Goal: Information Seeking & Learning: Learn about a topic

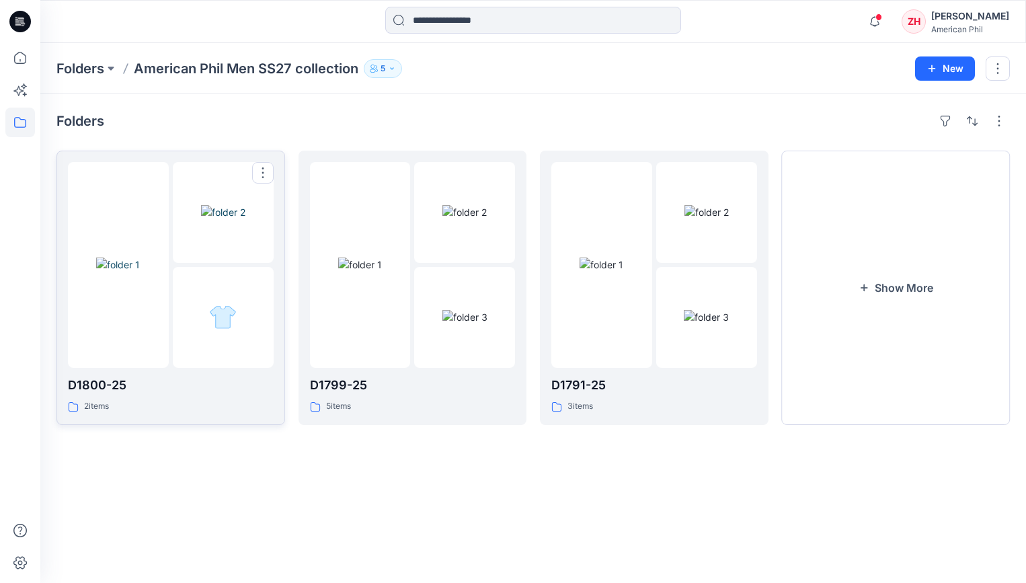
click at [210, 205] on img at bounding box center [223, 212] width 44 height 14
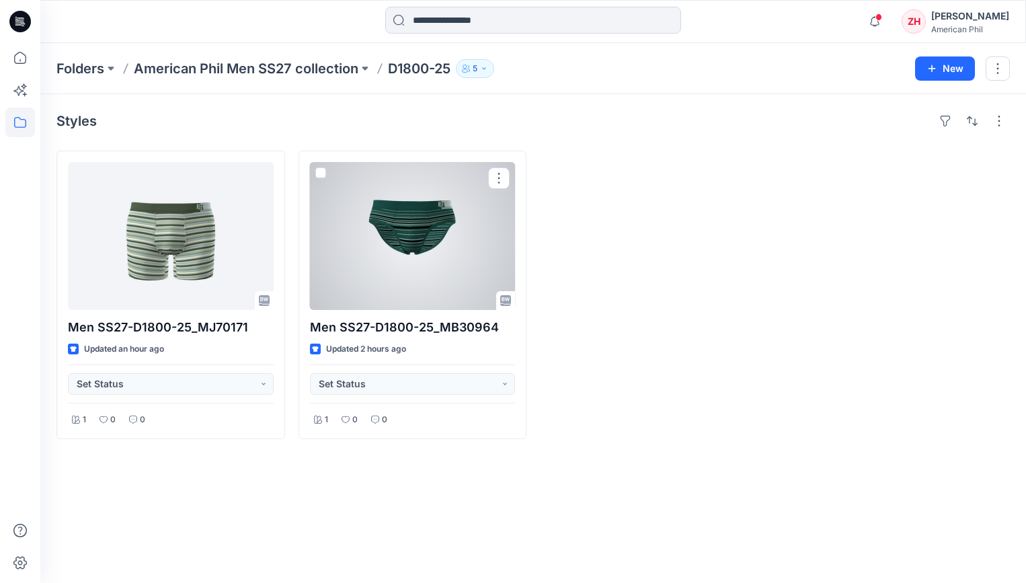
drag, startPoint x: 450, startPoint y: 257, endPoint x: 462, endPoint y: 257, distance: 12.1
click at [450, 257] on div at bounding box center [413, 236] width 206 height 148
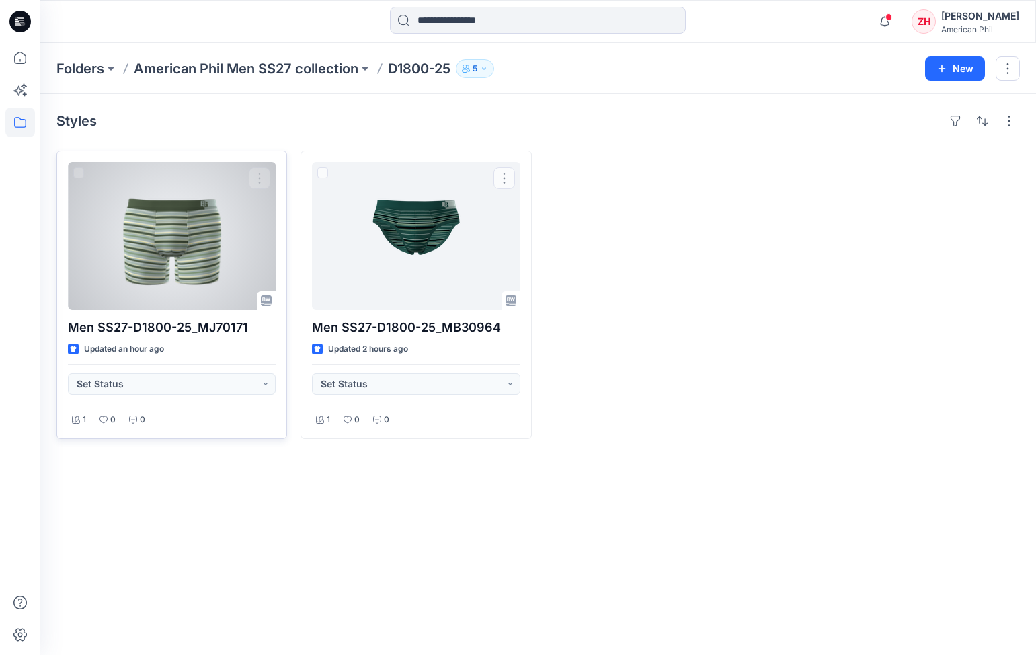
click at [194, 244] on div at bounding box center [172, 236] width 208 height 148
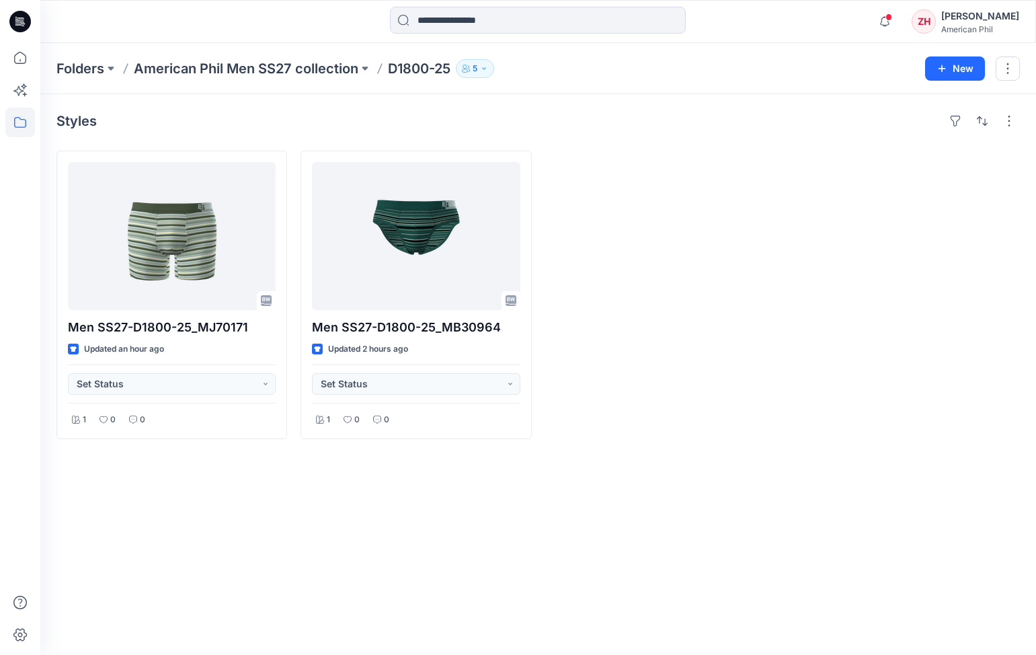
click at [209, 65] on p "American Phil Men SS27 collection" at bounding box center [246, 68] width 224 height 19
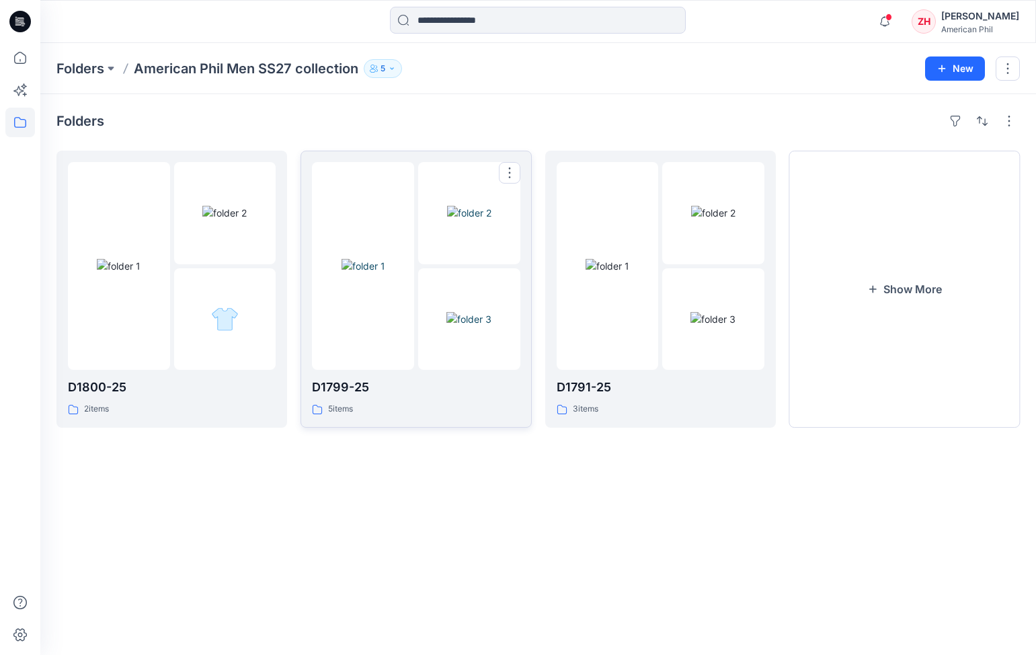
click at [368, 204] on div at bounding box center [363, 266] width 102 height 208
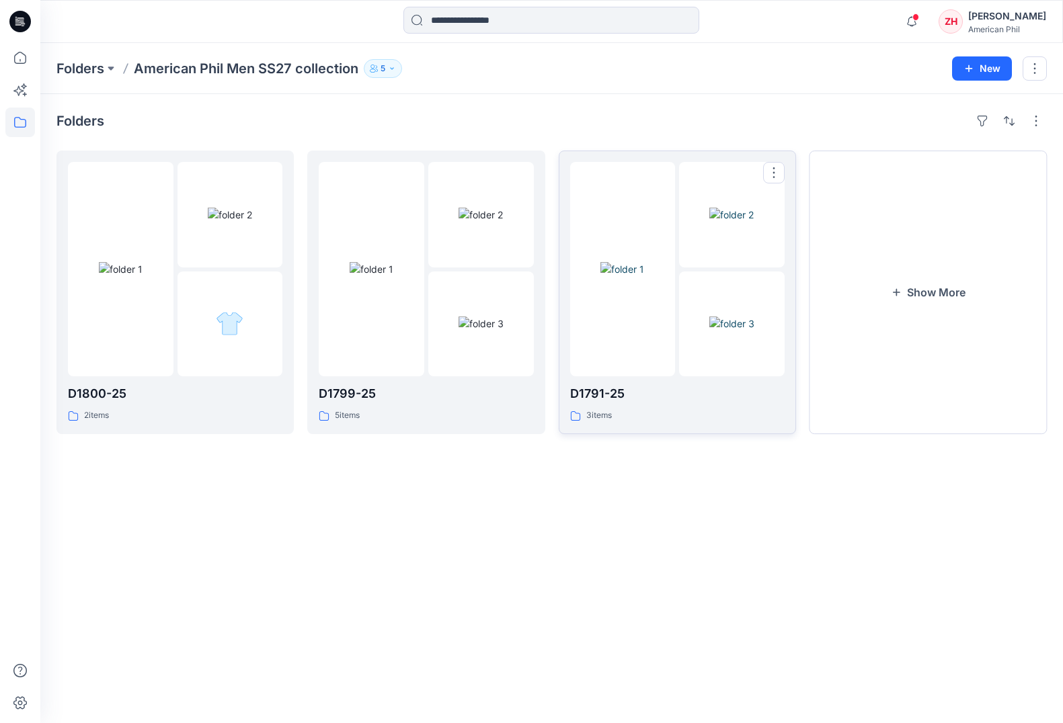
click at [735, 213] on img at bounding box center [731, 215] width 44 height 14
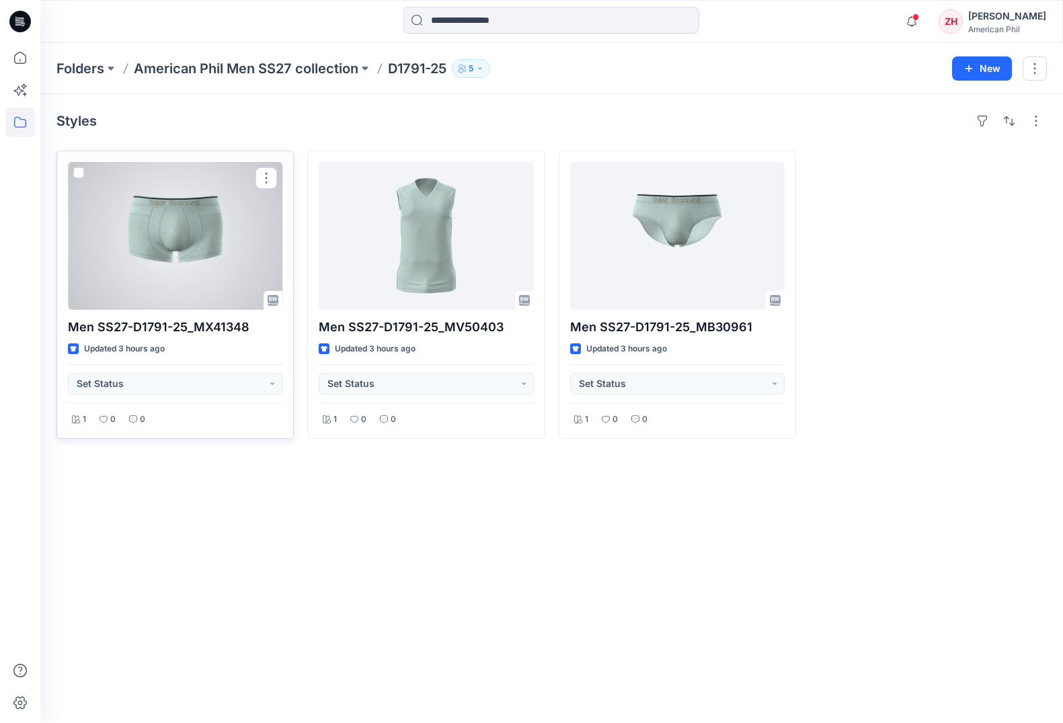
click at [234, 241] on div at bounding box center [175, 236] width 214 height 148
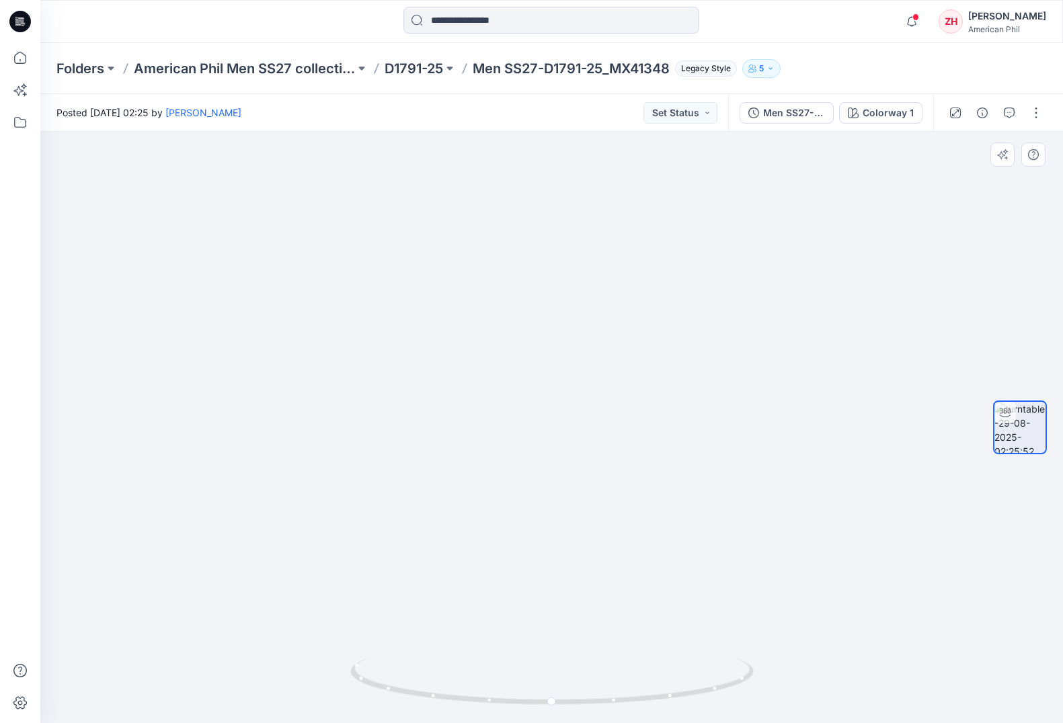
drag, startPoint x: 760, startPoint y: 321, endPoint x: 659, endPoint y: 331, distance: 101.3
click at [659, 331] on img at bounding box center [503, 301] width 1120 height 846
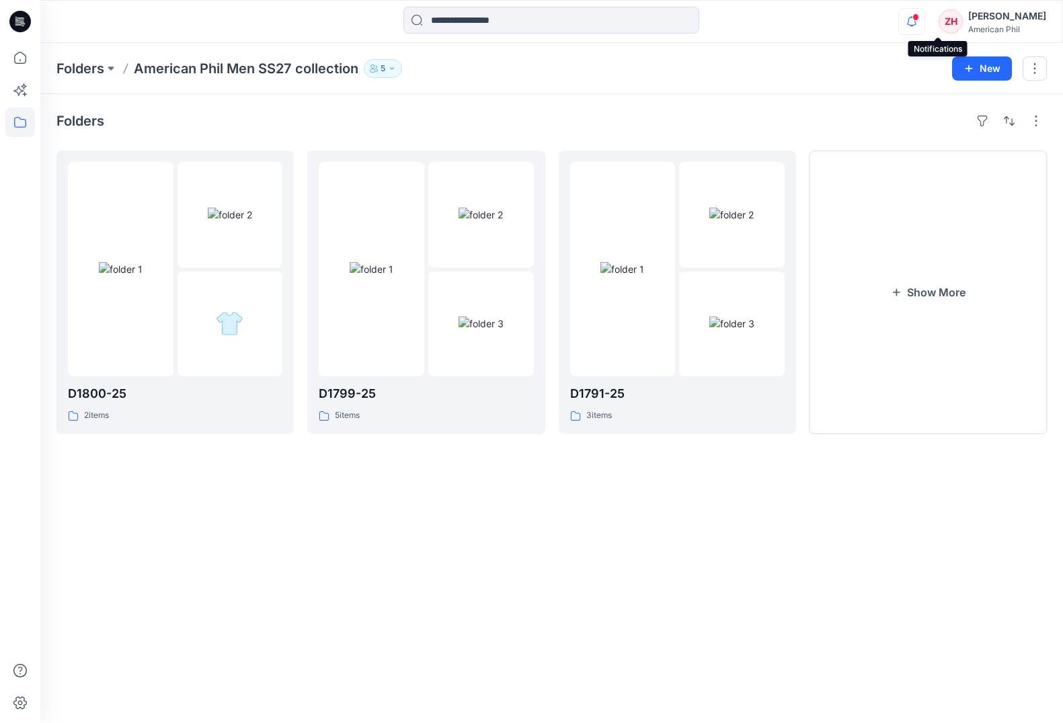
click at [924, 24] on icon "button" at bounding box center [912, 21] width 26 height 27
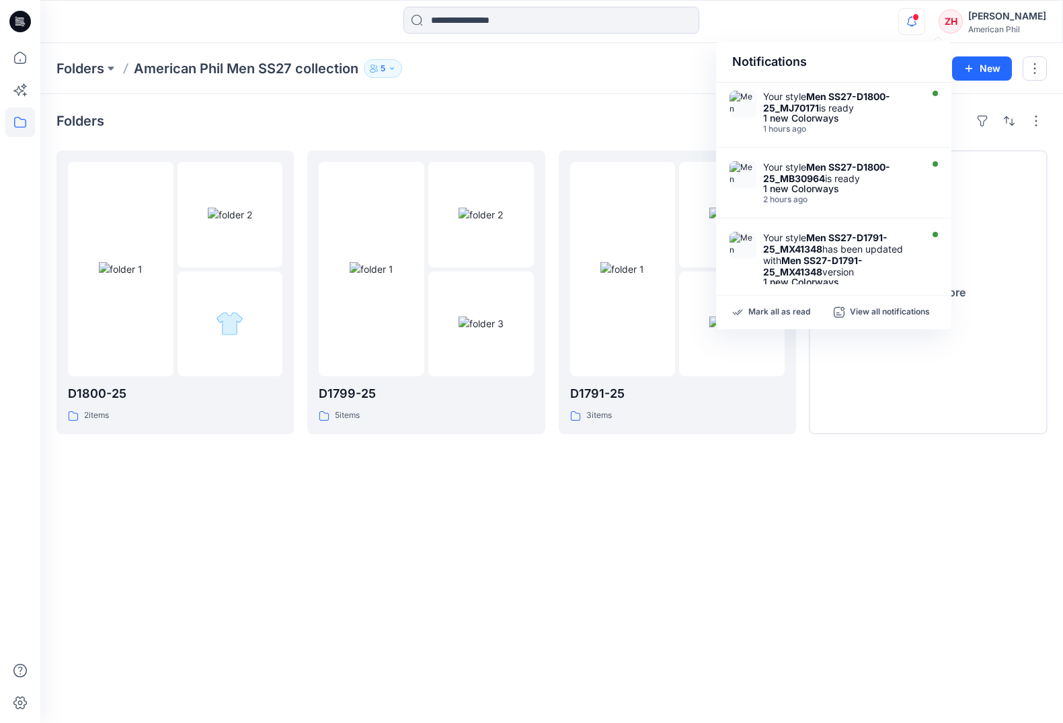
click at [849, 36] on div "Notifications Your style Men SS27-D1800-25_MJ70171 is ready 1 new Colorways 1 h…" at bounding box center [551, 22] width 1022 height 30
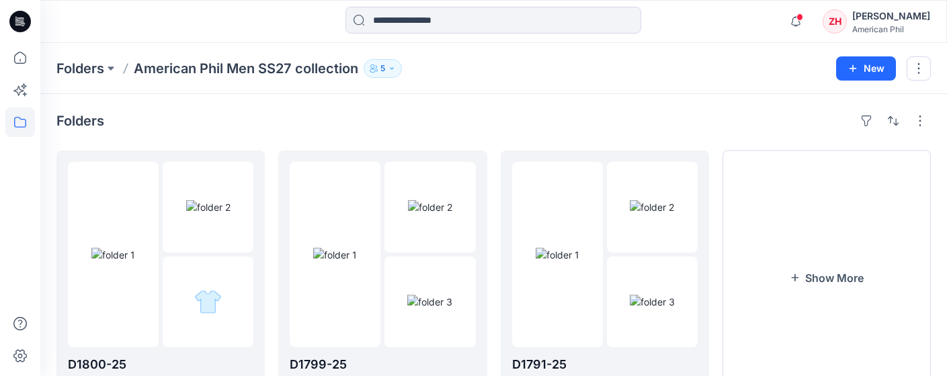
click at [295, 34] on div at bounding box center [493, 22] width 453 height 30
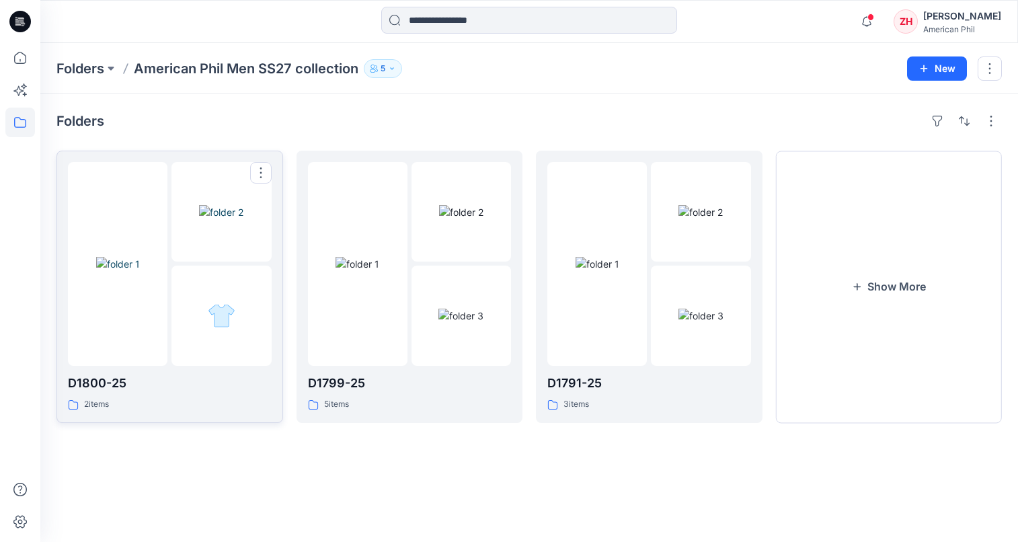
click at [243, 205] on img at bounding box center [221, 212] width 44 height 14
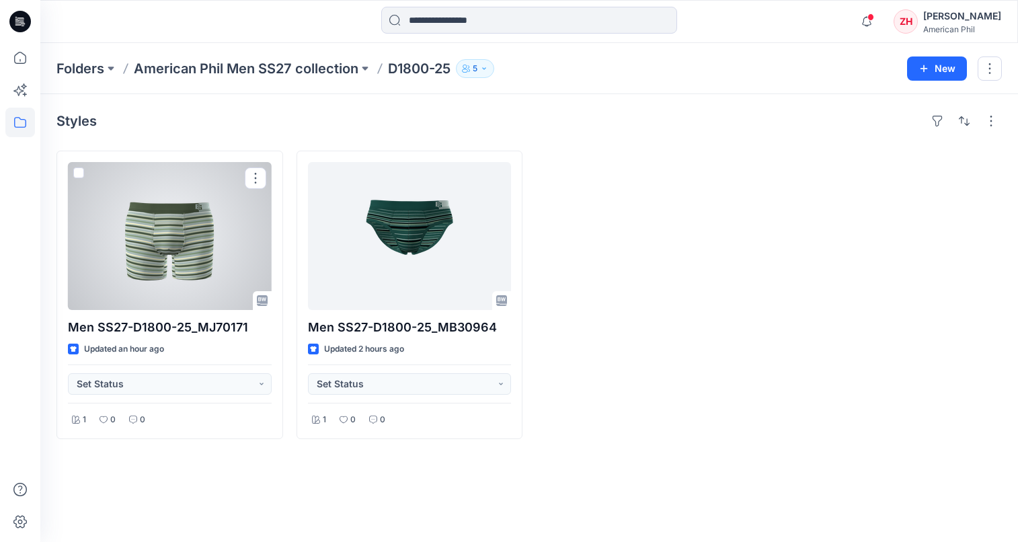
click at [231, 234] on div at bounding box center [170, 236] width 204 height 148
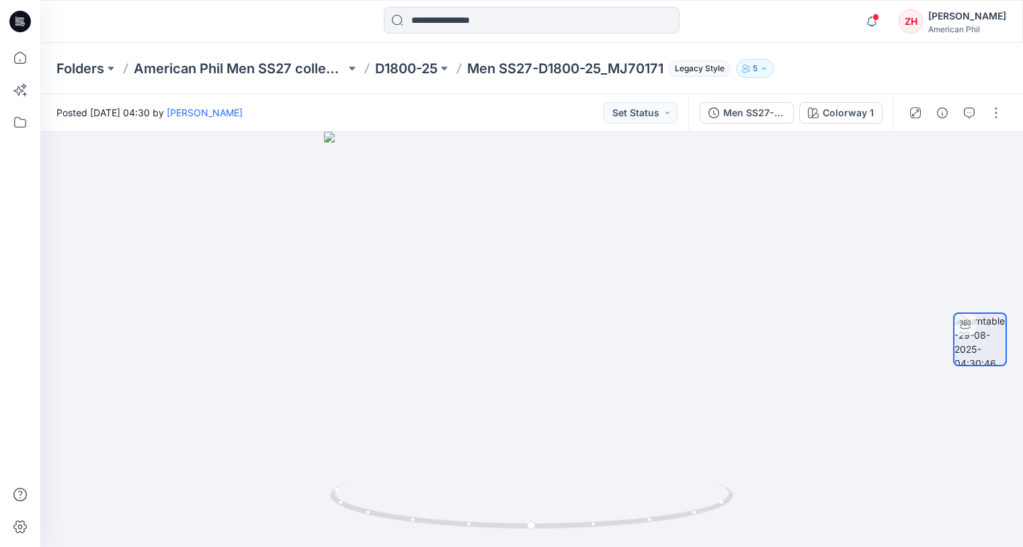
click at [846, 20] on div "Notifications Your style Men SS27-D1800-25_MJ70171 is ready 1 new Colorways 1 h…" at bounding box center [531, 22] width 982 height 30
click at [182, 67] on p "American Phil Men SS27 collection" at bounding box center [240, 68] width 212 height 19
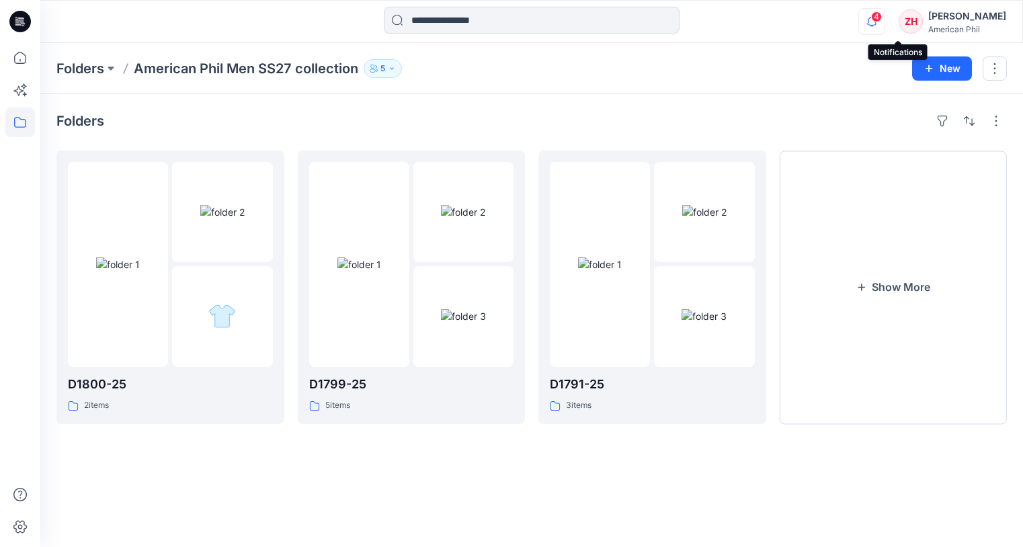
click at [885, 11] on icon "button" at bounding box center [872, 21] width 26 height 27
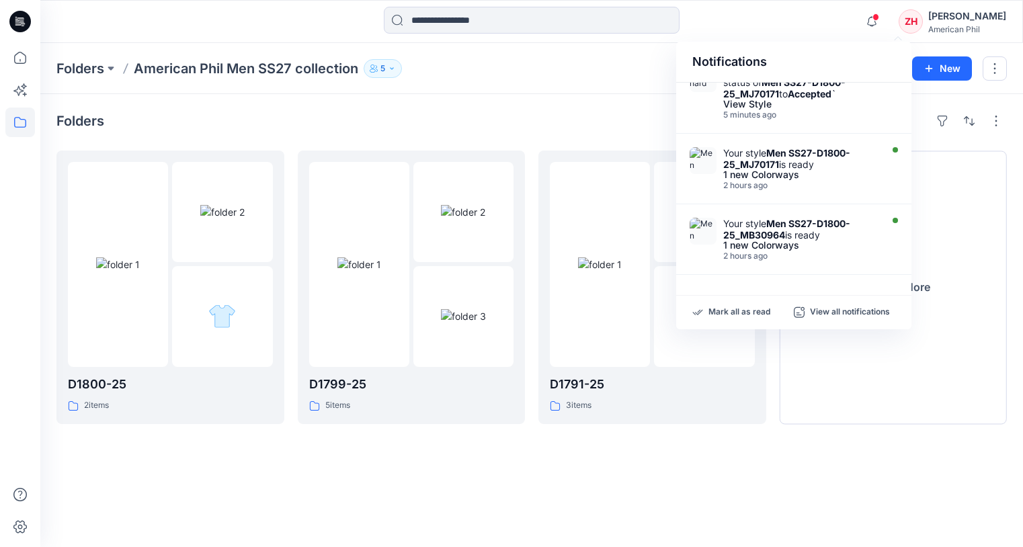
scroll to position [175, 0]
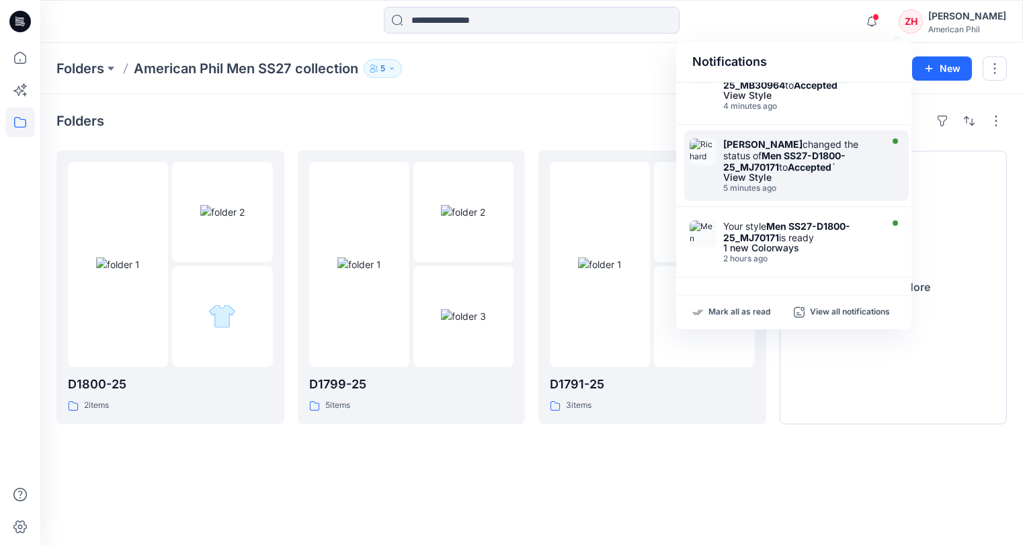
click at [838, 154] on strong "Men SS27-D1800-25_MJ70171" at bounding box center [784, 161] width 122 height 23
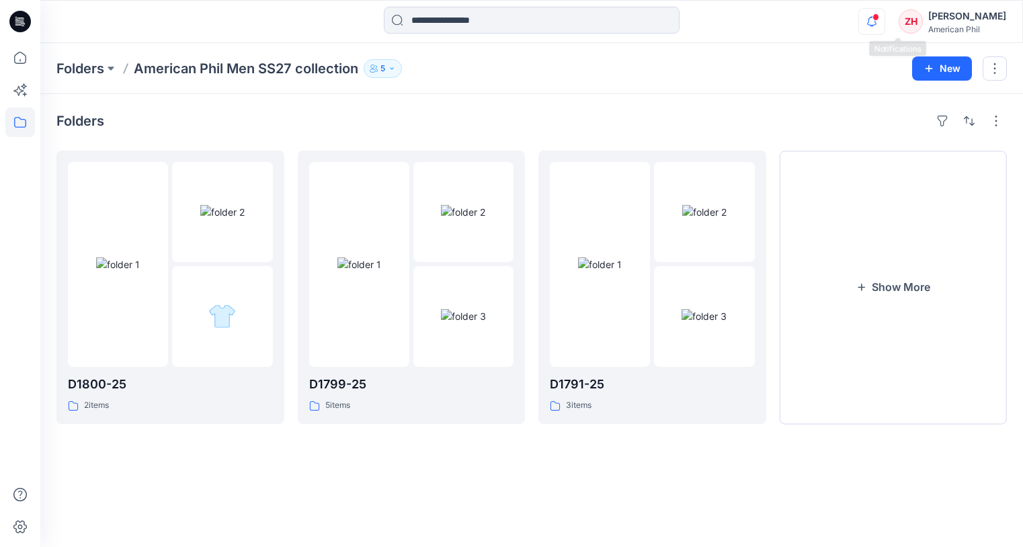
click at [885, 22] on icon "button" at bounding box center [872, 21] width 26 height 27
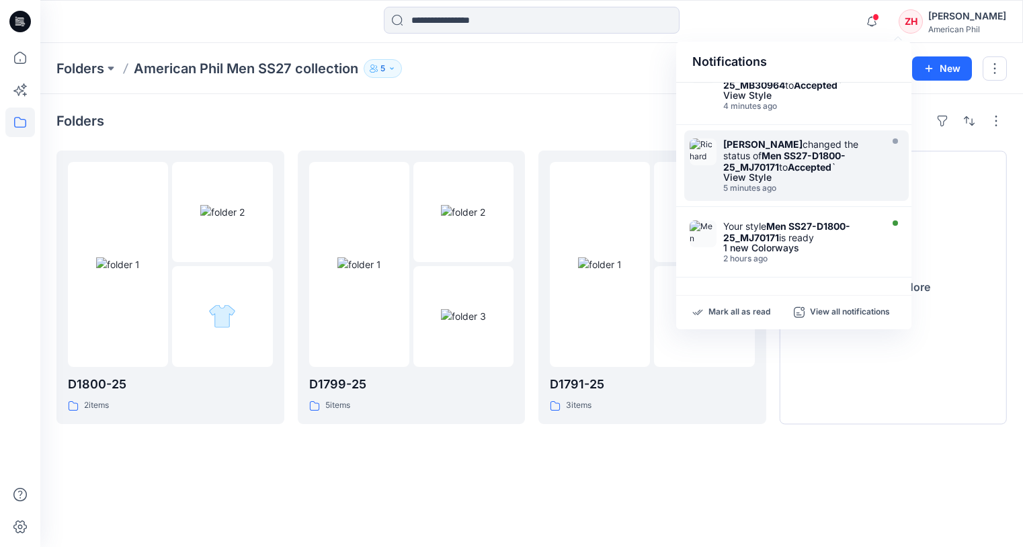
drag, startPoint x: 908, startPoint y: 142, endPoint x: 907, endPoint y: 158, distance: 15.5
click at [907, 158] on div "Richard Dromard changed the status of Men SS27-D1800-25_MJ70171 to Accepted ` V…" at bounding box center [793, 168] width 235 height 77
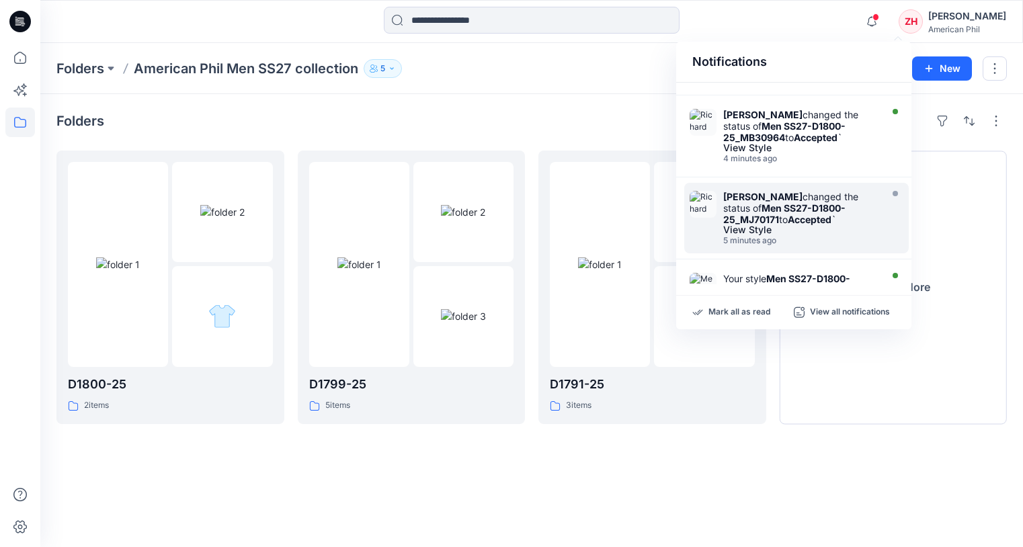
scroll to position [118, 0]
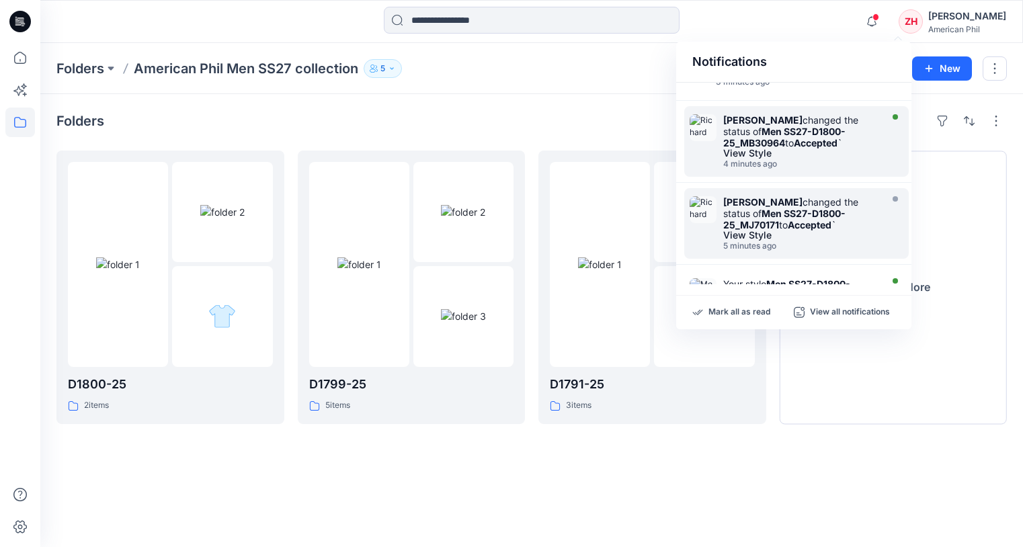
click at [862, 138] on div "Richard Dromard changed the status of Men SS27-D1800-25_MB30964 to Accepted `" at bounding box center [800, 131] width 155 height 34
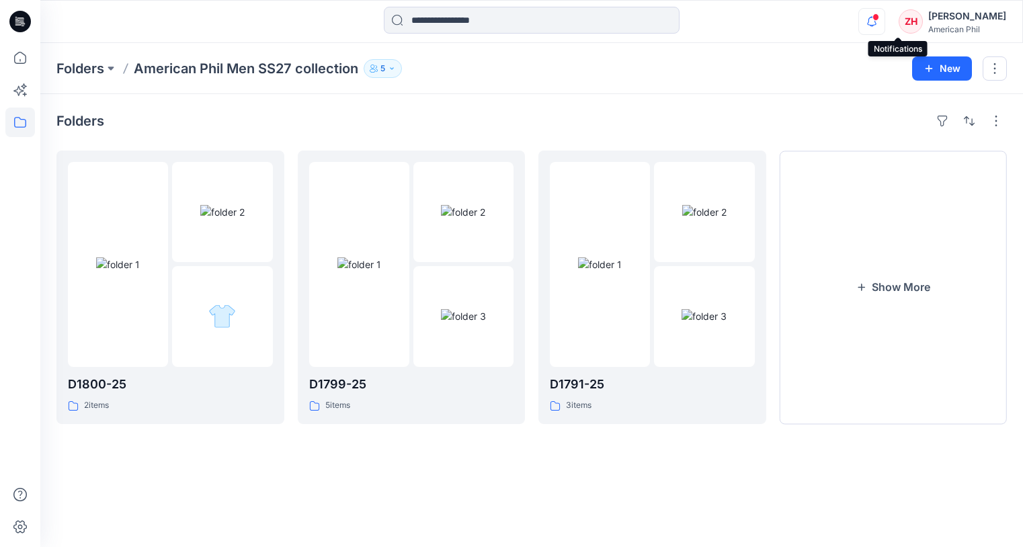
click at [885, 22] on icon "button" at bounding box center [872, 21] width 26 height 27
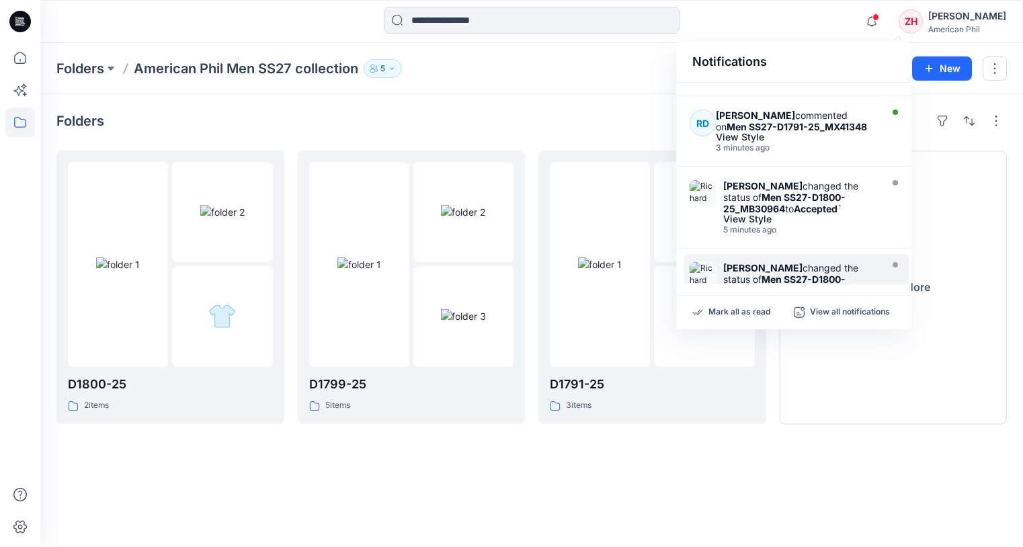
scroll to position [33, 0]
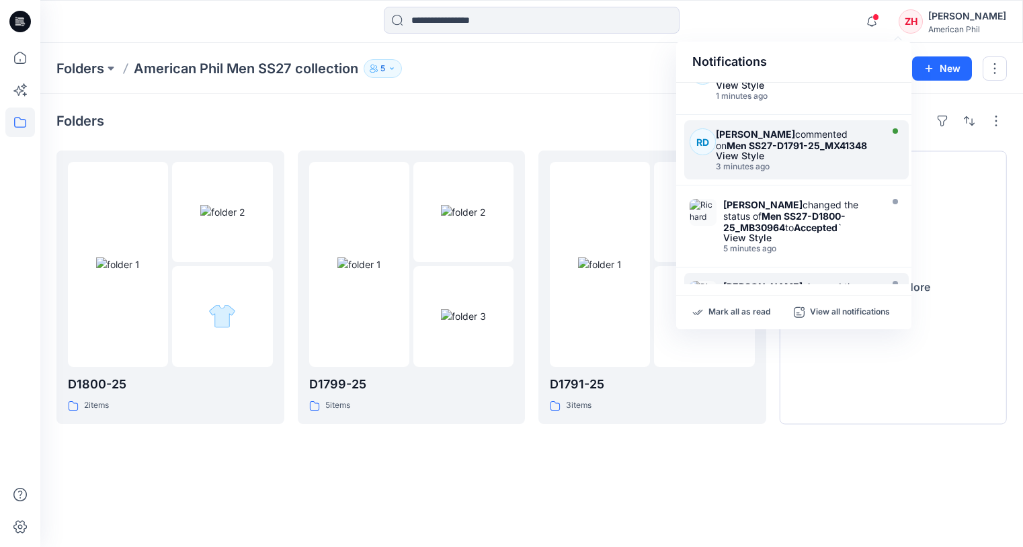
click at [845, 150] on strong "Men SS27-D1791-25_MX41348" at bounding box center [797, 145] width 140 height 11
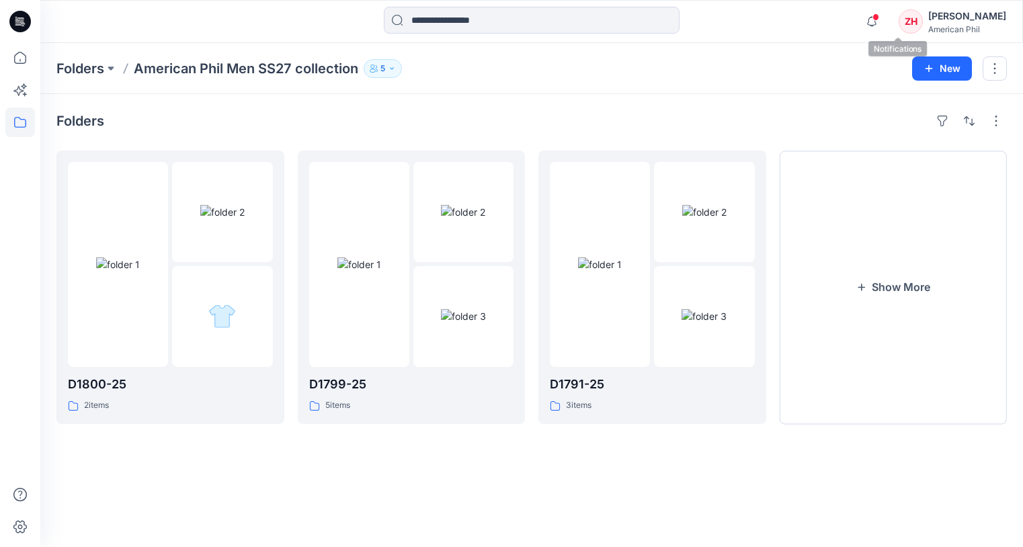
click at [879, 15] on span at bounding box center [875, 16] width 7 height 7
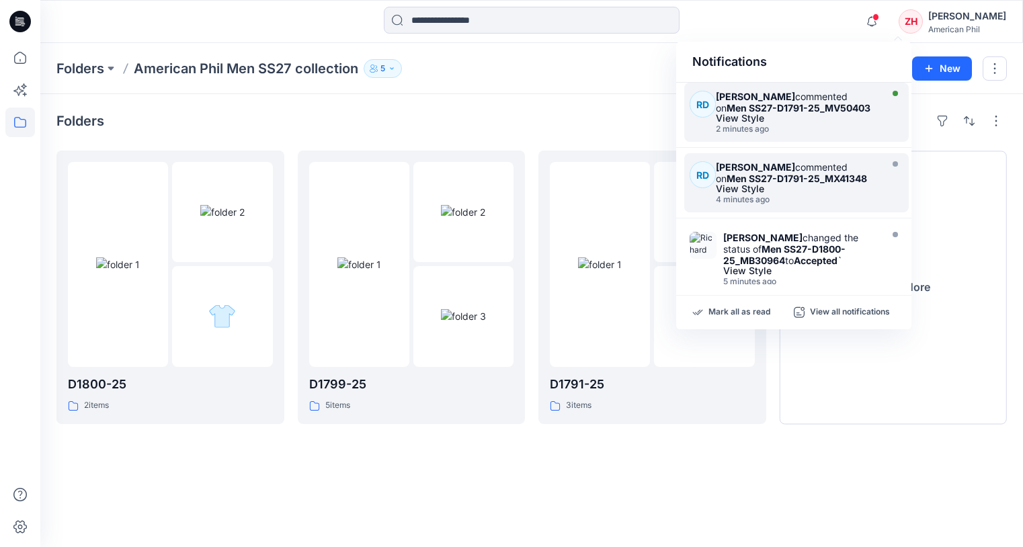
click at [855, 109] on strong "Men SS27-D1791-25_MV50403" at bounding box center [799, 107] width 144 height 11
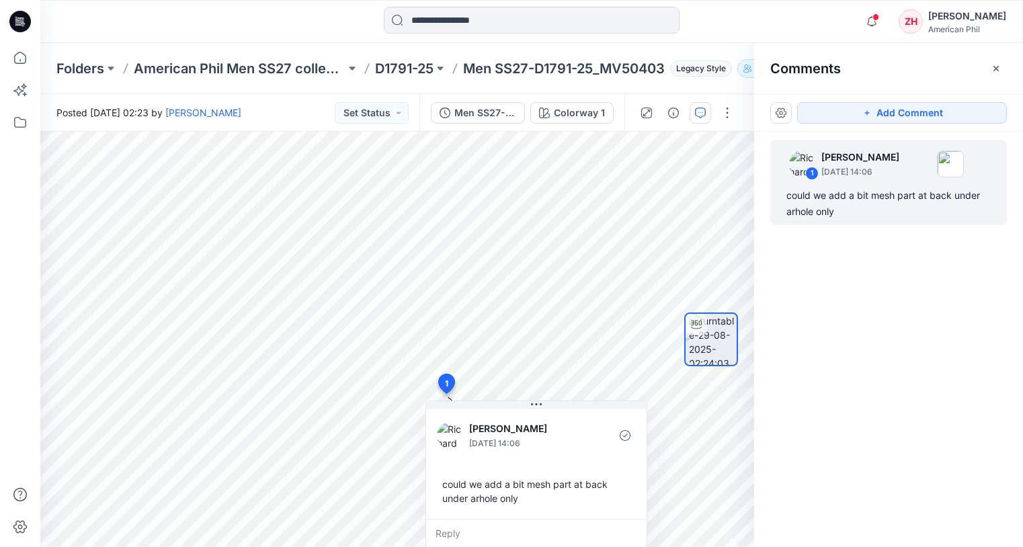
click at [798, 423] on div "1 Richard Dromard August 29, 2025 14:06 could we add a bit mesh part at back un…" at bounding box center [888, 315] width 269 height 366
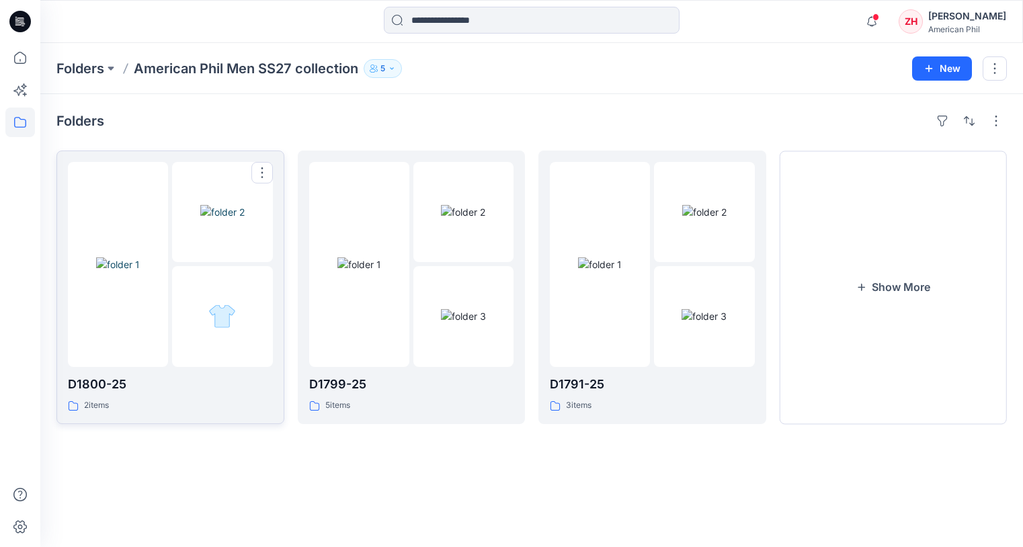
click at [138, 257] on img at bounding box center [118, 264] width 44 height 14
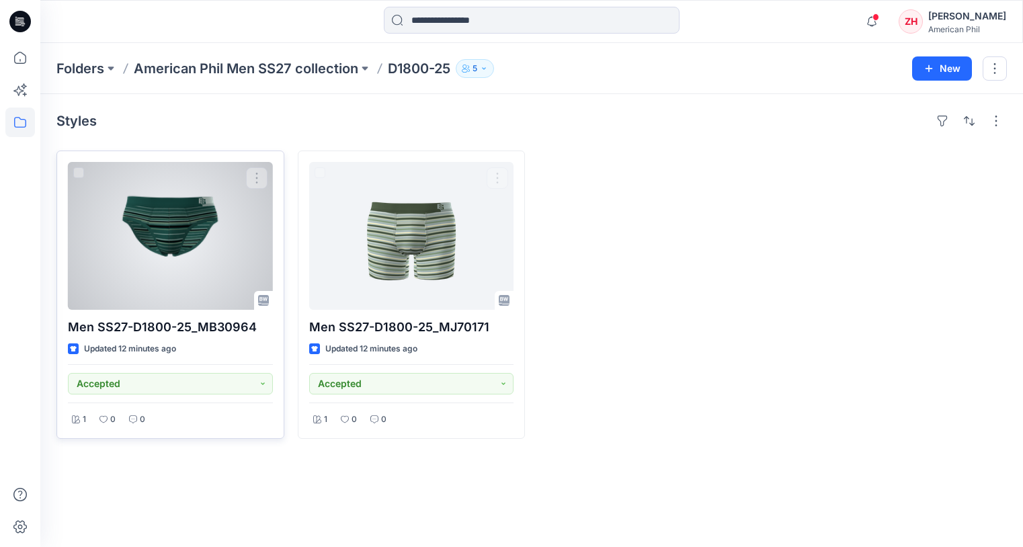
click at [147, 214] on div at bounding box center [170, 236] width 205 height 148
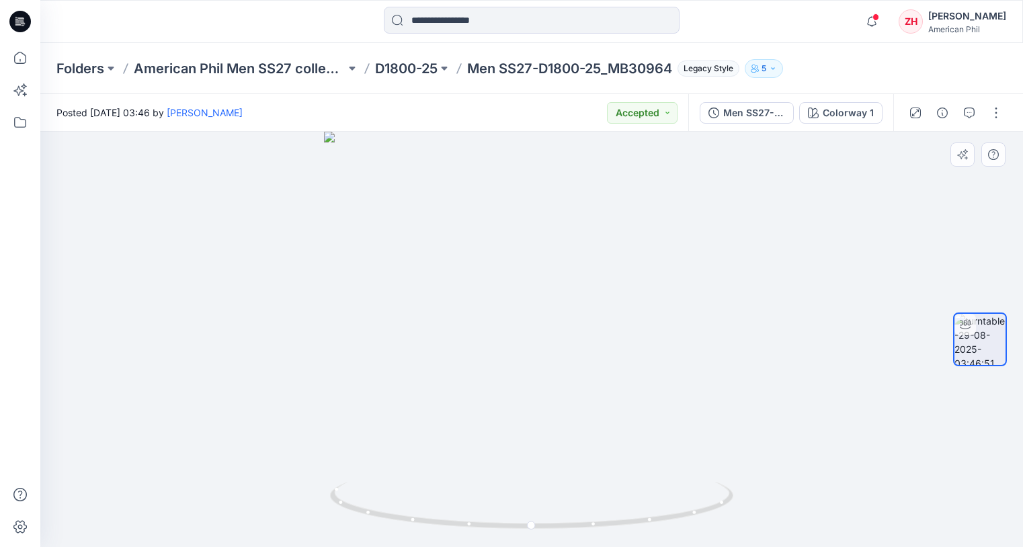
click at [578, 278] on div at bounding box center [531, 339] width 983 height 415
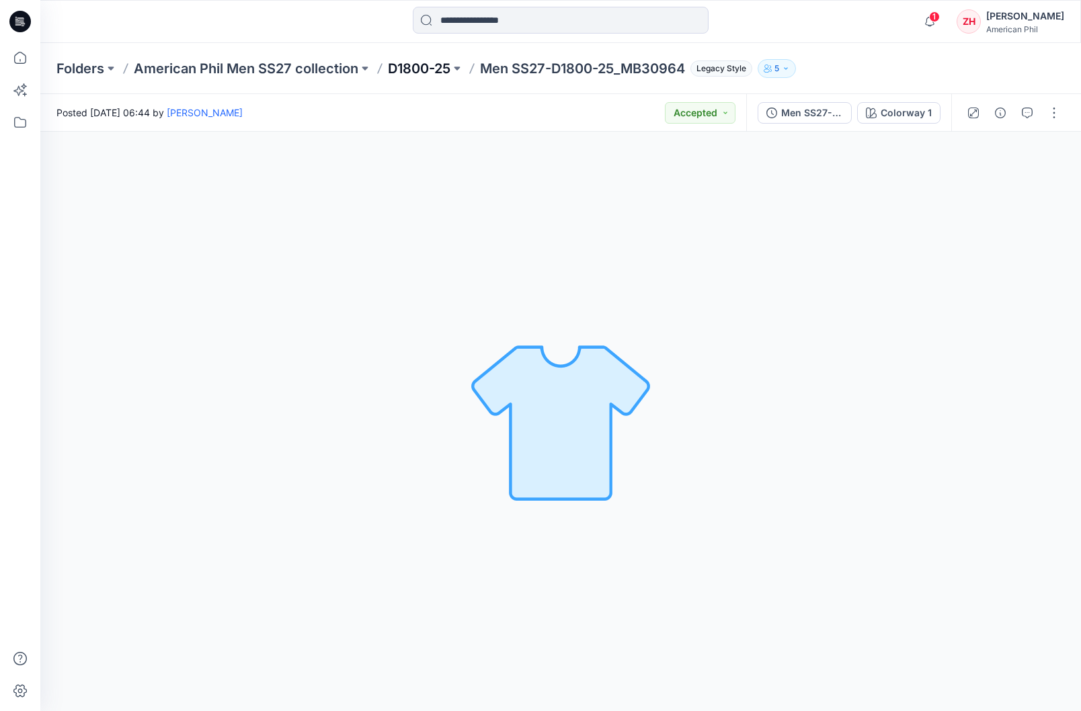
click at [450, 68] on p "D1800-25" at bounding box center [419, 68] width 63 height 19
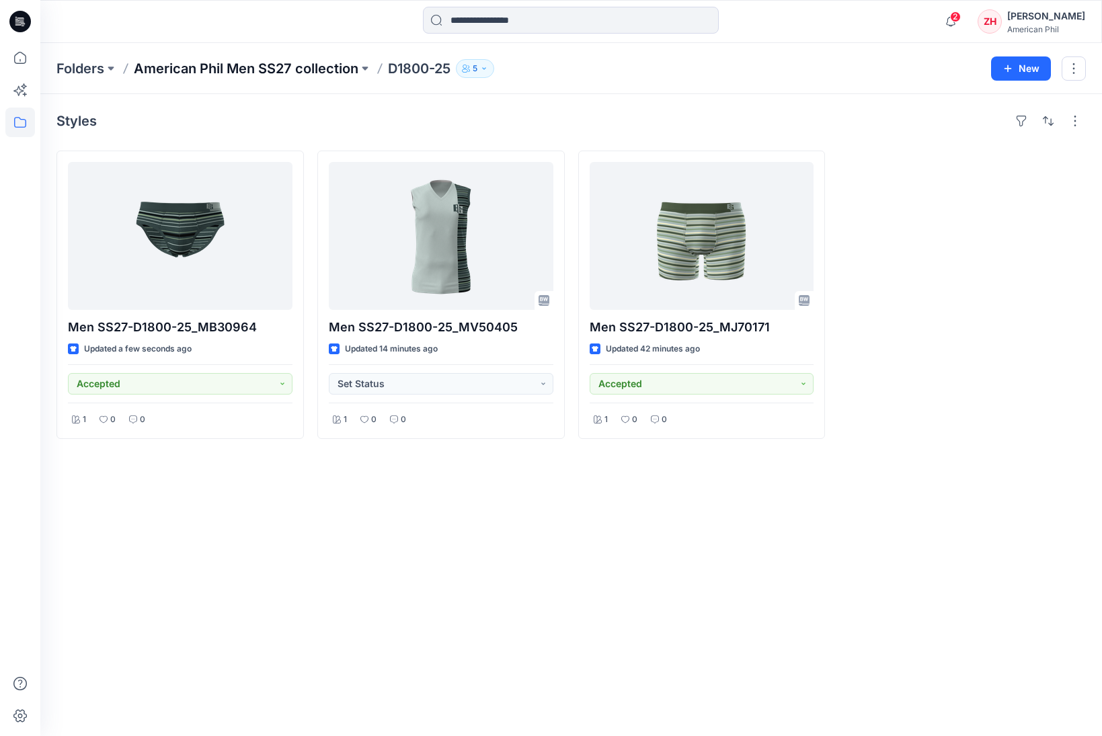
click at [215, 69] on p "American Phil Men SS27 collection" at bounding box center [246, 68] width 224 height 19
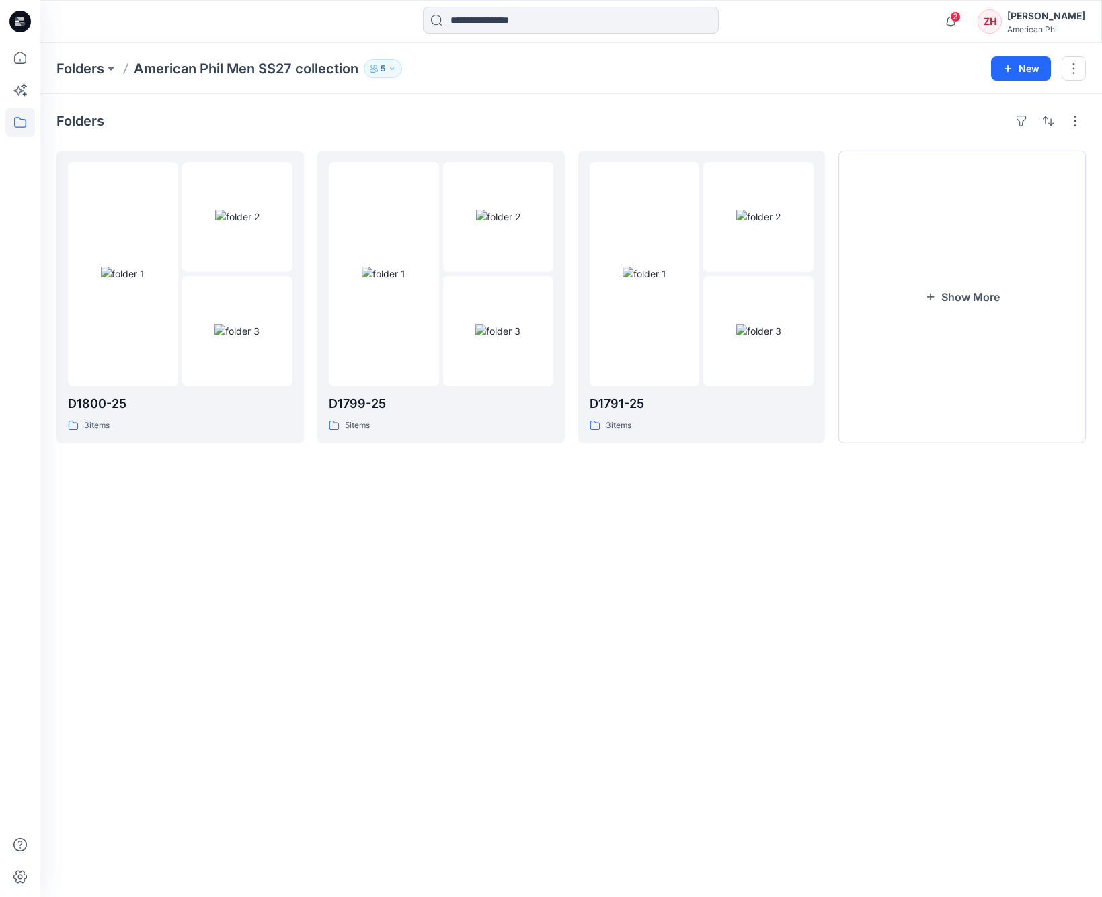
drag, startPoint x: 1003, startPoint y: 276, endPoint x: 933, endPoint y: 29, distance: 257.2
click at [1003, 276] on button "Show More" at bounding box center [961, 297] width 247 height 293
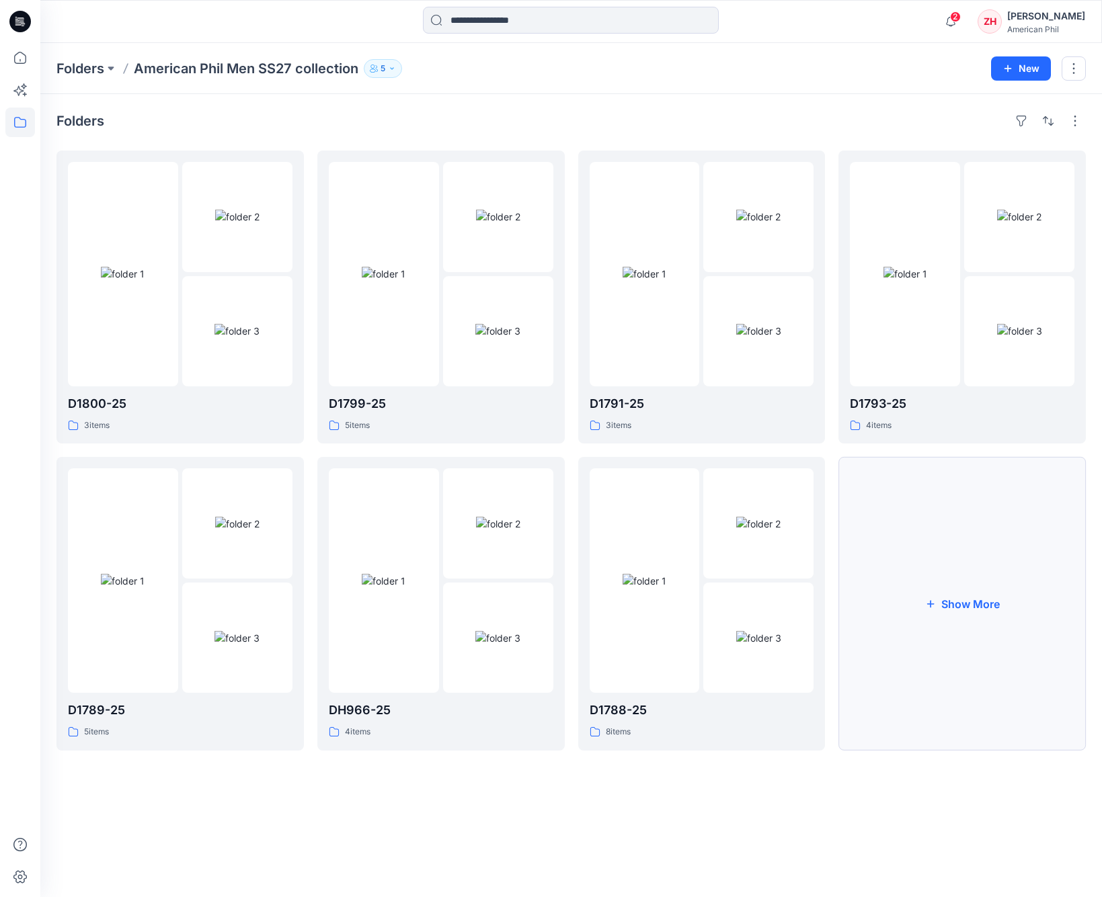
click at [960, 537] on button "Show More" at bounding box center [961, 603] width 247 height 293
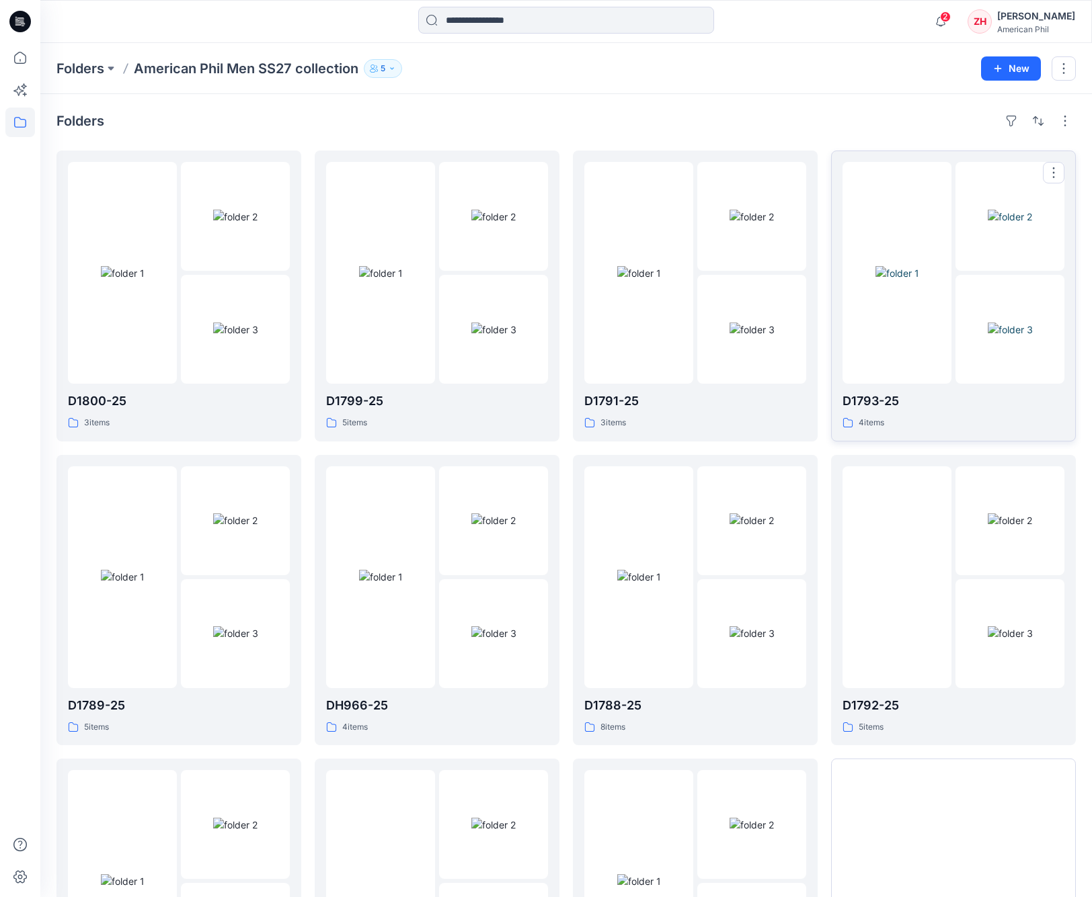
scroll to position [188, 0]
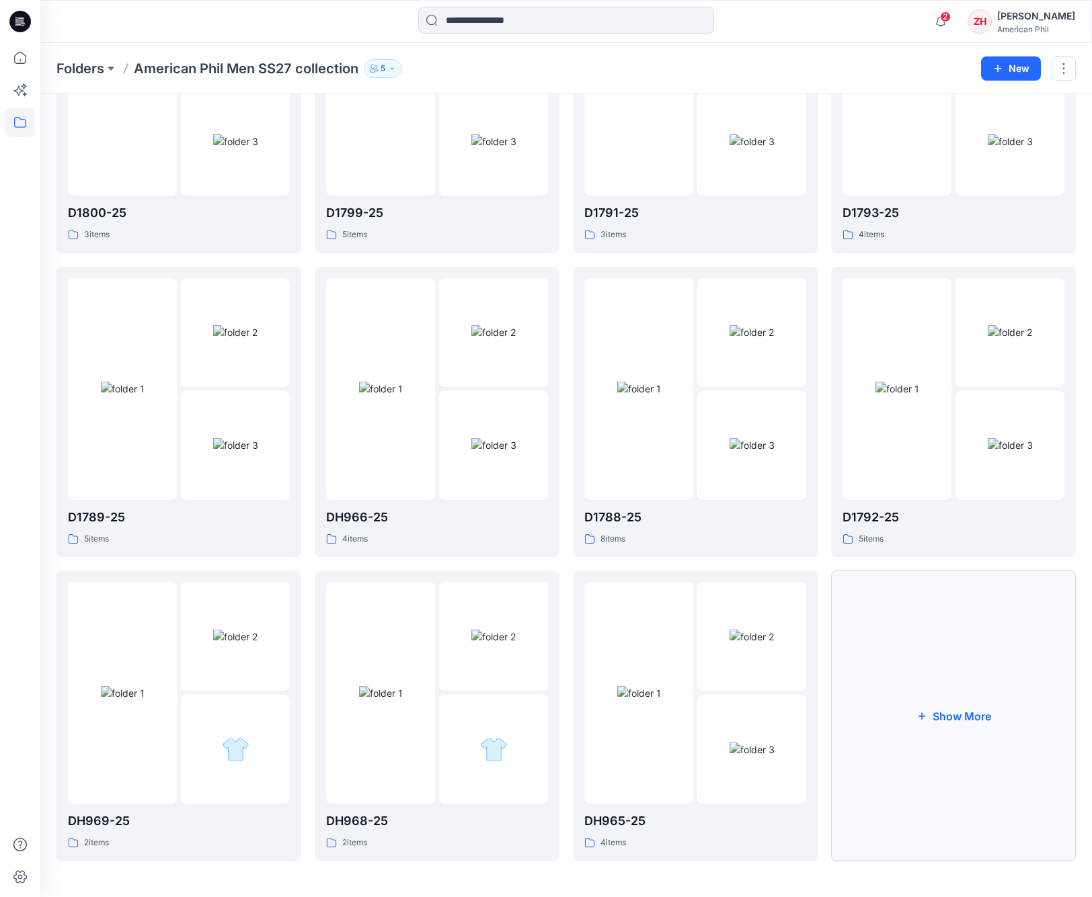
click at [957, 708] on button "Show More" at bounding box center [953, 716] width 245 height 291
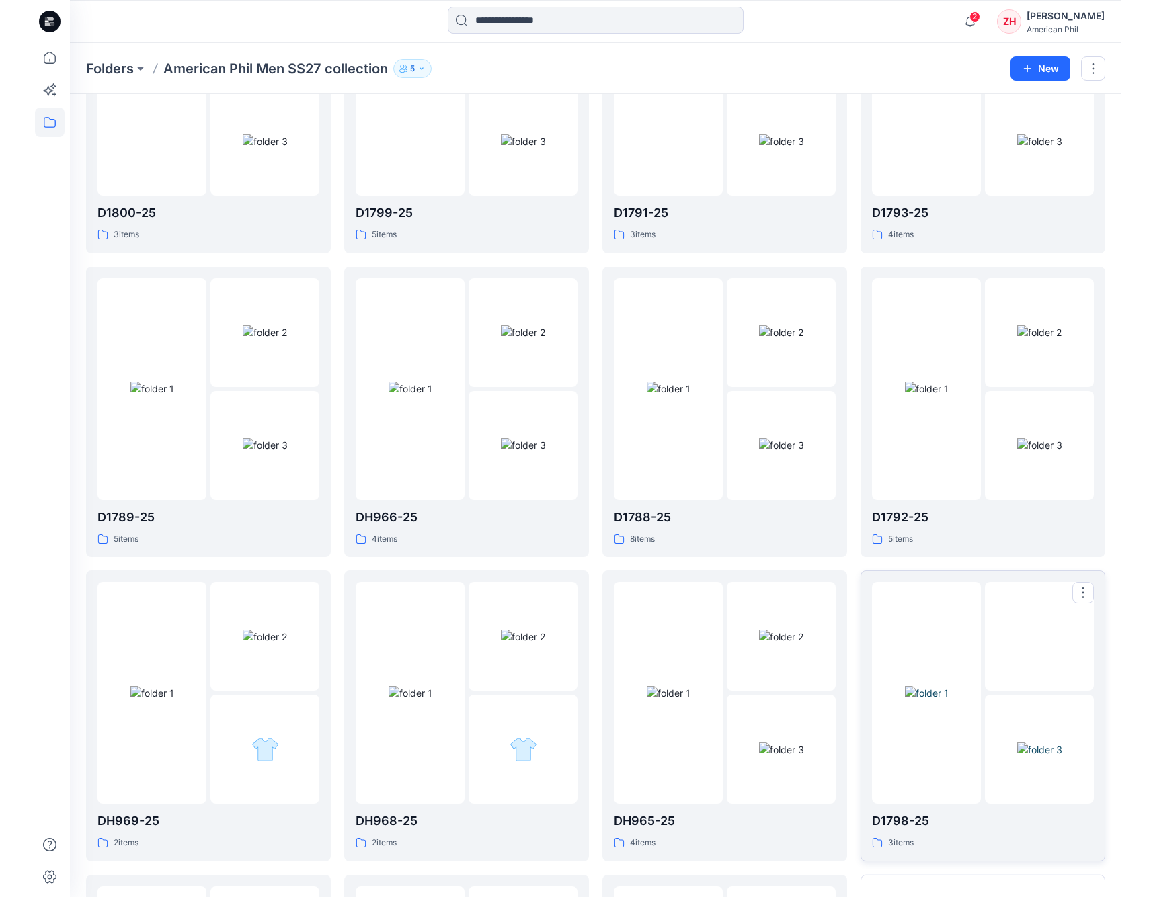
scroll to position [491, 0]
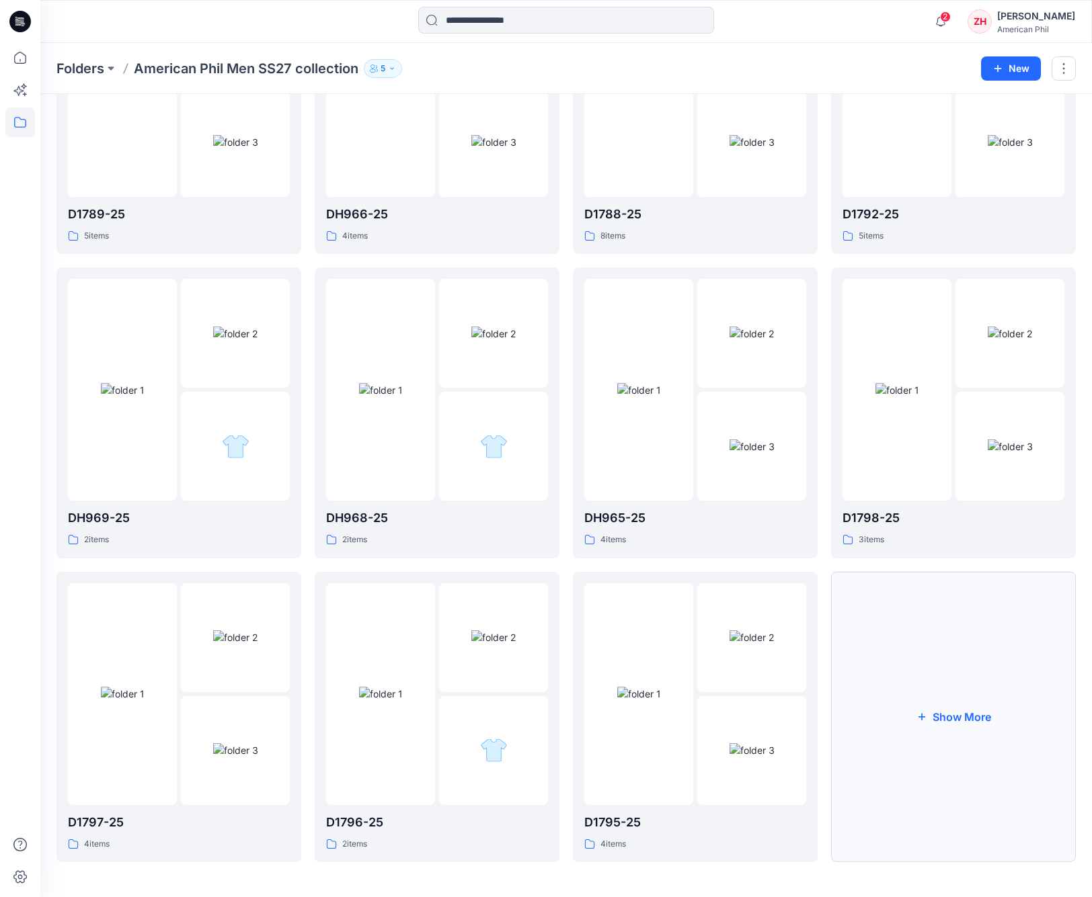
click at [973, 668] on button "Show More" at bounding box center [953, 717] width 245 height 291
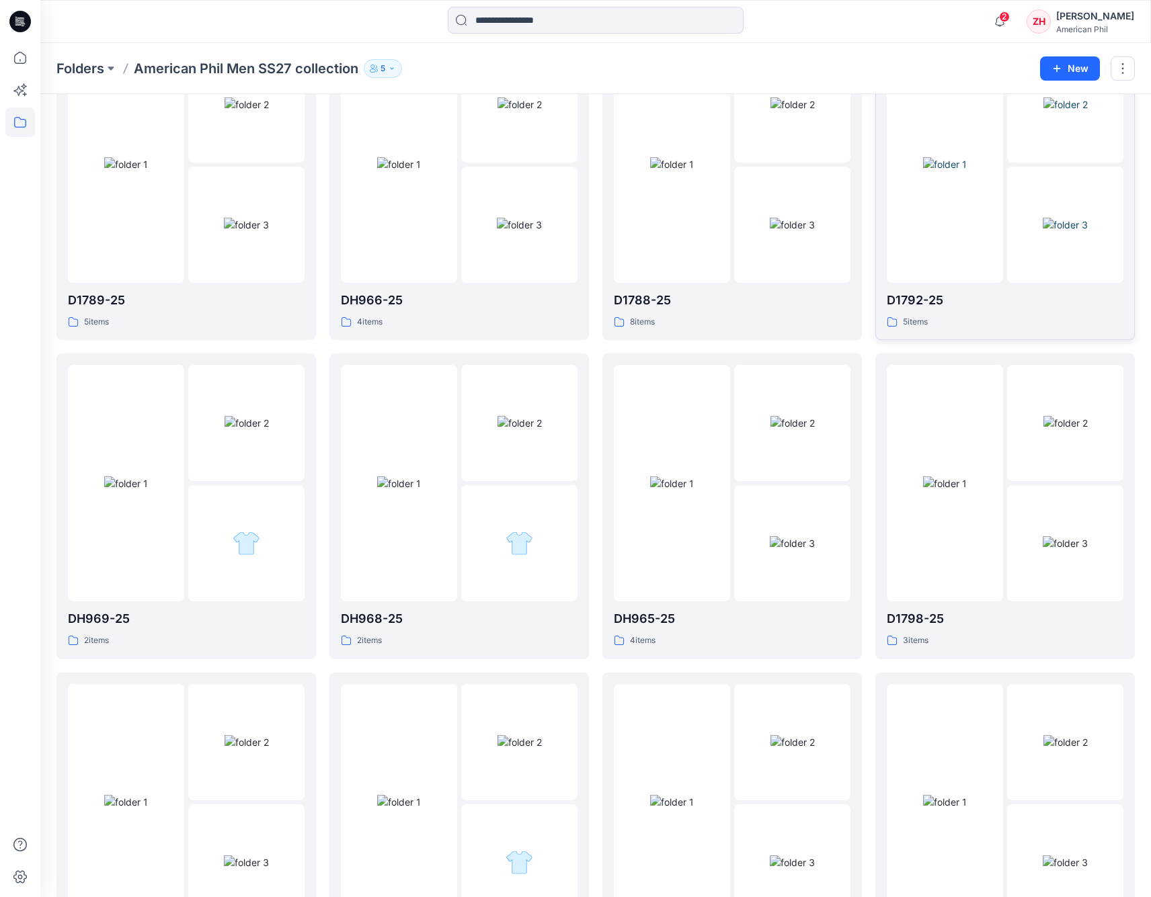
scroll to position [149, 0]
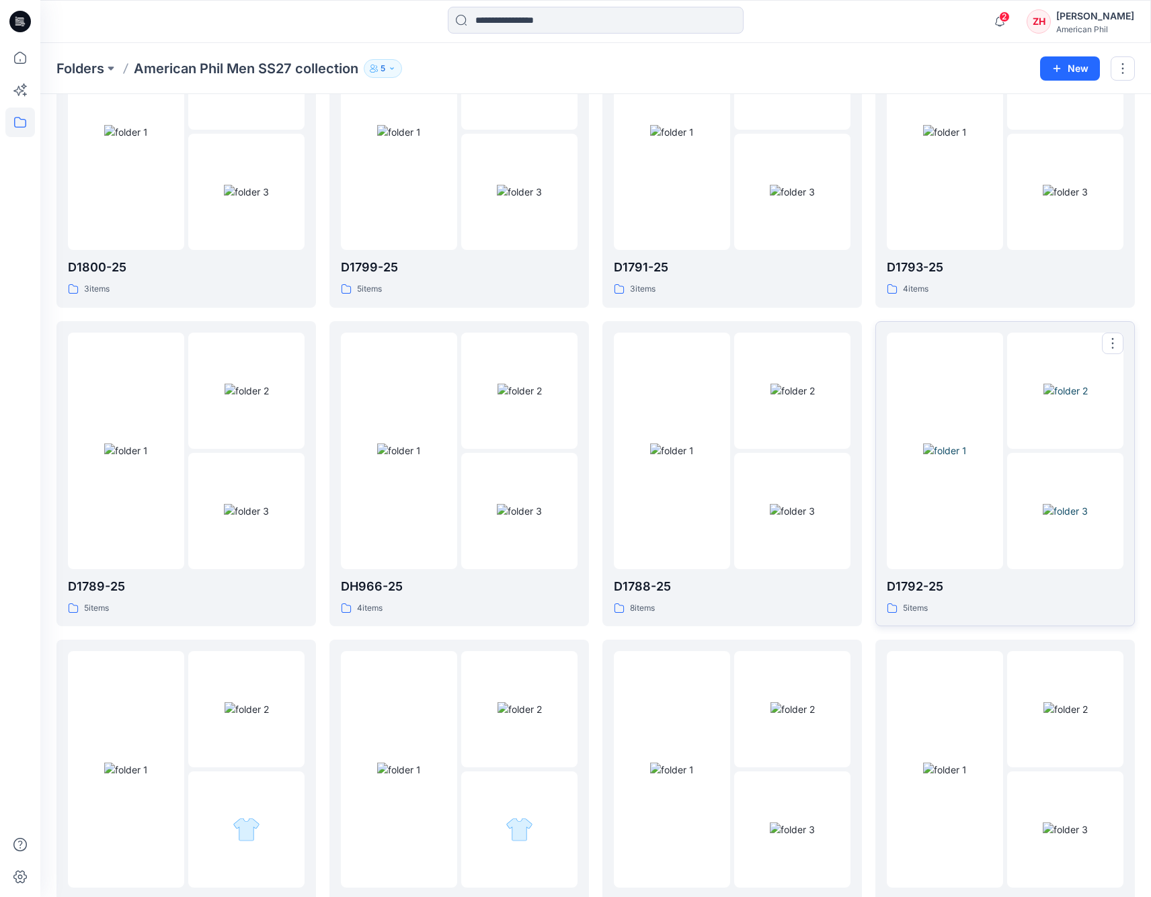
click at [959, 390] on div at bounding box center [945, 451] width 116 height 237
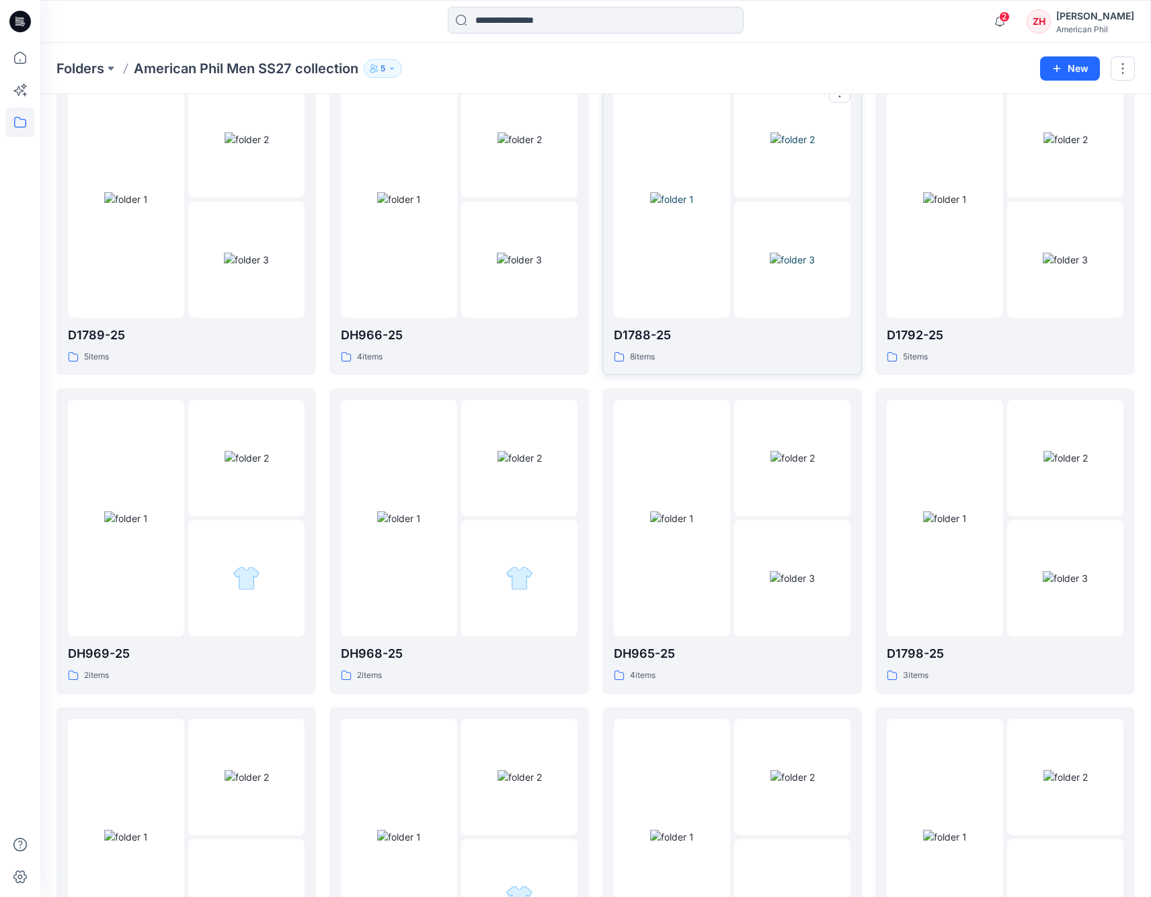
click at [672, 276] on div at bounding box center [672, 199] width 116 height 237
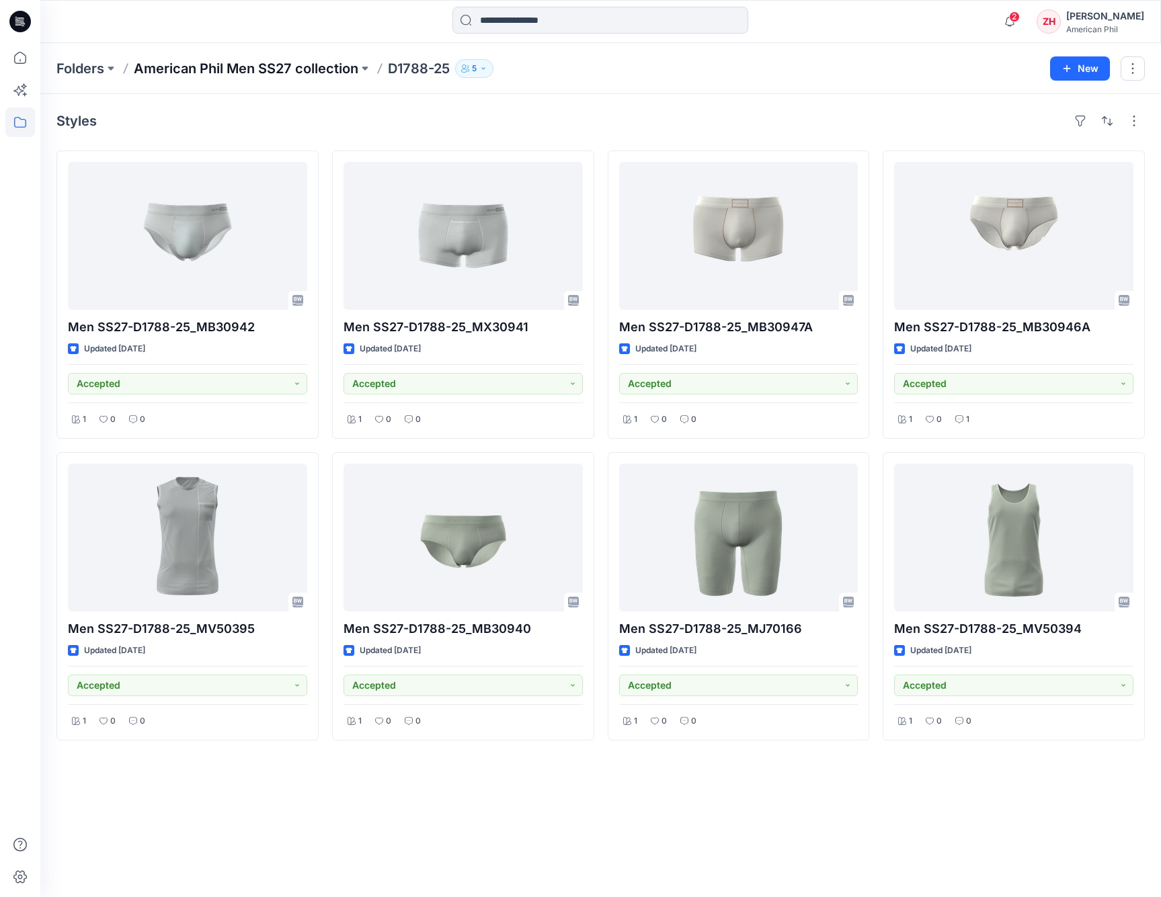
click at [200, 69] on p "American Phil Men SS27 collection" at bounding box center [246, 68] width 224 height 19
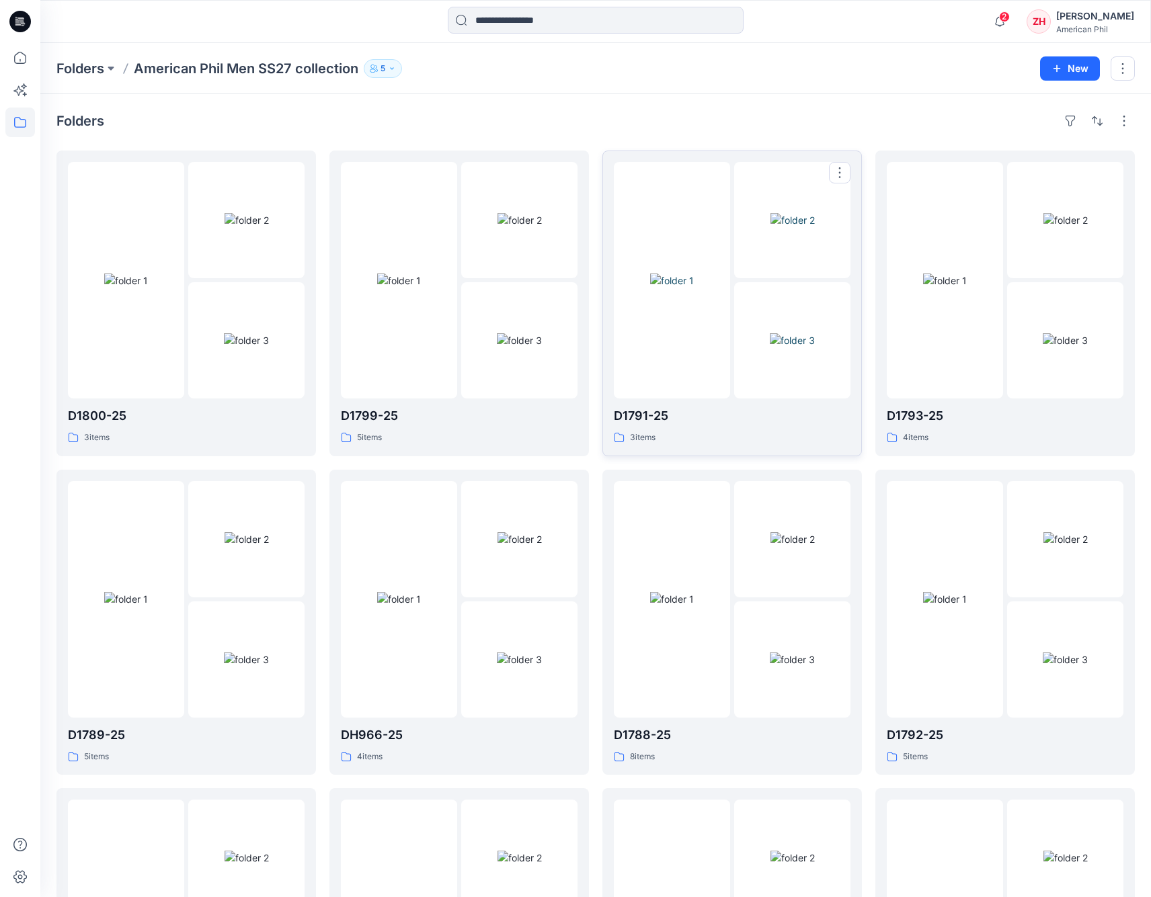
scroll to position [124, 0]
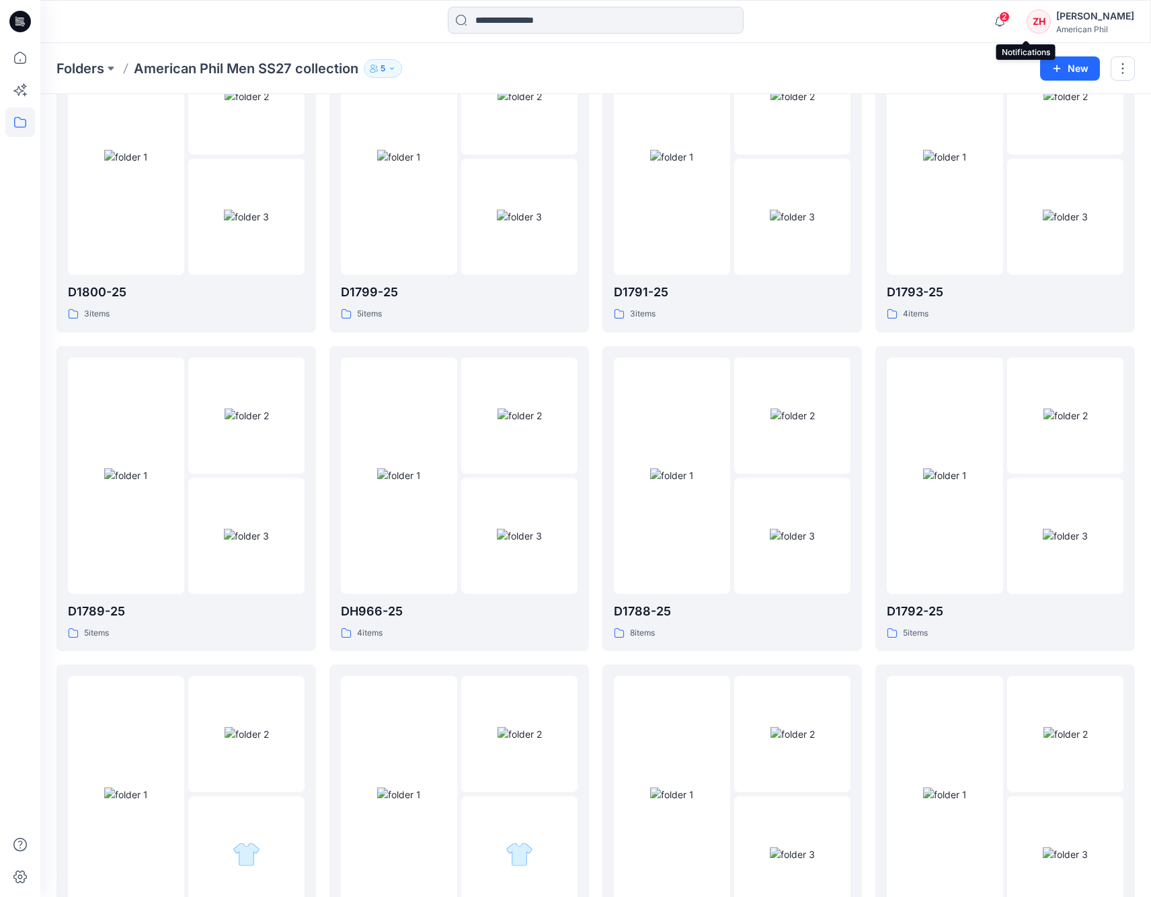
click at [1010, 15] on span "2" at bounding box center [1004, 16] width 11 height 11
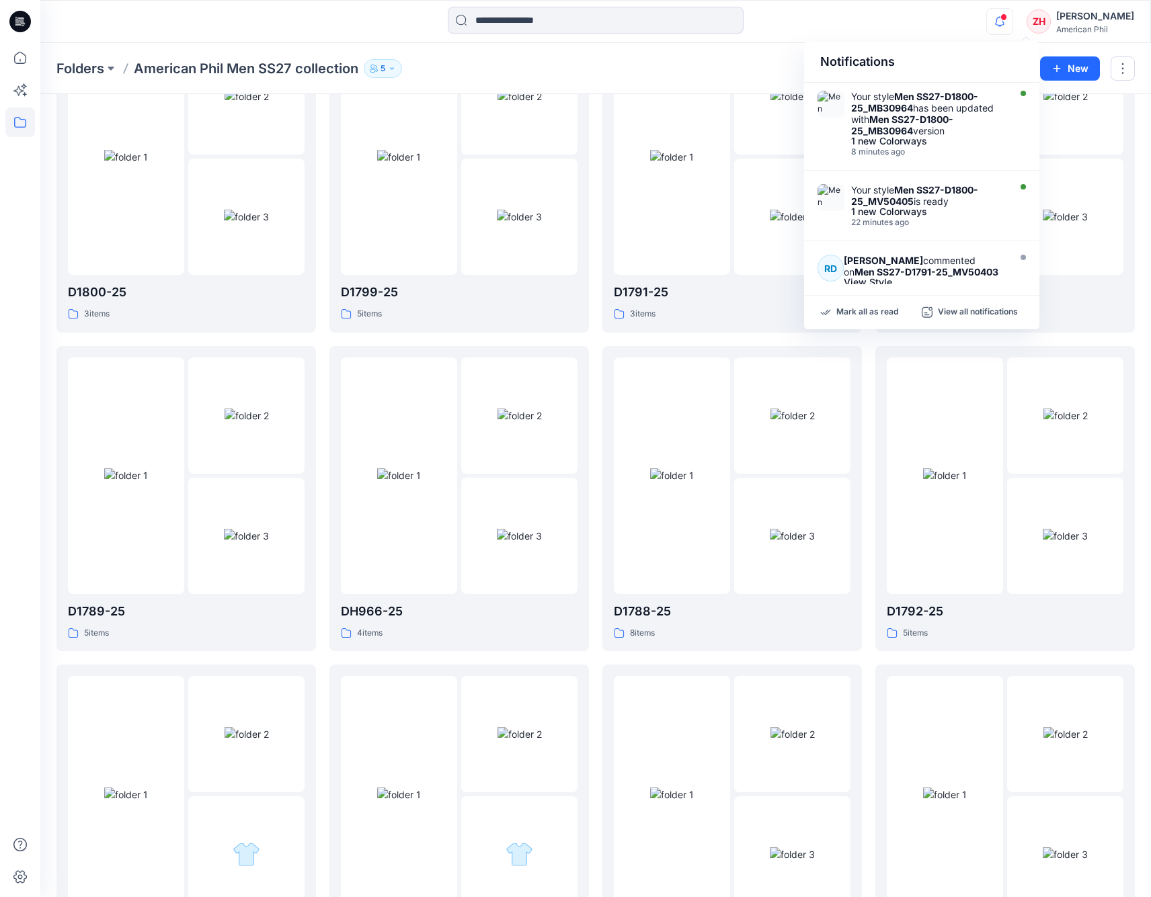
click at [961, 24] on div "Notifications Your style Men SS27-D1800-25_MB30964 has been updated with Men SS…" at bounding box center [595, 22] width 1110 height 30
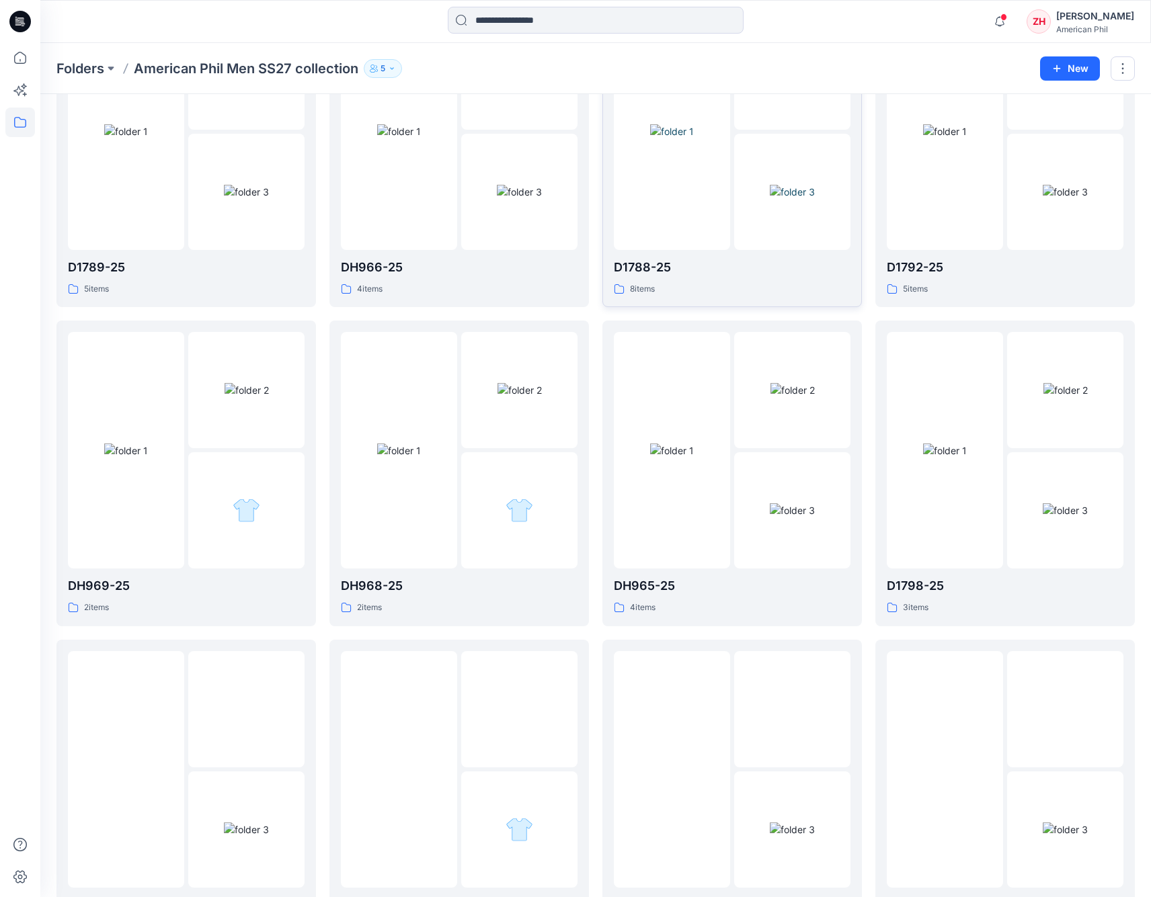
scroll to position [412, 0]
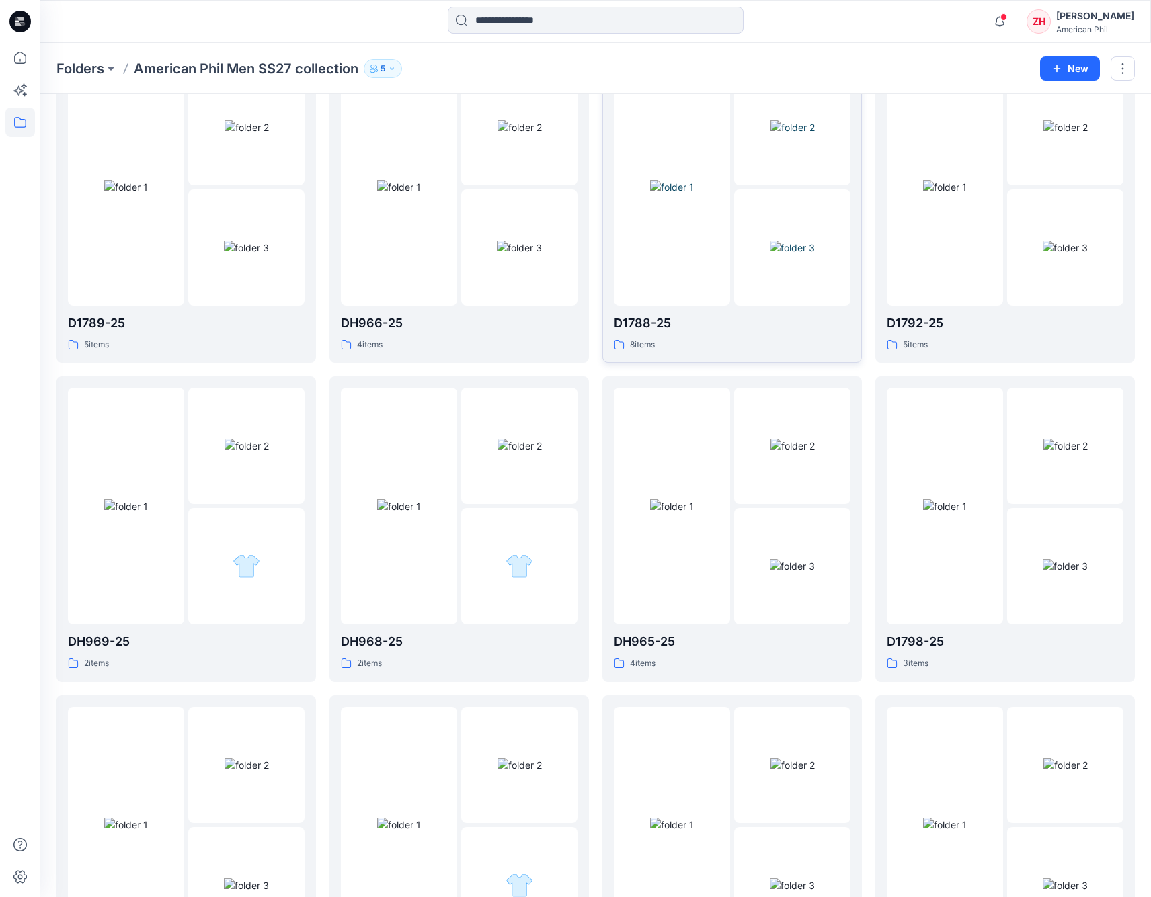
click at [694, 180] on img at bounding box center [672, 187] width 44 height 14
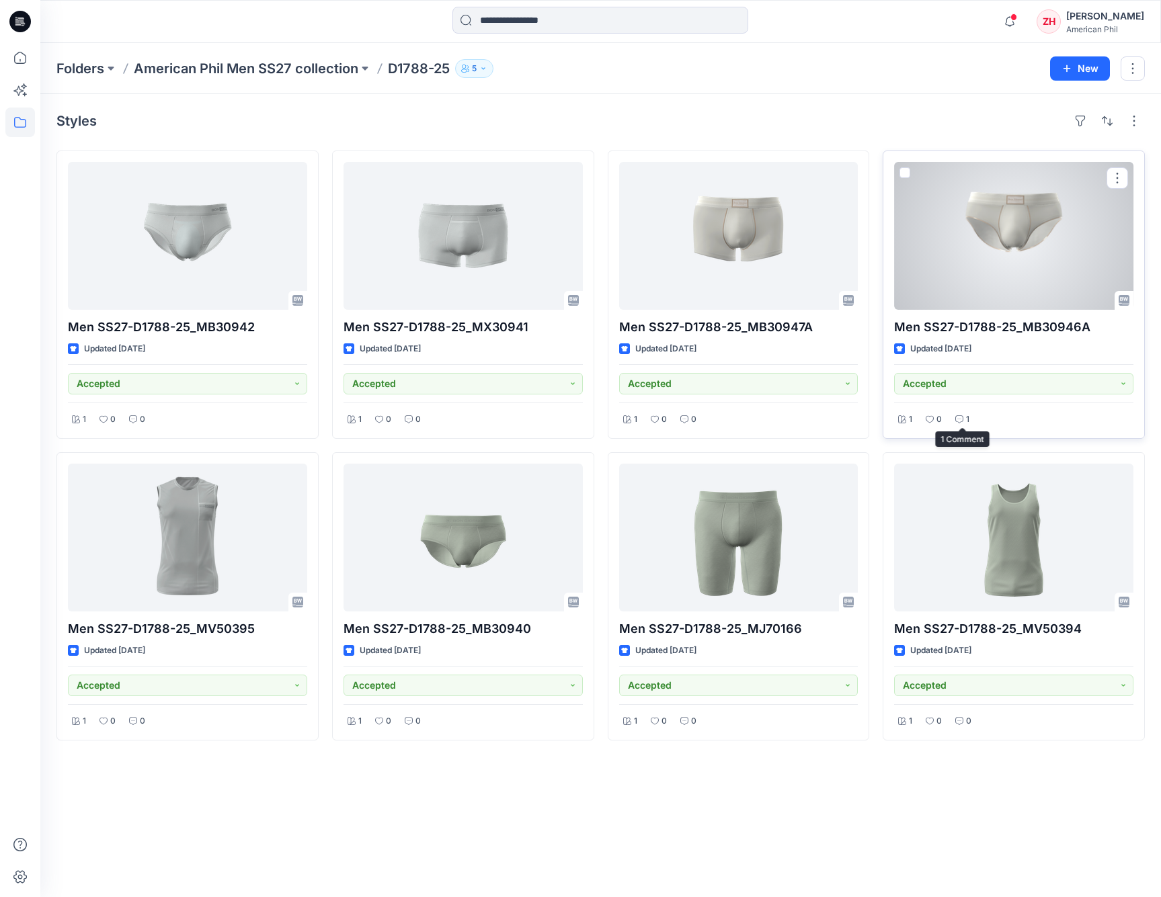
drag, startPoint x: 957, startPoint y: 415, endPoint x: 971, endPoint y: 407, distance: 15.7
click at [957, 415] on icon at bounding box center [959, 419] width 8 height 8
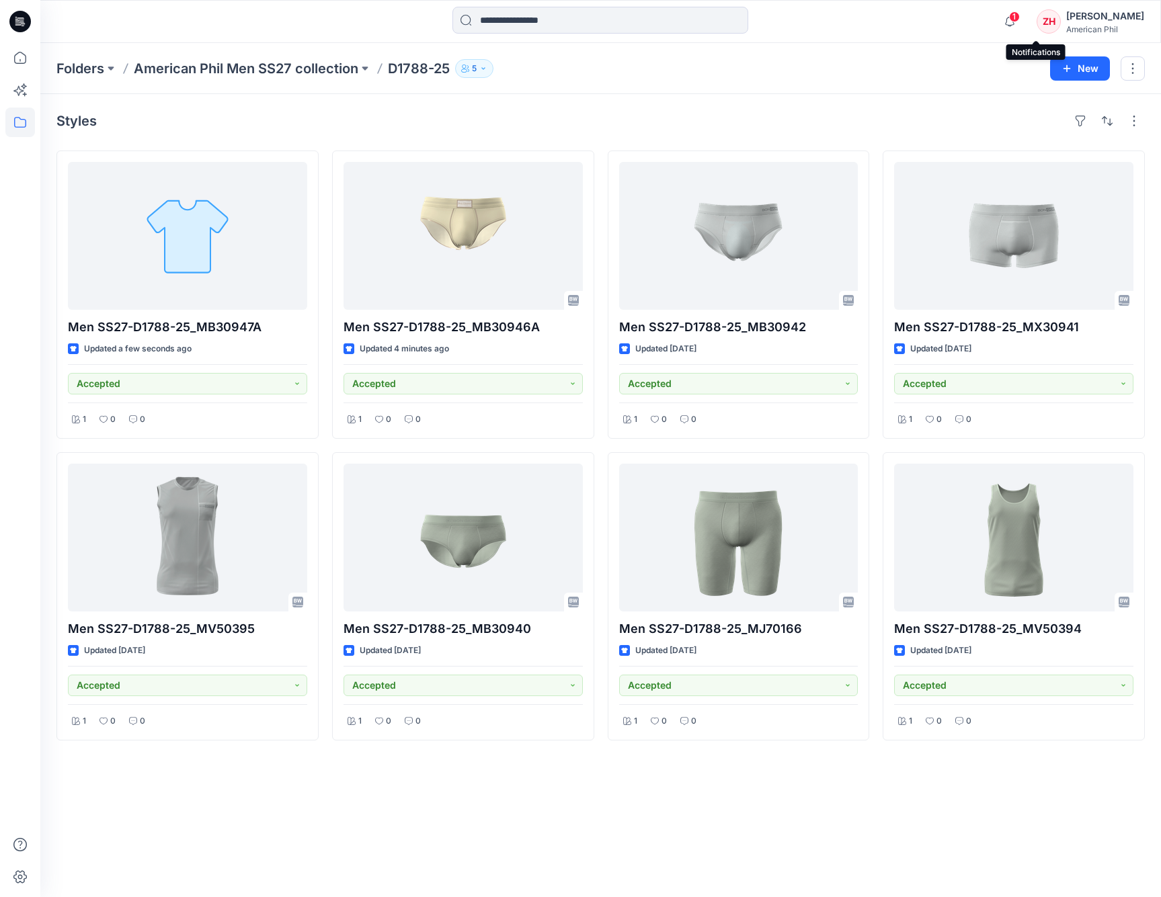
click at [1020, 17] on span "1" at bounding box center [1014, 16] width 11 height 11
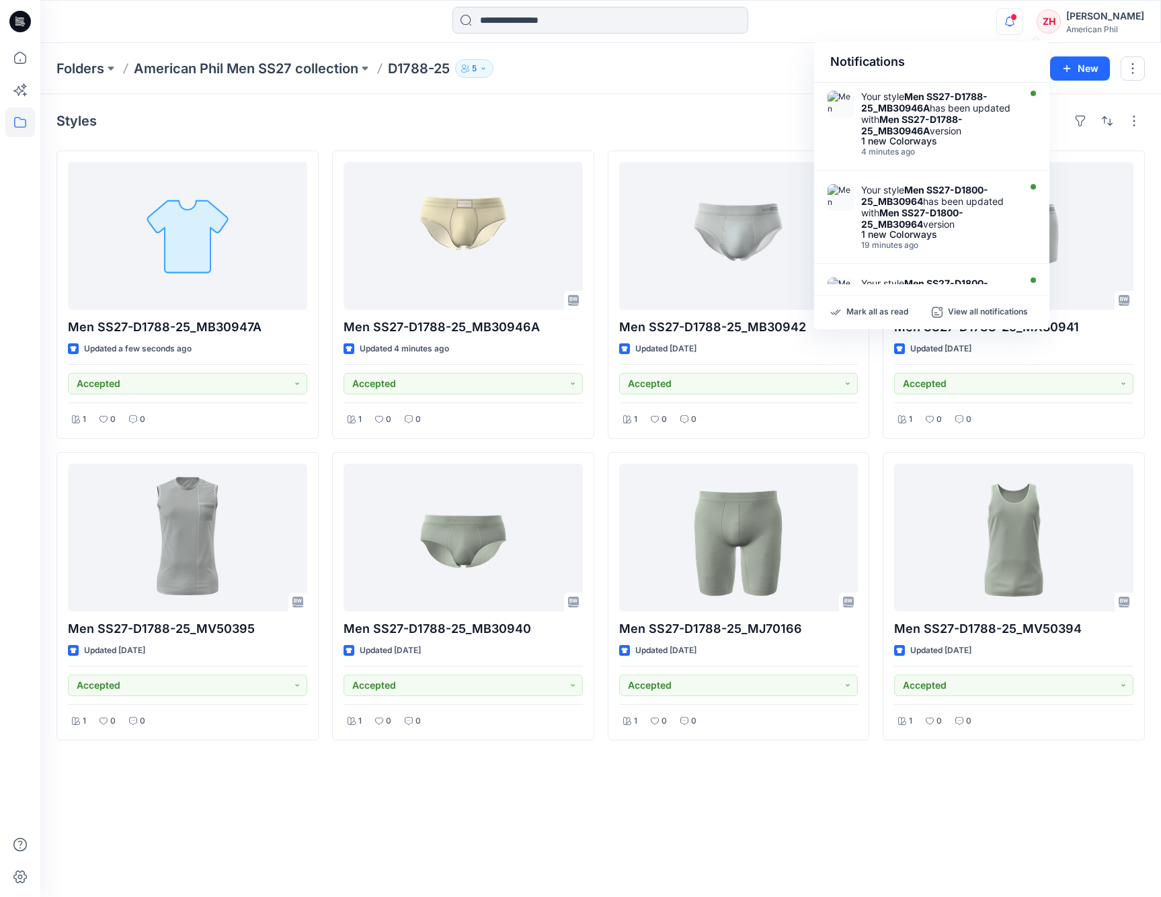
click at [930, 42] on div "Notifications" at bounding box center [931, 62] width 235 height 41
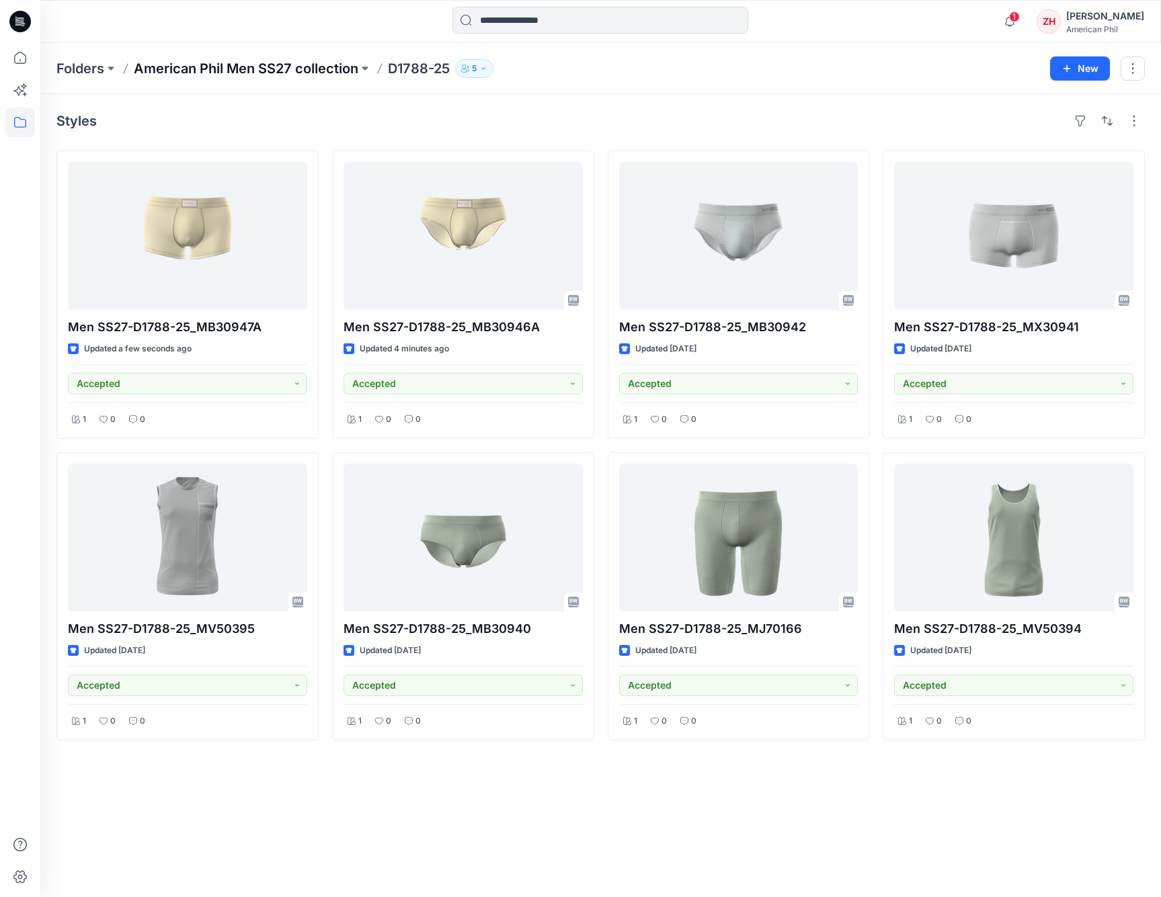
click at [295, 69] on p "American Phil Men SS27 collection" at bounding box center [246, 68] width 224 height 19
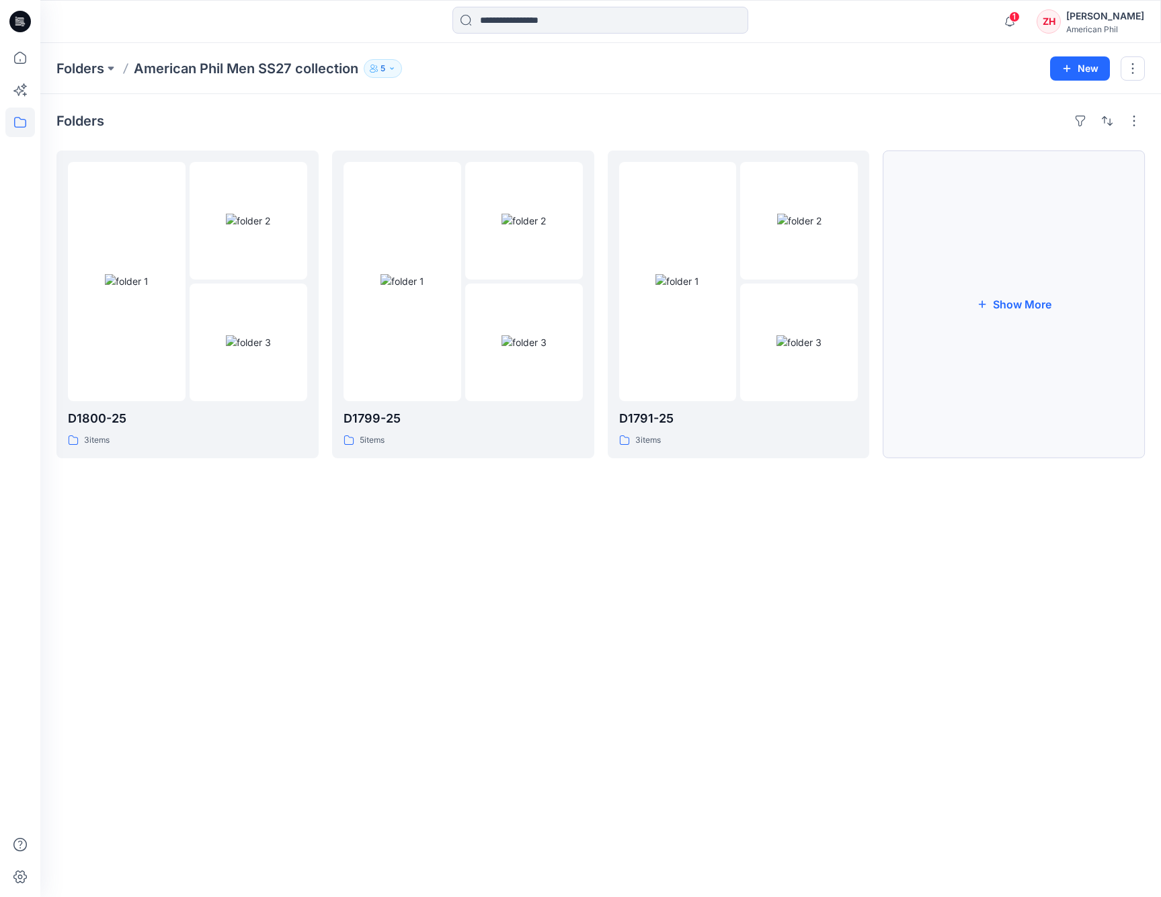
click at [959, 263] on button "Show More" at bounding box center [1013, 305] width 262 height 308
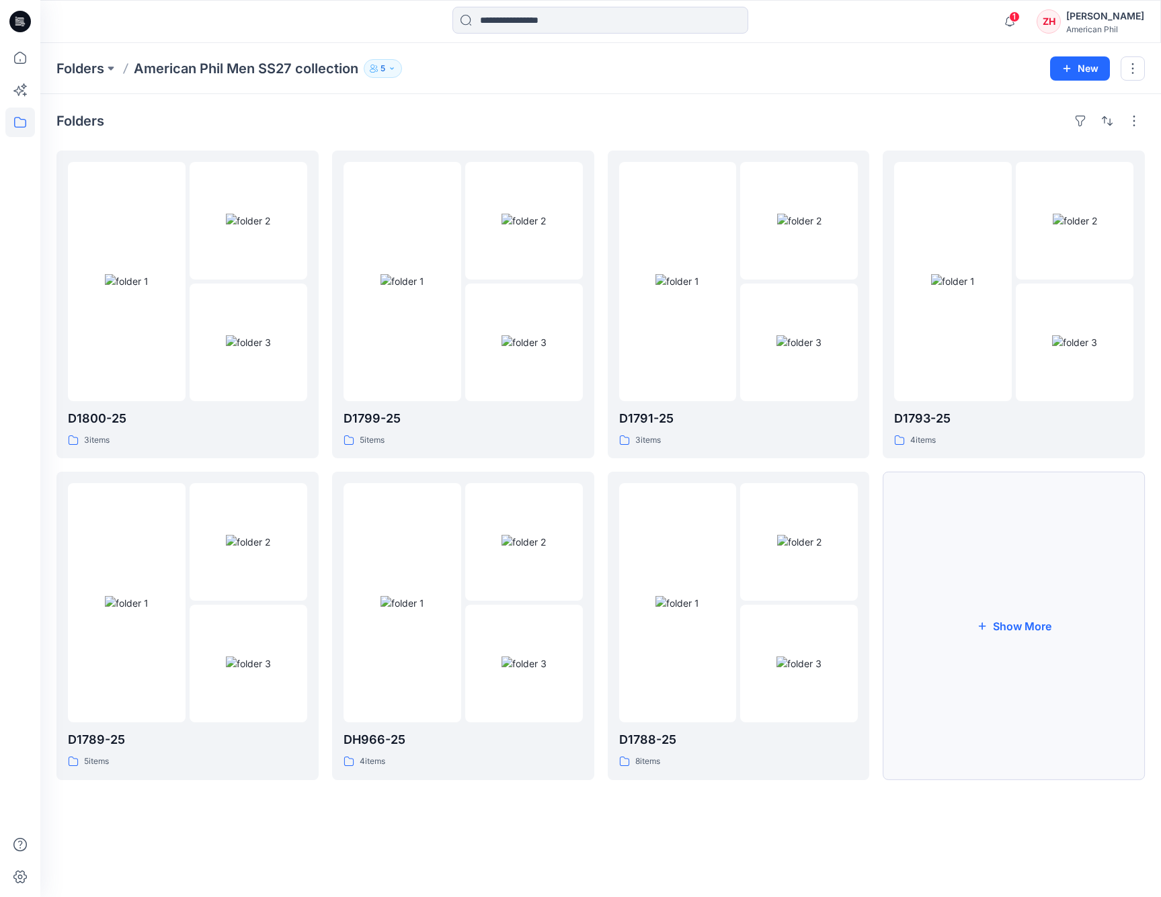
click at [1019, 548] on button "Show More" at bounding box center [1013, 626] width 262 height 308
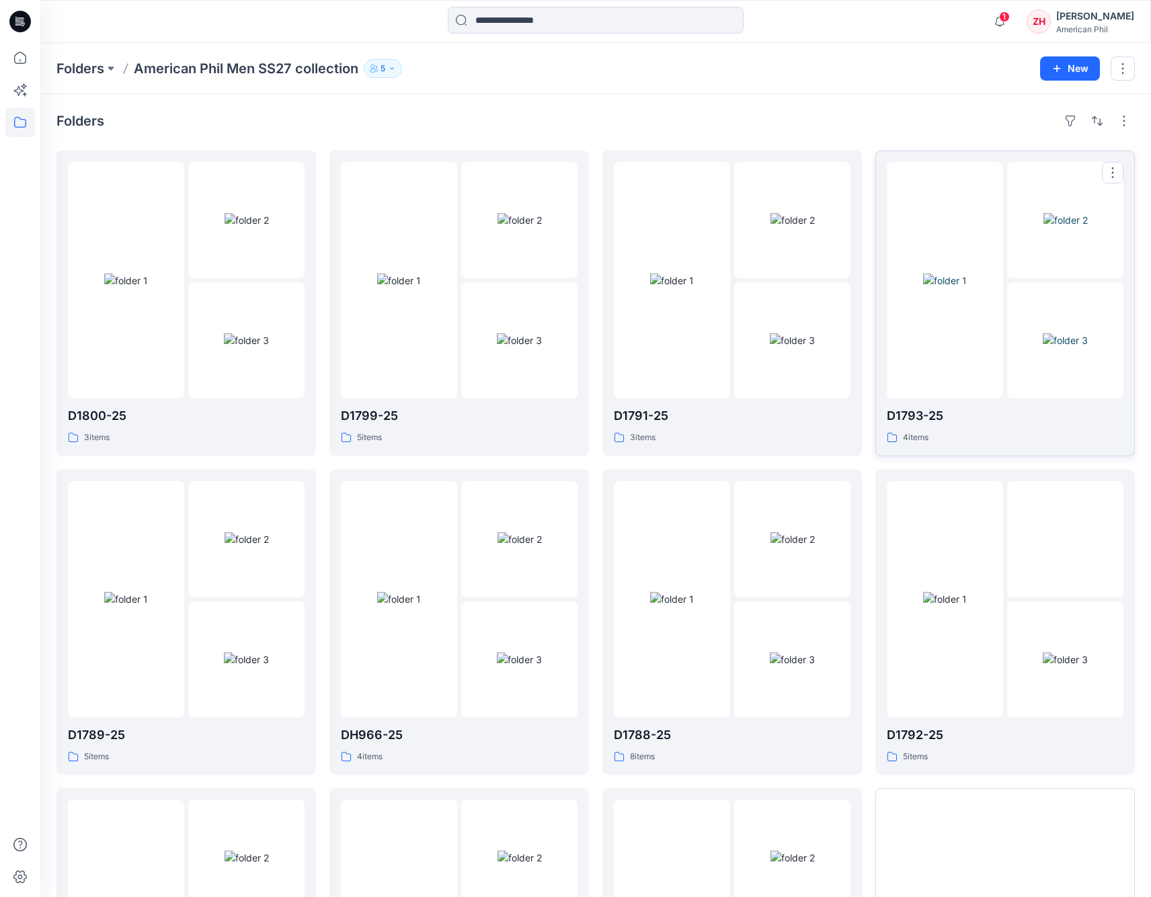
scroll to position [233, 0]
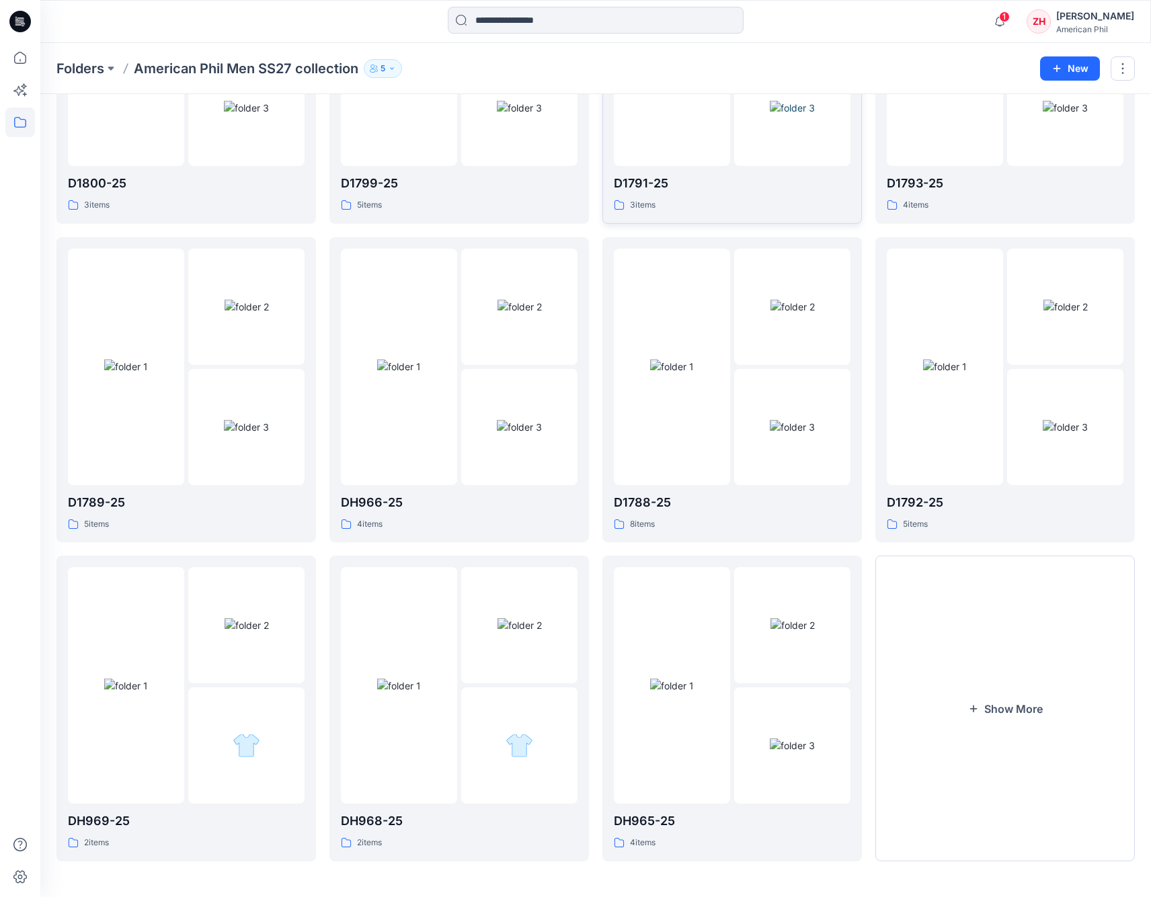
click at [690, 143] on div at bounding box center [672, 47] width 116 height 237
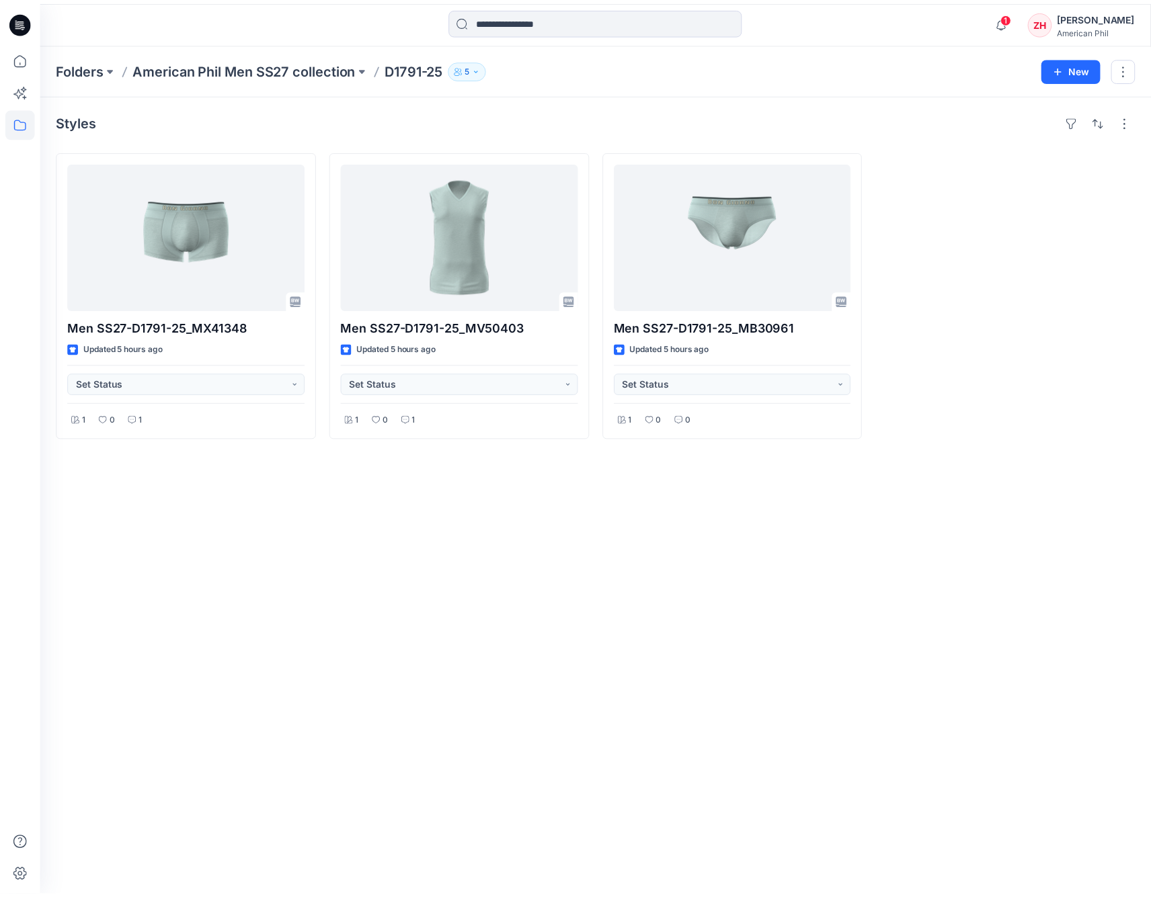
scroll to position [233, 0]
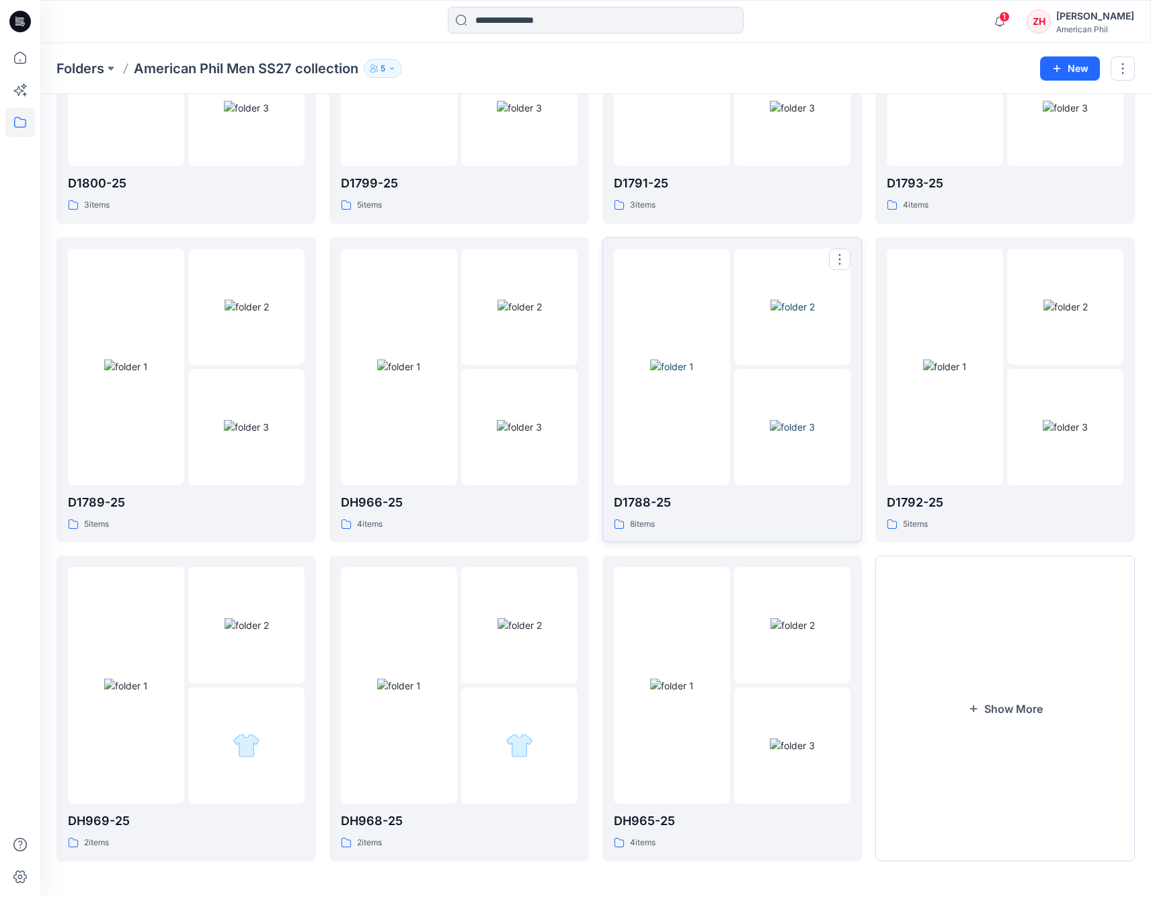
click at [770, 420] on img at bounding box center [792, 427] width 45 height 14
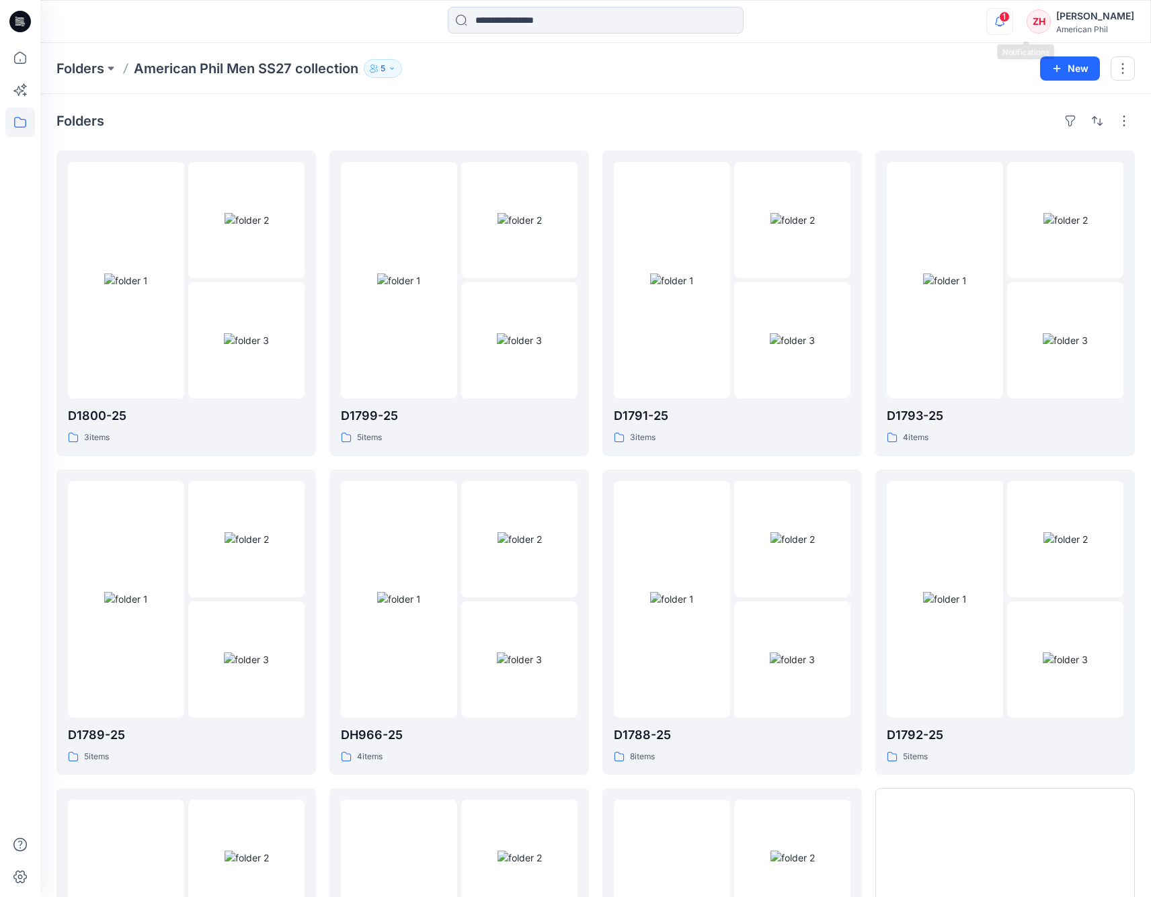
click at [1012, 22] on icon "button" at bounding box center [1000, 21] width 26 height 27
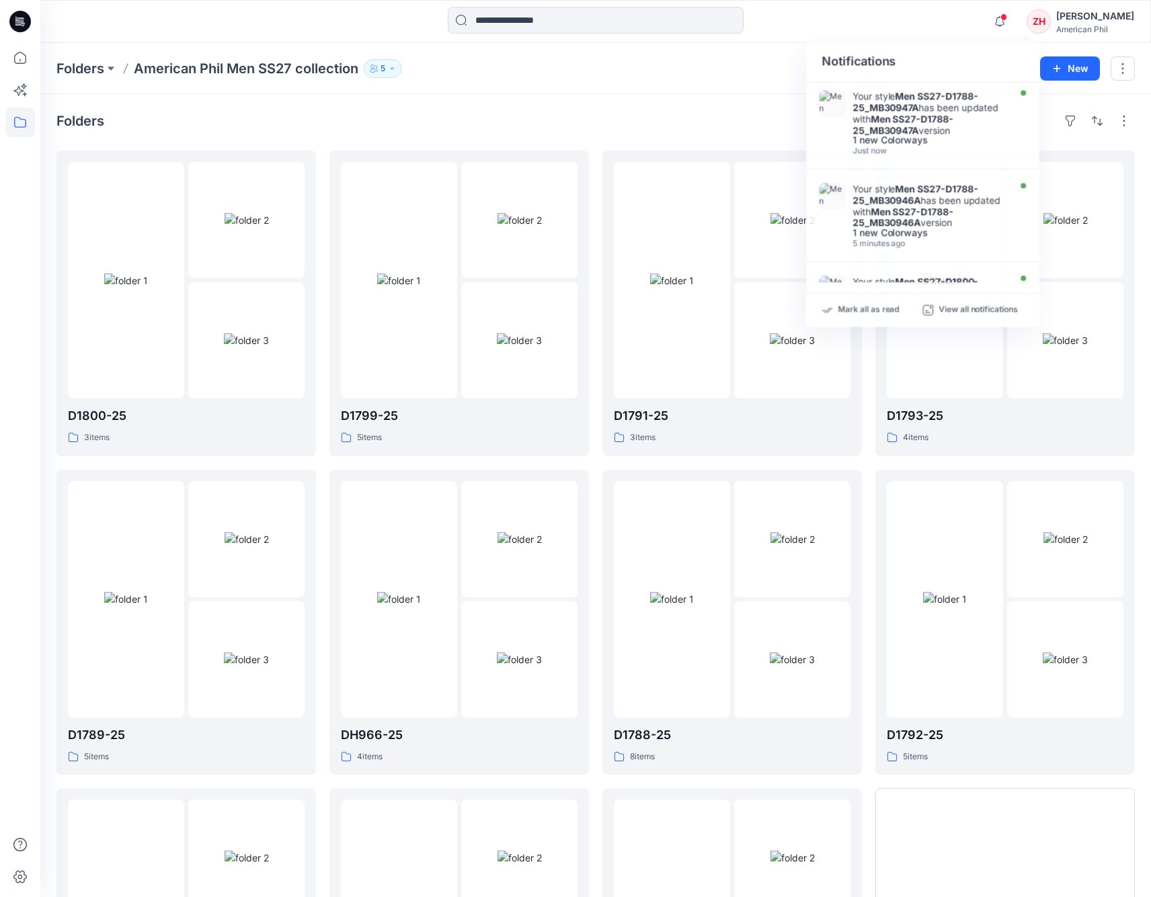
click at [745, 60] on div "Folders American Phil Men SS27 collection 5" at bounding box center [542, 68] width 973 height 19
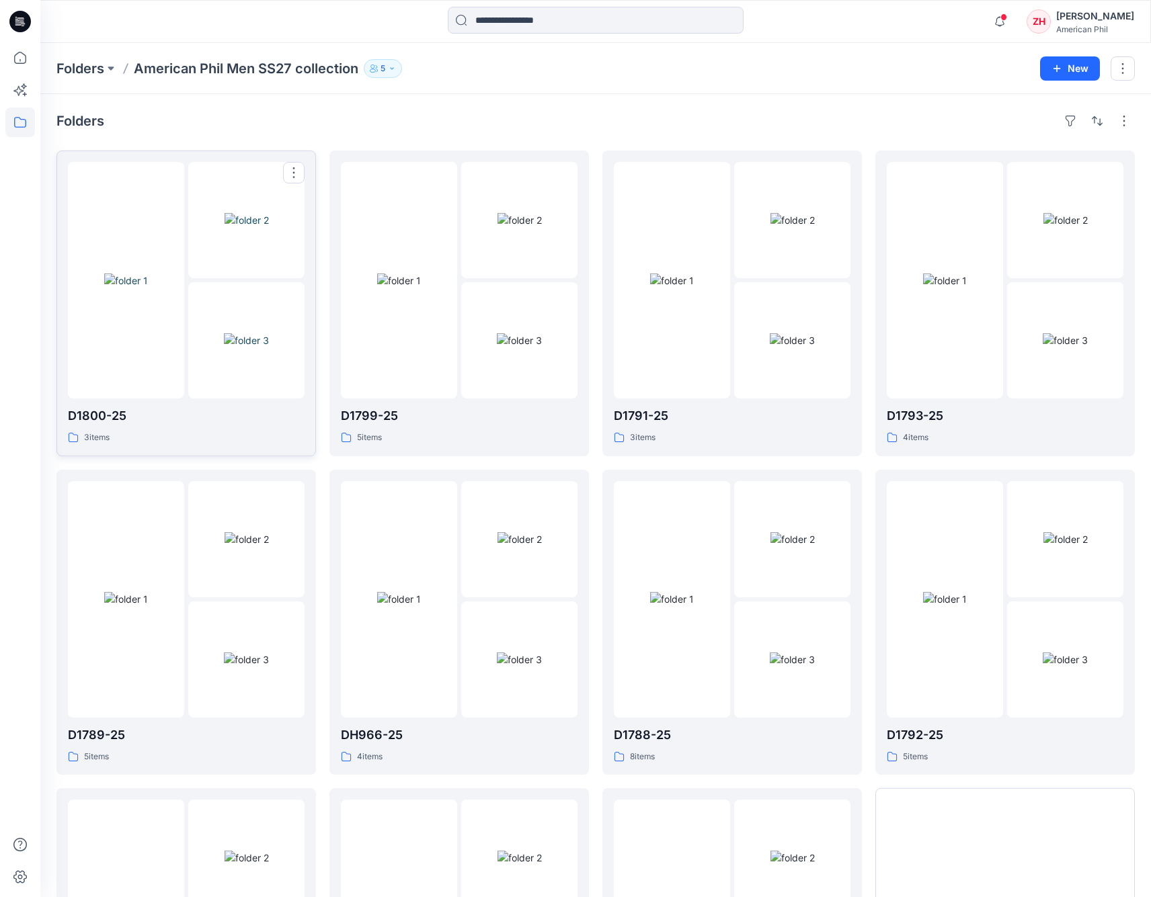
click at [148, 275] on img at bounding box center [126, 281] width 44 height 14
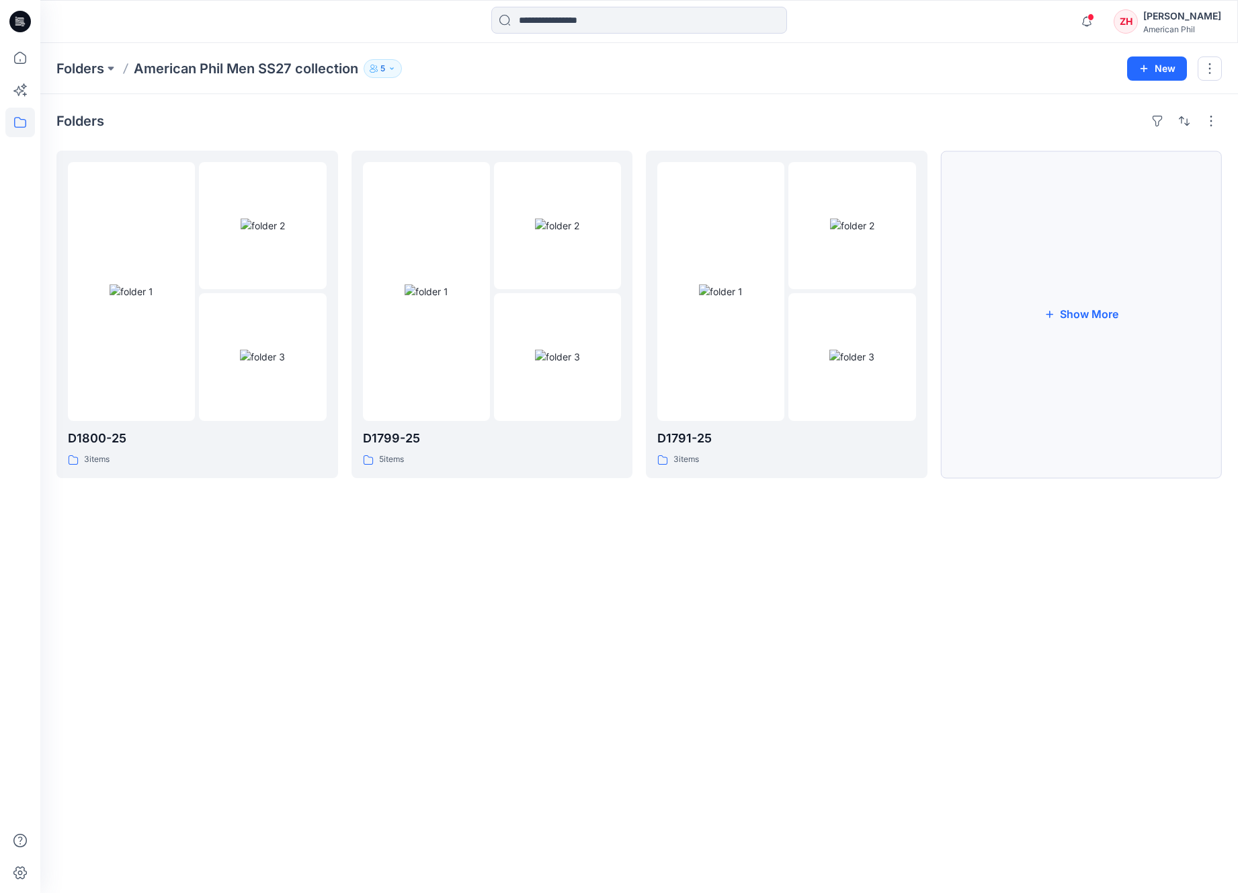
click at [1076, 262] on button "Show More" at bounding box center [1082, 314] width 282 height 327
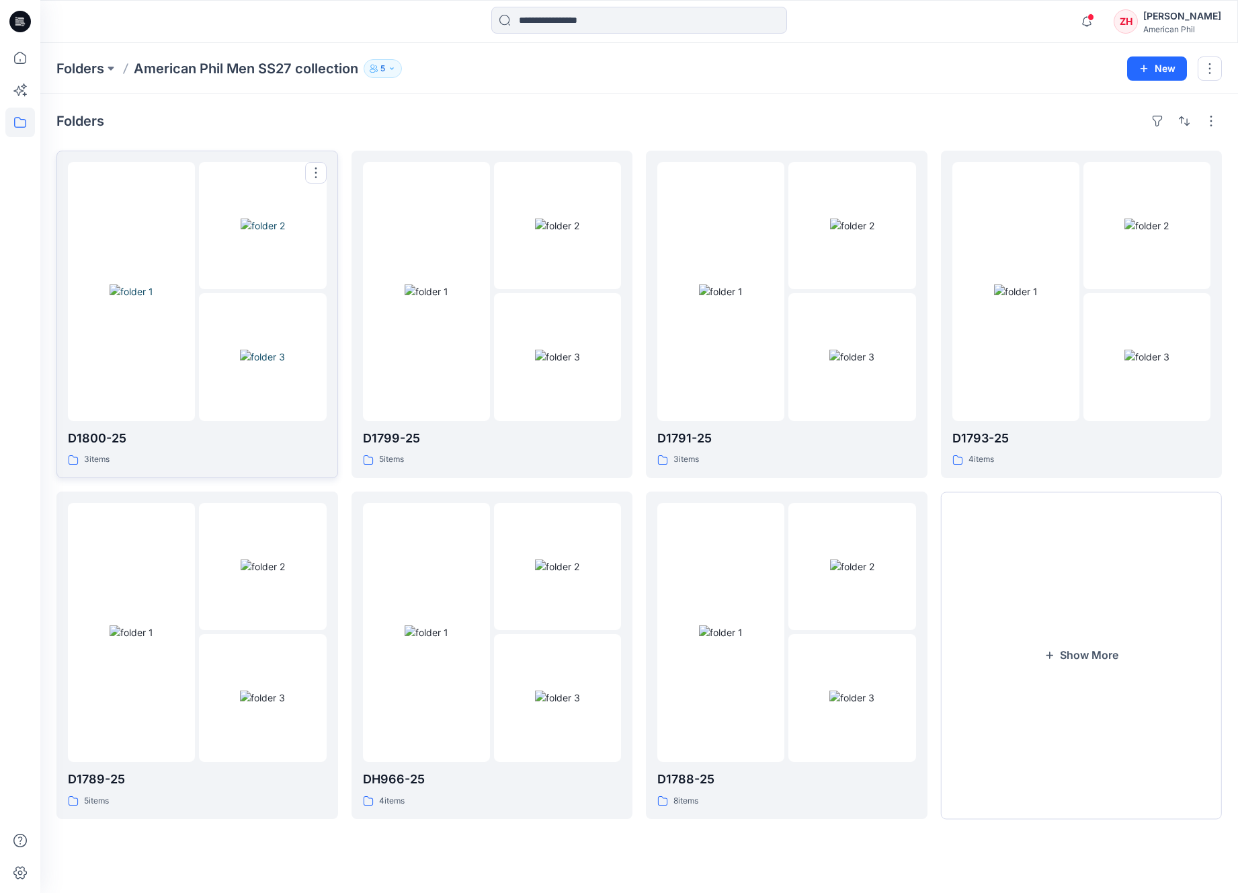
click at [153, 284] on img at bounding box center [132, 291] width 44 height 14
click at [1007, 105] on div "Folders D1800-25 3 items D1789-25 5 items D1799-25 5 items DH966-25 4 items D17…" at bounding box center [639, 493] width 1198 height 798
click at [1095, 618] on button "Show More" at bounding box center [1082, 654] width 282 height 327
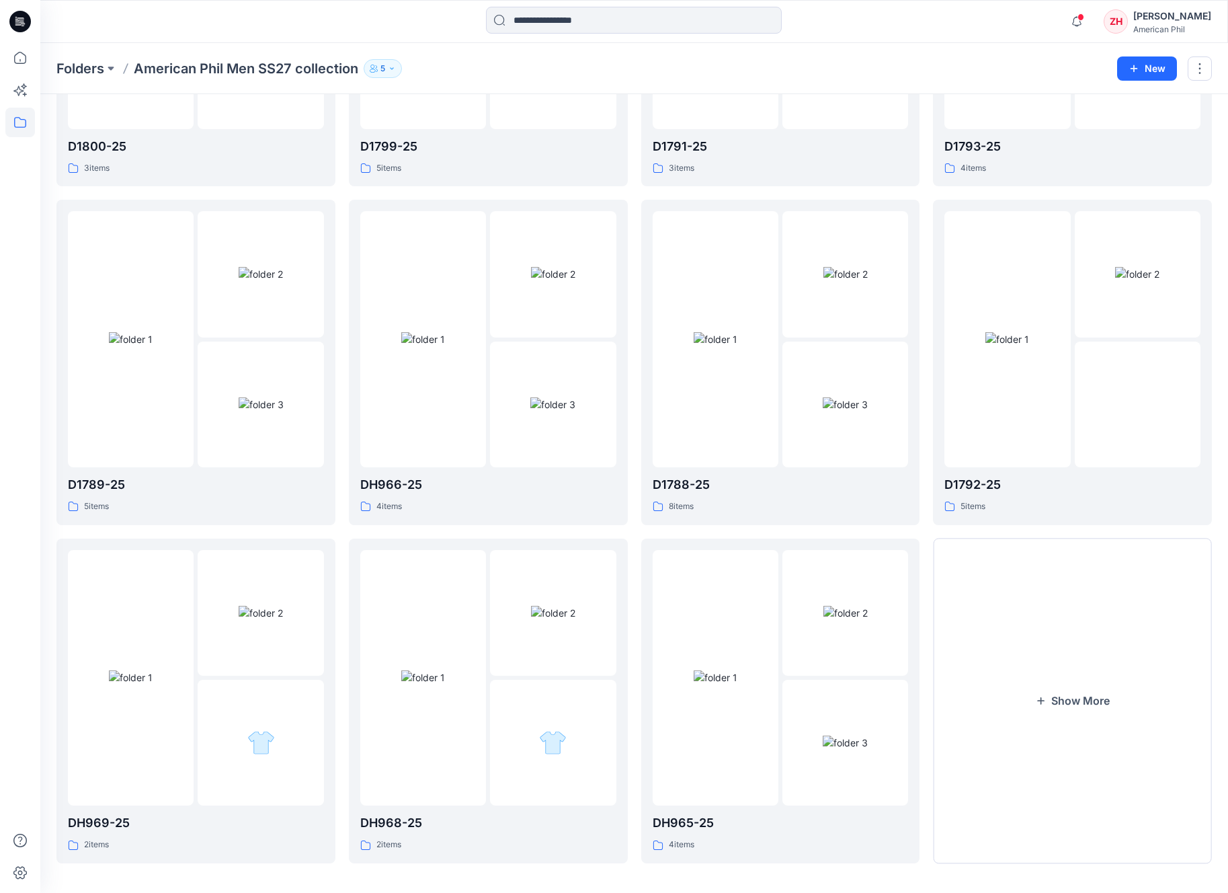
scroll to position [295, 0]
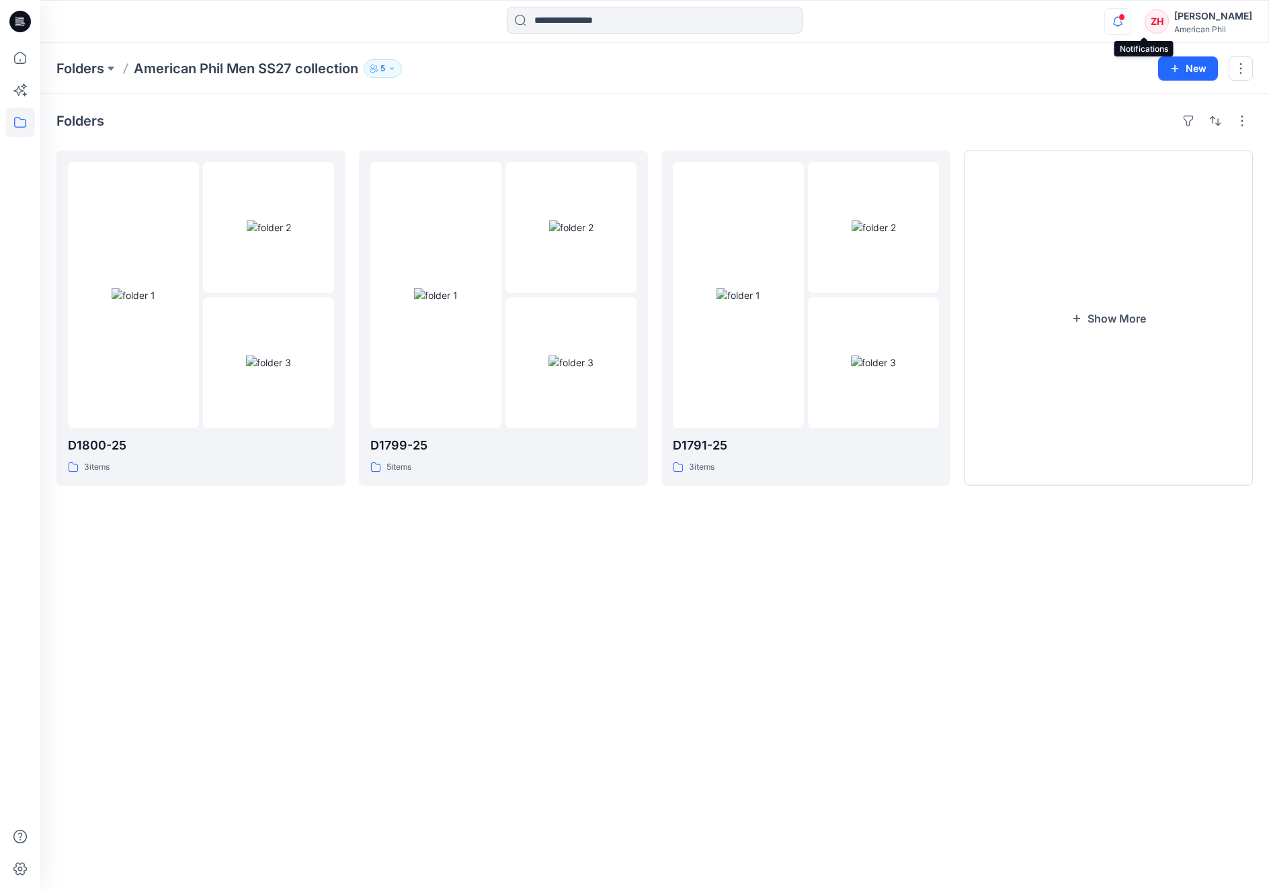
click at [1131, 15] on icon "button" at bounding box center [1118, 21] width 26 height 27
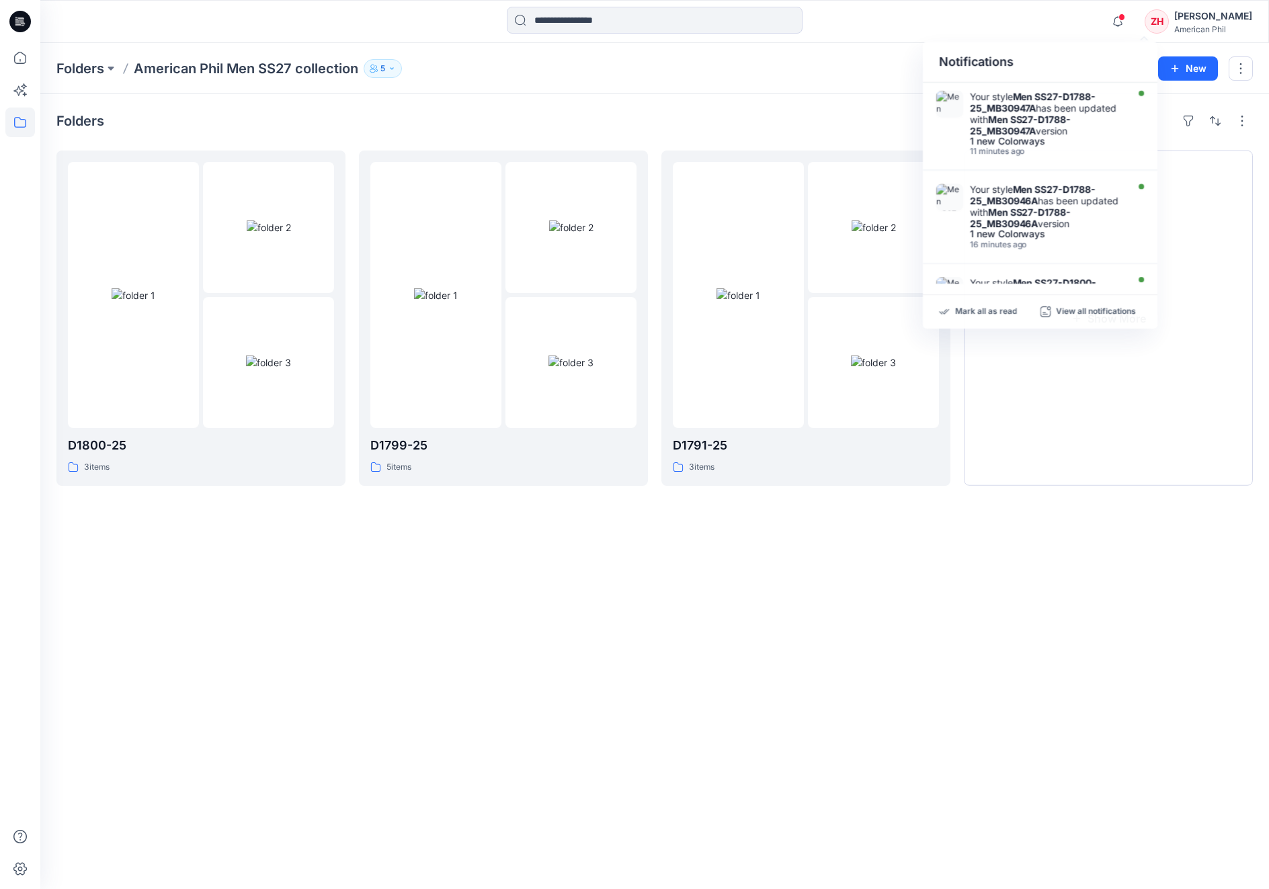
click at [1081, 31] on div "Notifications Your style Men SS27-D1788-25_MB30947A has been updated with Men S…" at bounding box center [654, 22] width 1228 height 30
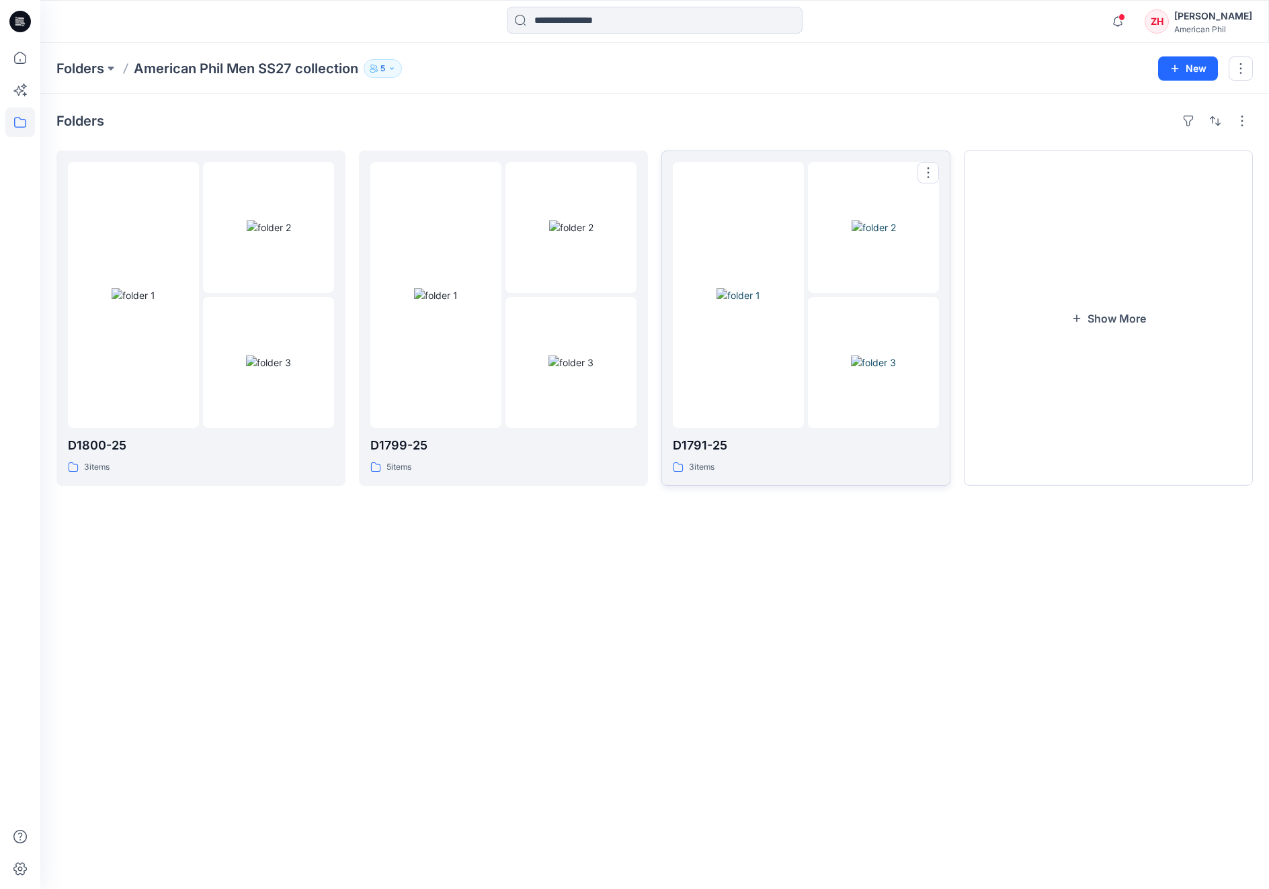
click at [896, 220] on img at bounding box center [874, 227] width 44 height 14
click at [1126, 300] on button "Show More" at bounding box center [1108, 318] width 289 height 335
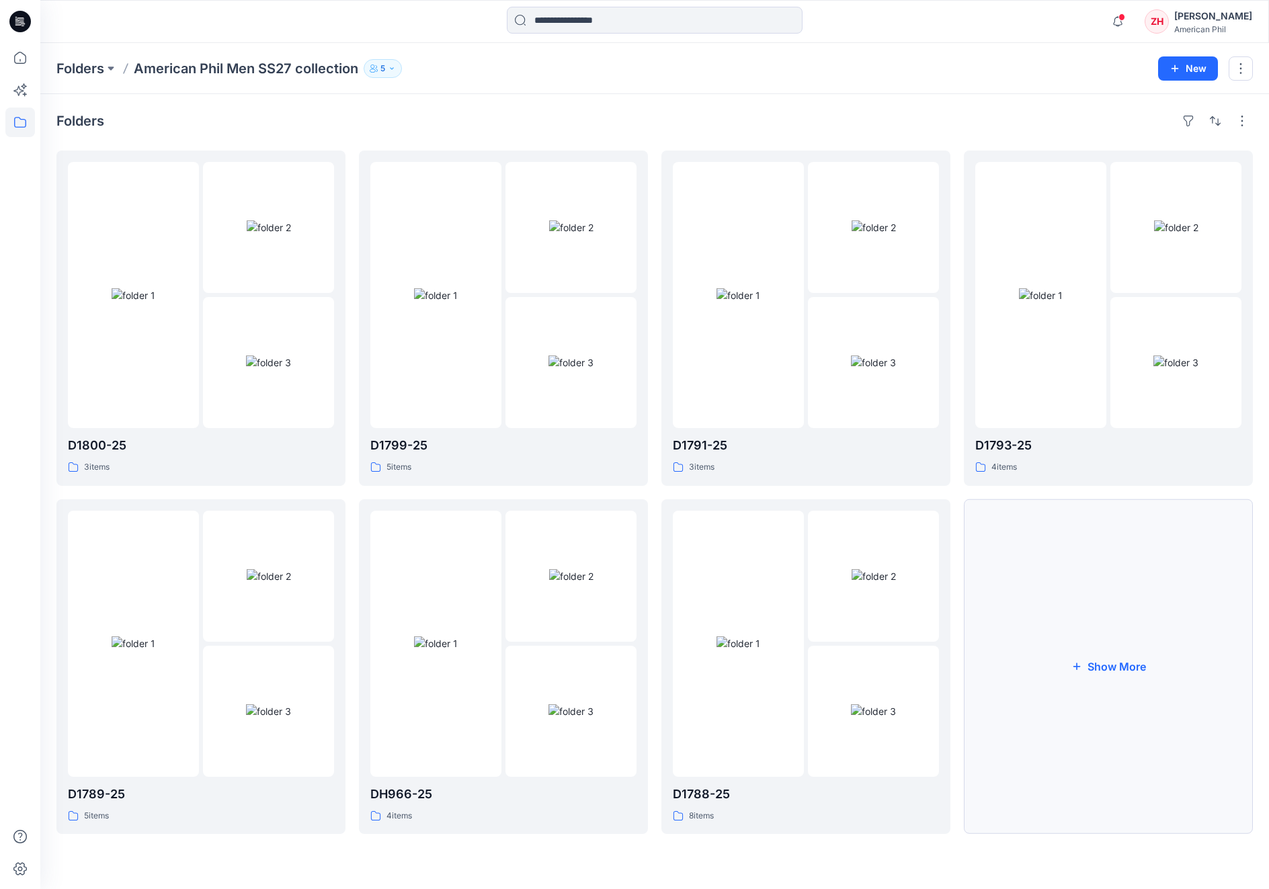
click at [1118, 598] on button "Show More" at bounding box center [1108, 666] width 289 height 335
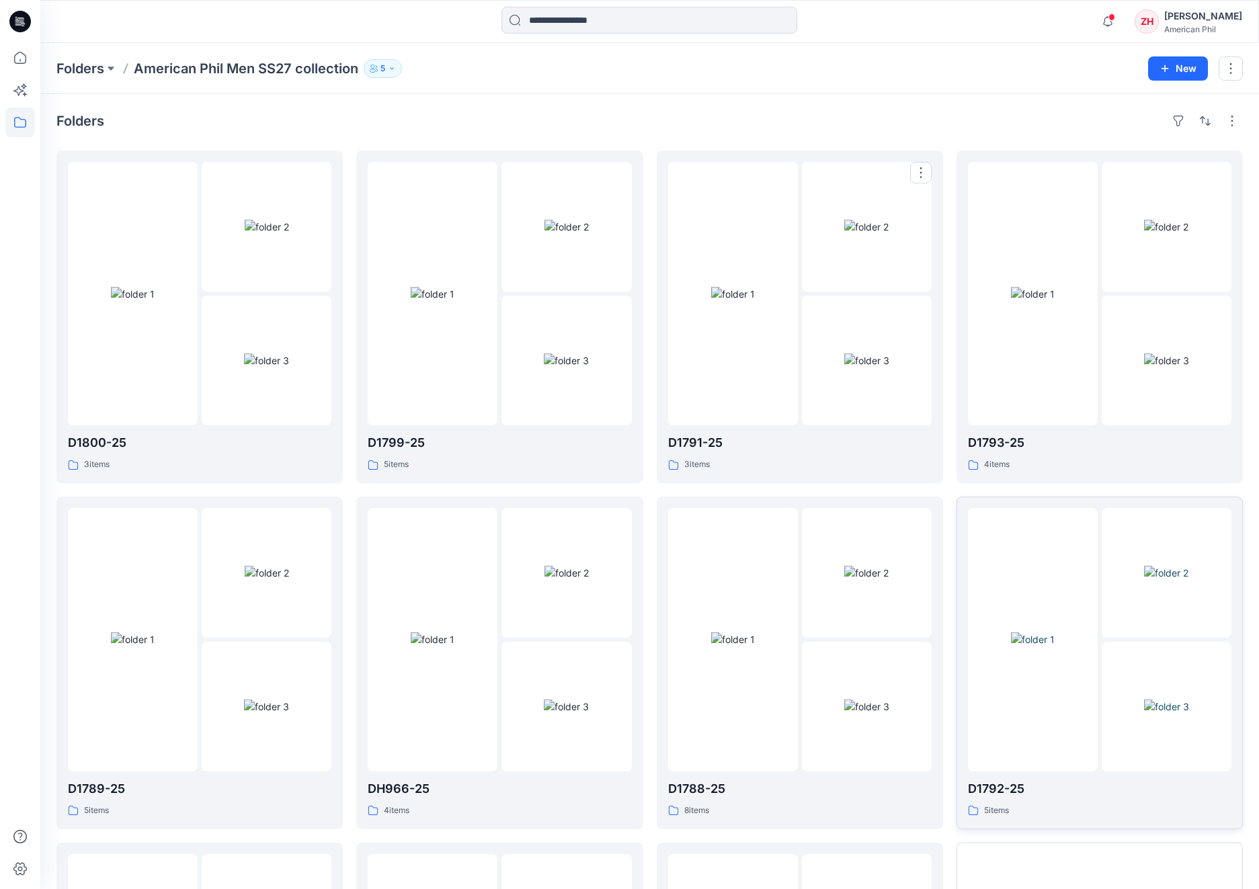
scroll to position [278, 0]
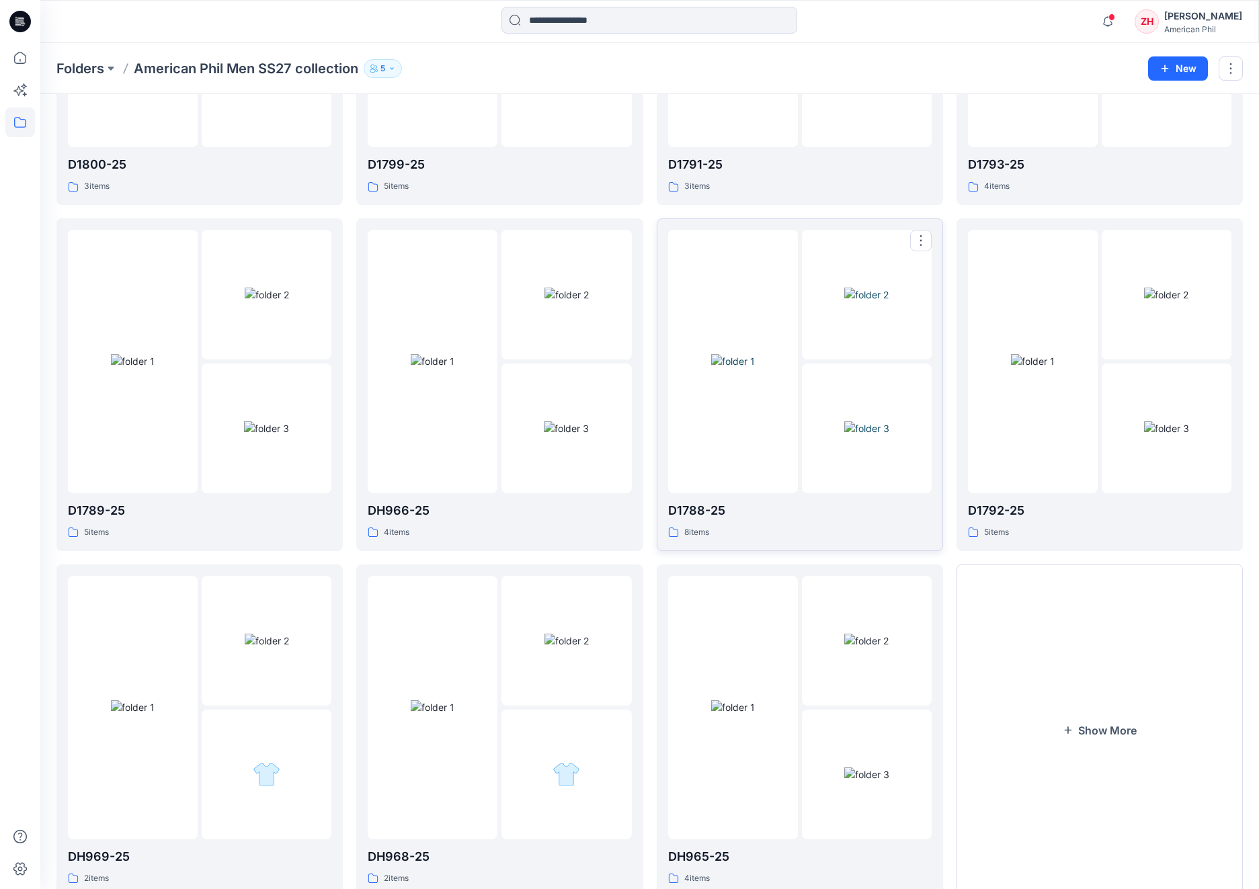
click at [755, 354] on img at bounding box center [733, 361] width 44 height 14
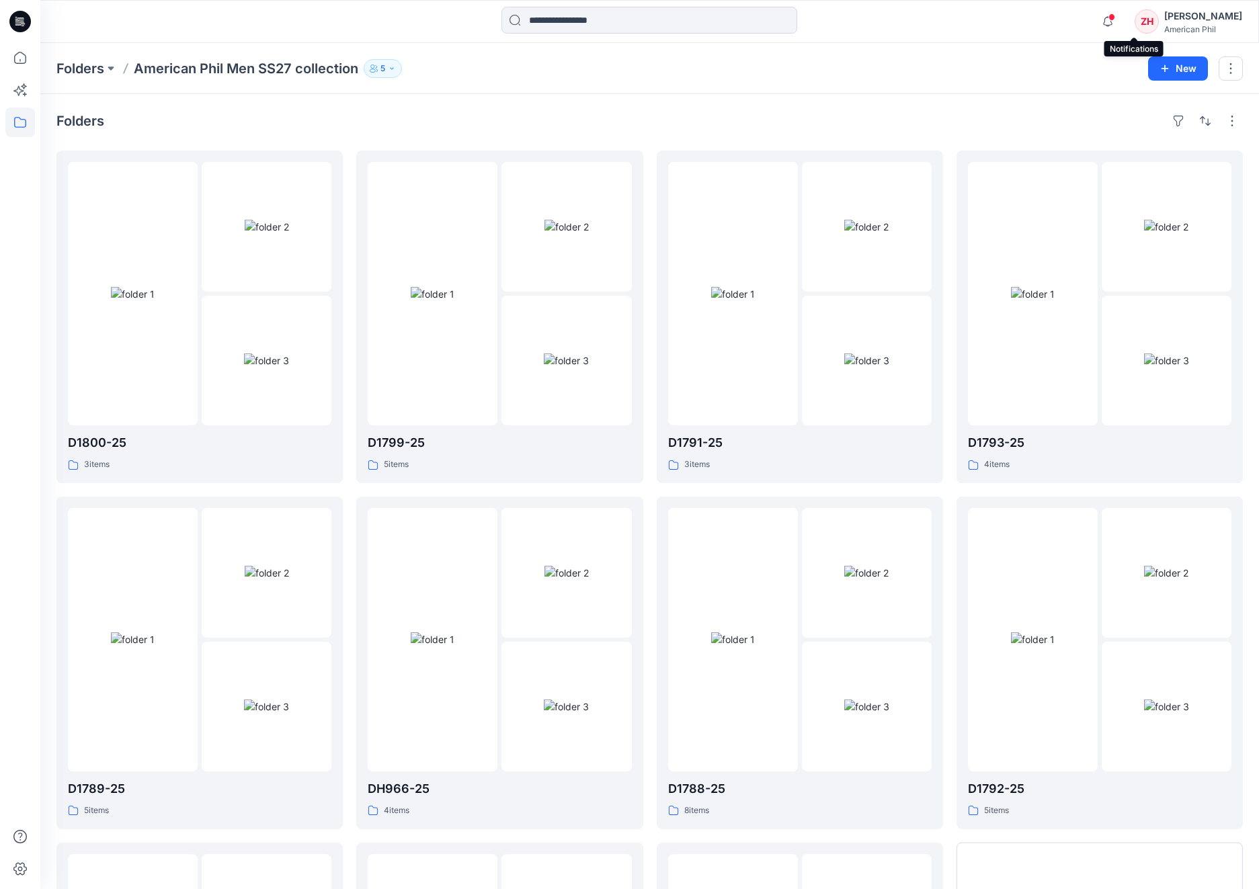
click at [1120, 12] on icon "button" at bounding box center [1108, 21] width 26 height 27
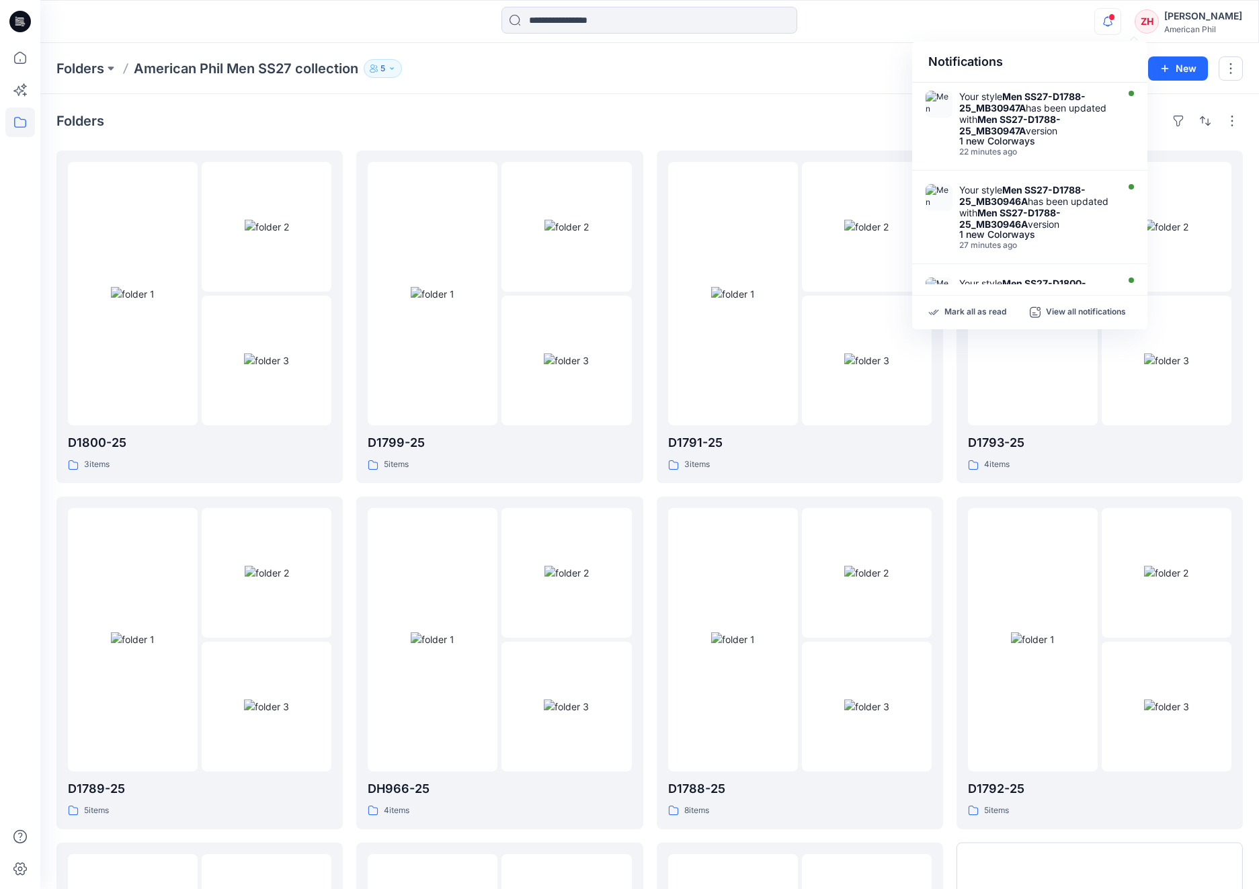
click at [1067, 41] on div "Notifications Your style Men SS27-D1788-25_MB30947A has been updated with Men S…" at bounding box center [649, 21] width 1219 height 43
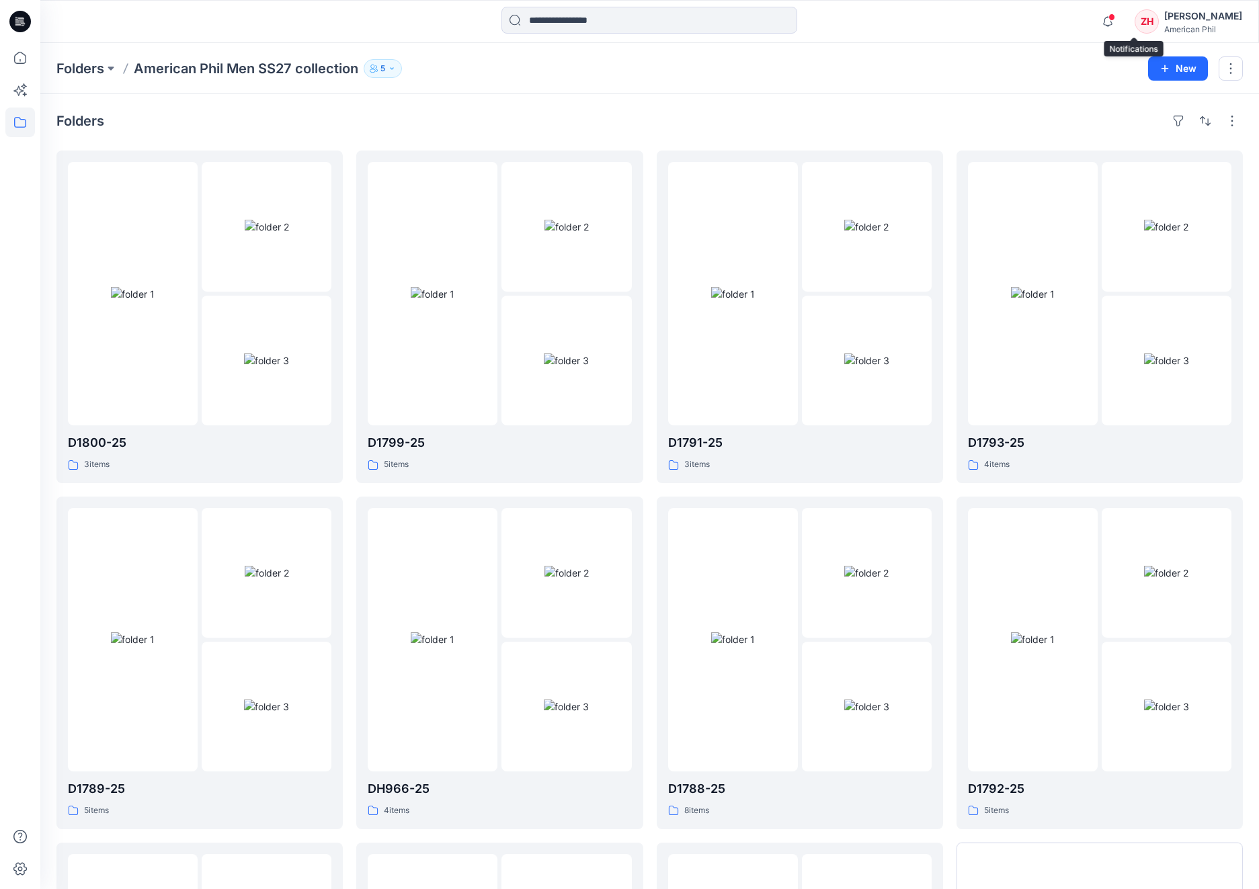
click at [1115, 18] on span at bounding box center [1111, 16] width 7 height 7
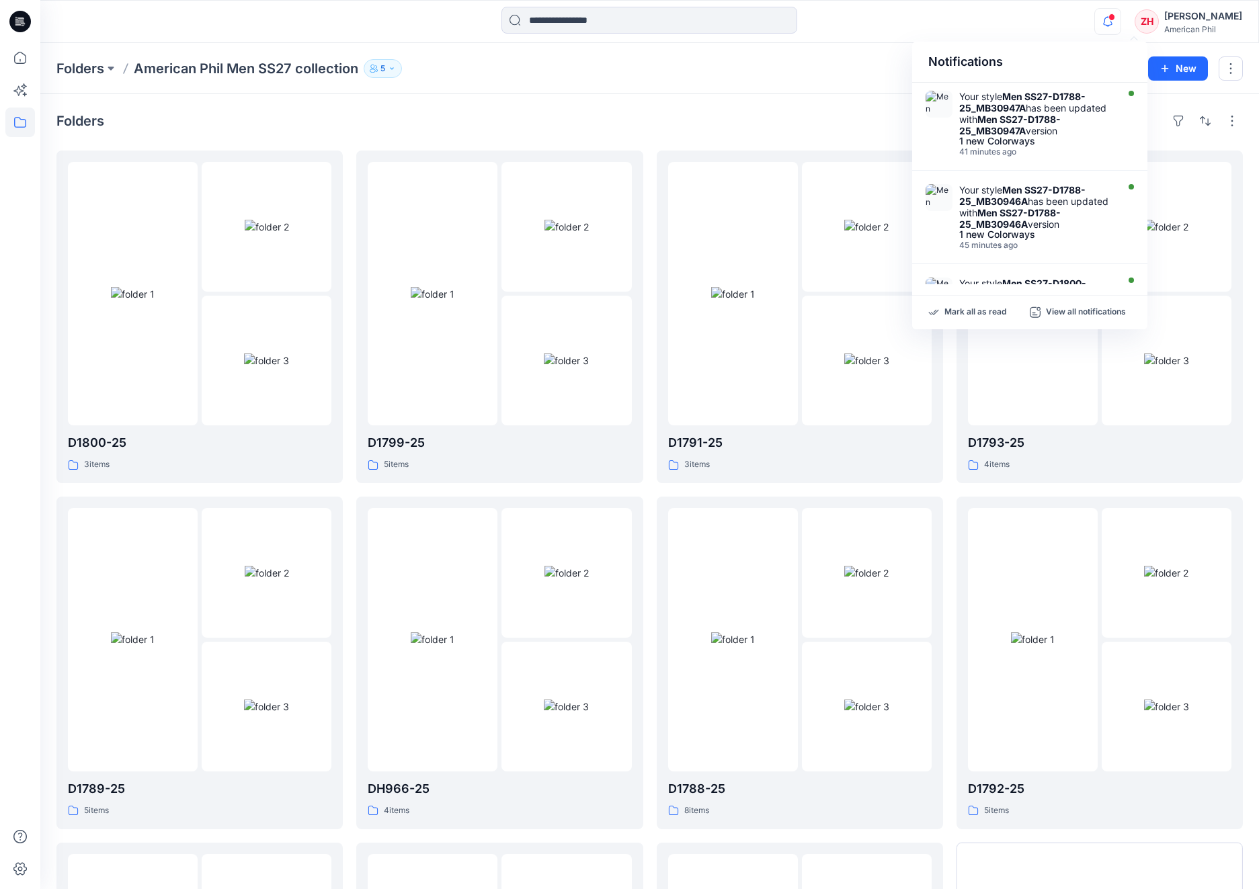
drag, startPoint x: 1021, startPoint y: 26, endPoint x: 991, endPoint y: 8, distance: 34.4
click at [1021, 26] on div "Notifications Your style Men SS27-D1788-25_MB30947A has been updated with Men S…" at bounding box center [649, 22] width 1218 height 30
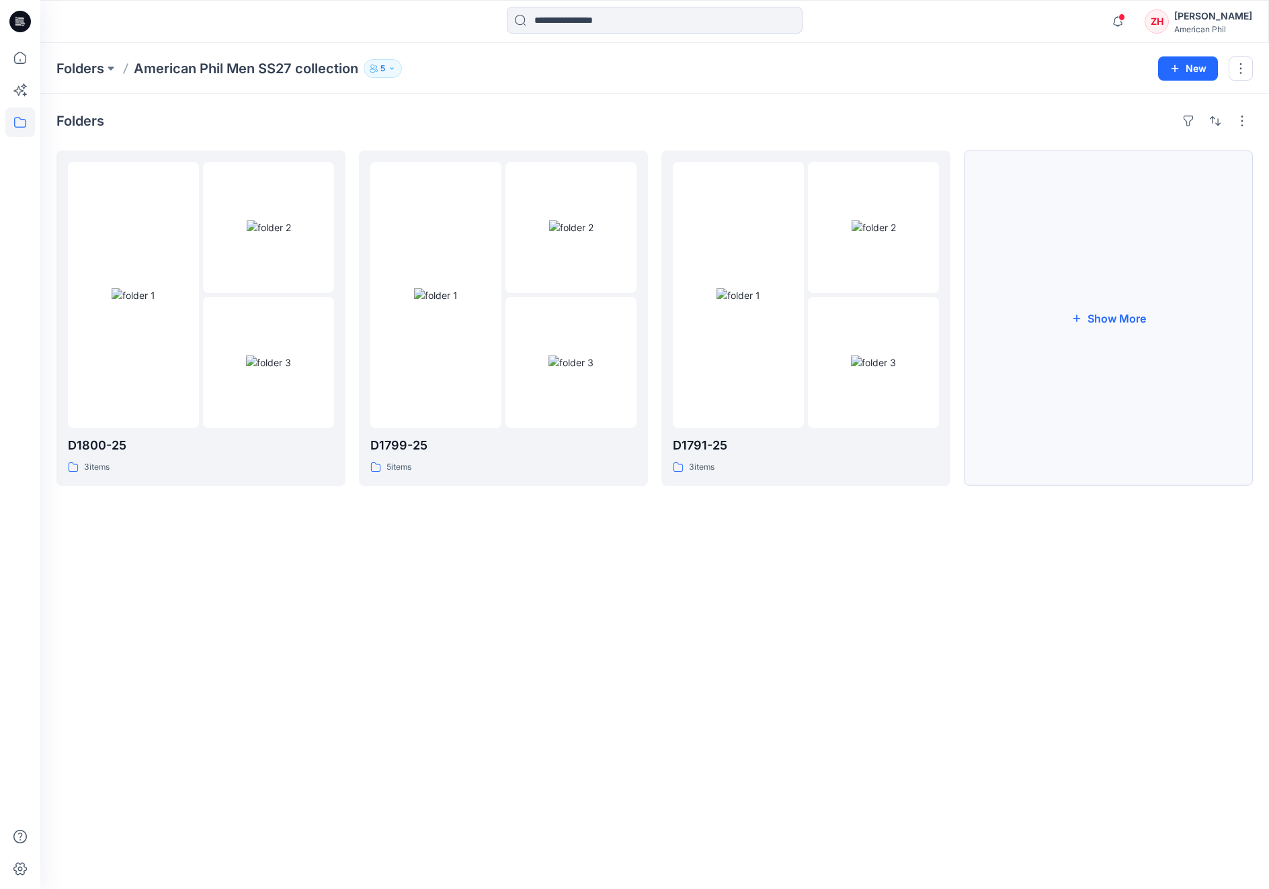
click at [1087, 282] on button "Show More" at bounding box center [1108, 318] width 289 height 335
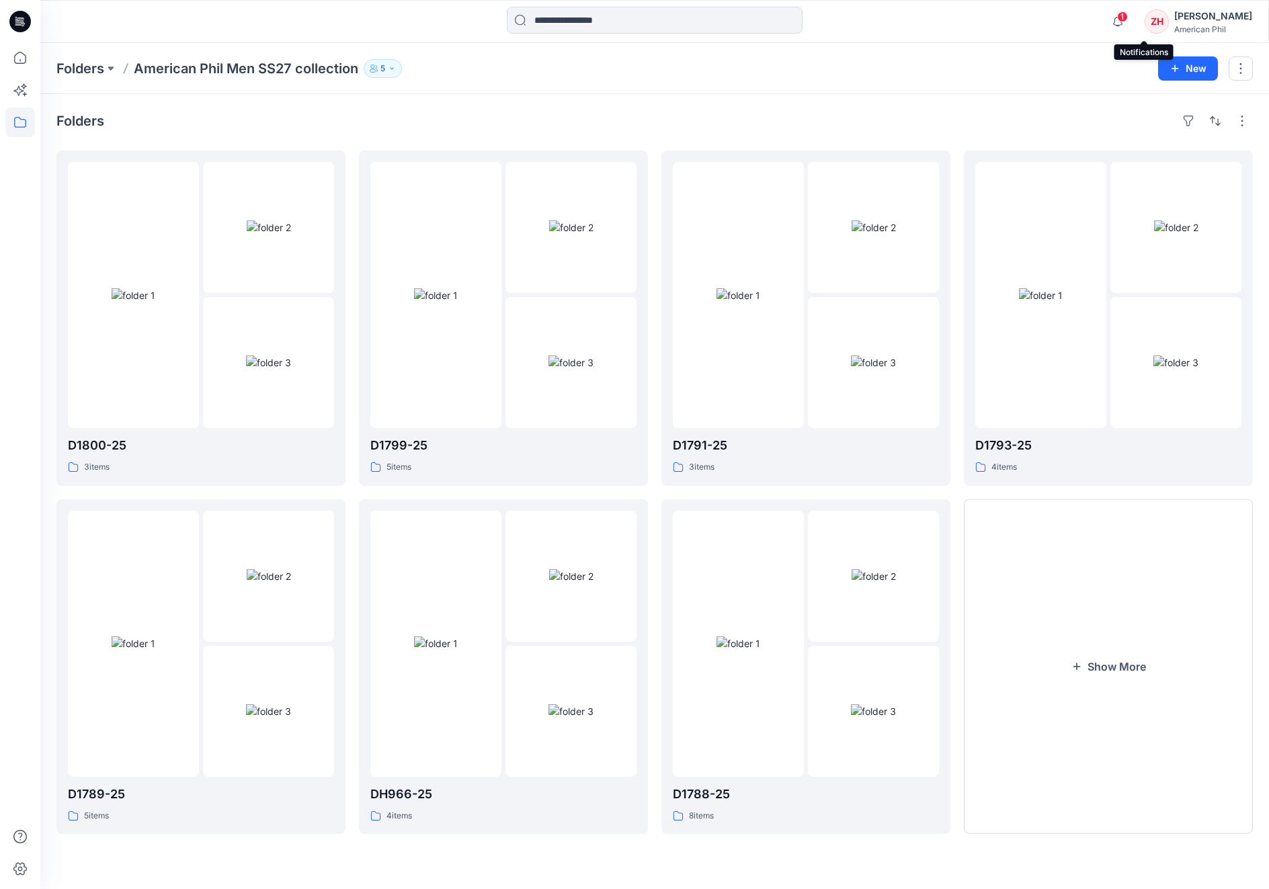
drag, startPoint x: 1153, startPoint y: 17, endPoint x: 1131, endPoint y: 0, distance: 27.7
click at [1128, 17] on span "1" at bounding box center [1122, 16] width 11 height 11
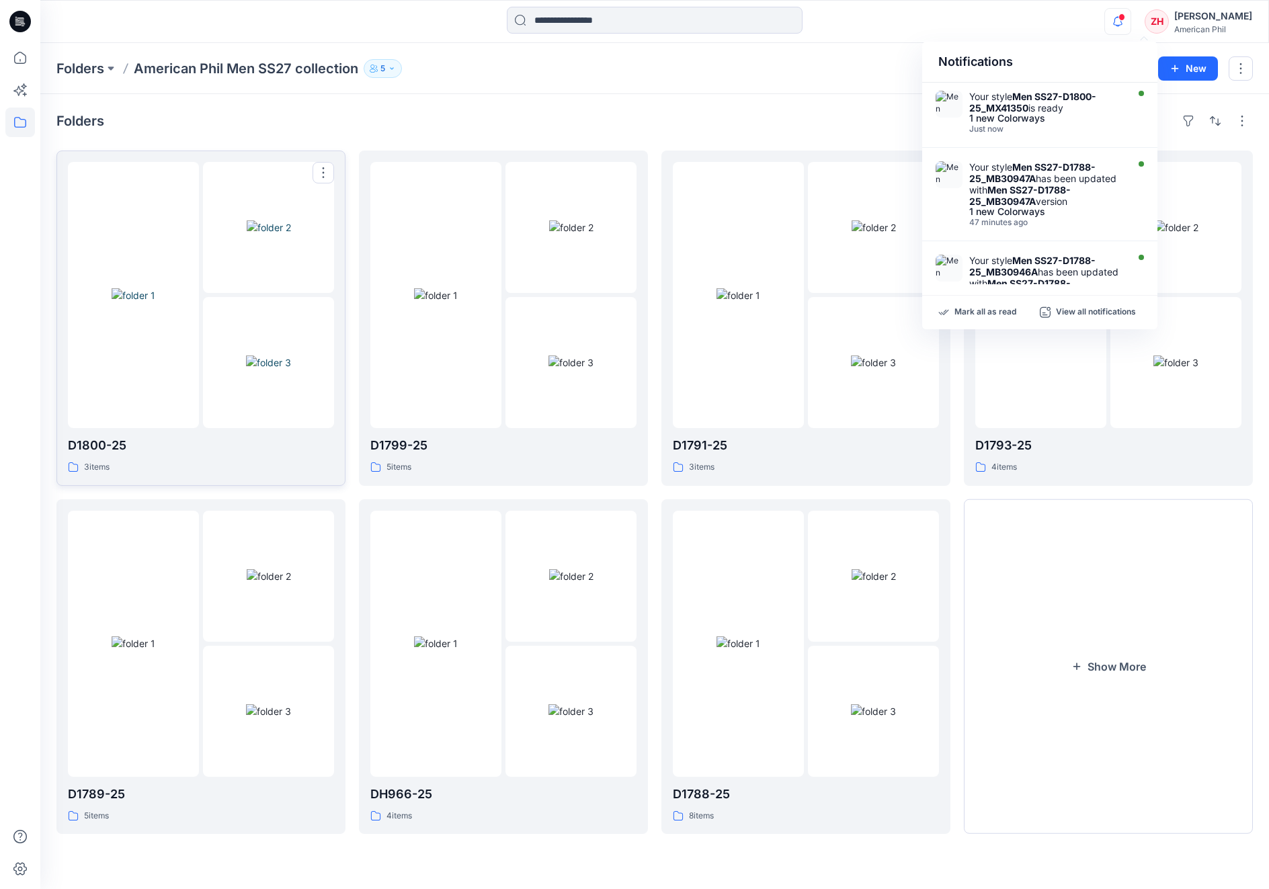
click at [272, 220] on img at bounding box center [269, 227] width 44 height 14
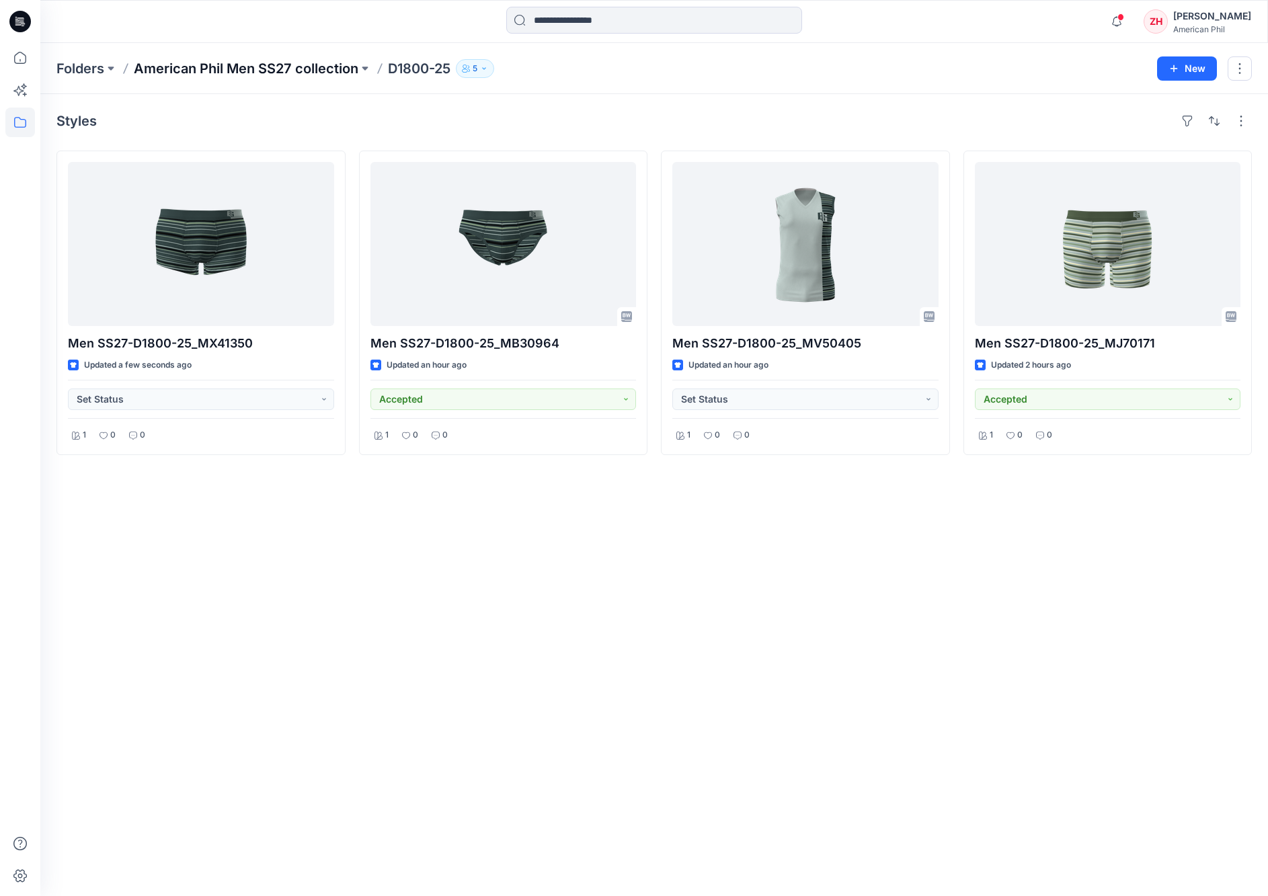
click at [253, 70] on p "American Phil Men SS27 collection" at bounding box center [246, 68] width 224 height 19
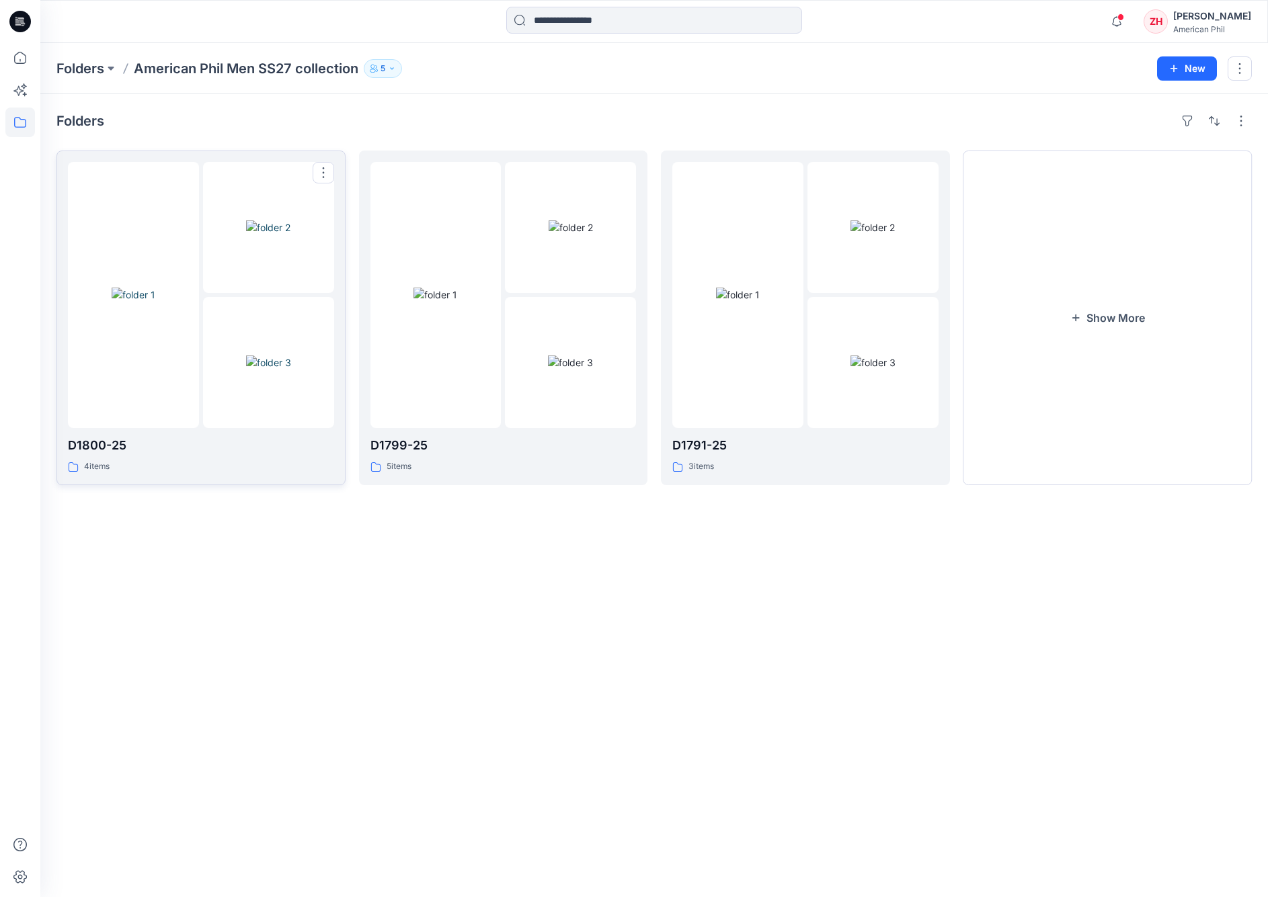
click at [258, 235] on img at bounding box center [268, 227] width 44 height 14
click at [1129, 18] on icon "button" at bounding box center [1117, 21] width 26 height 27
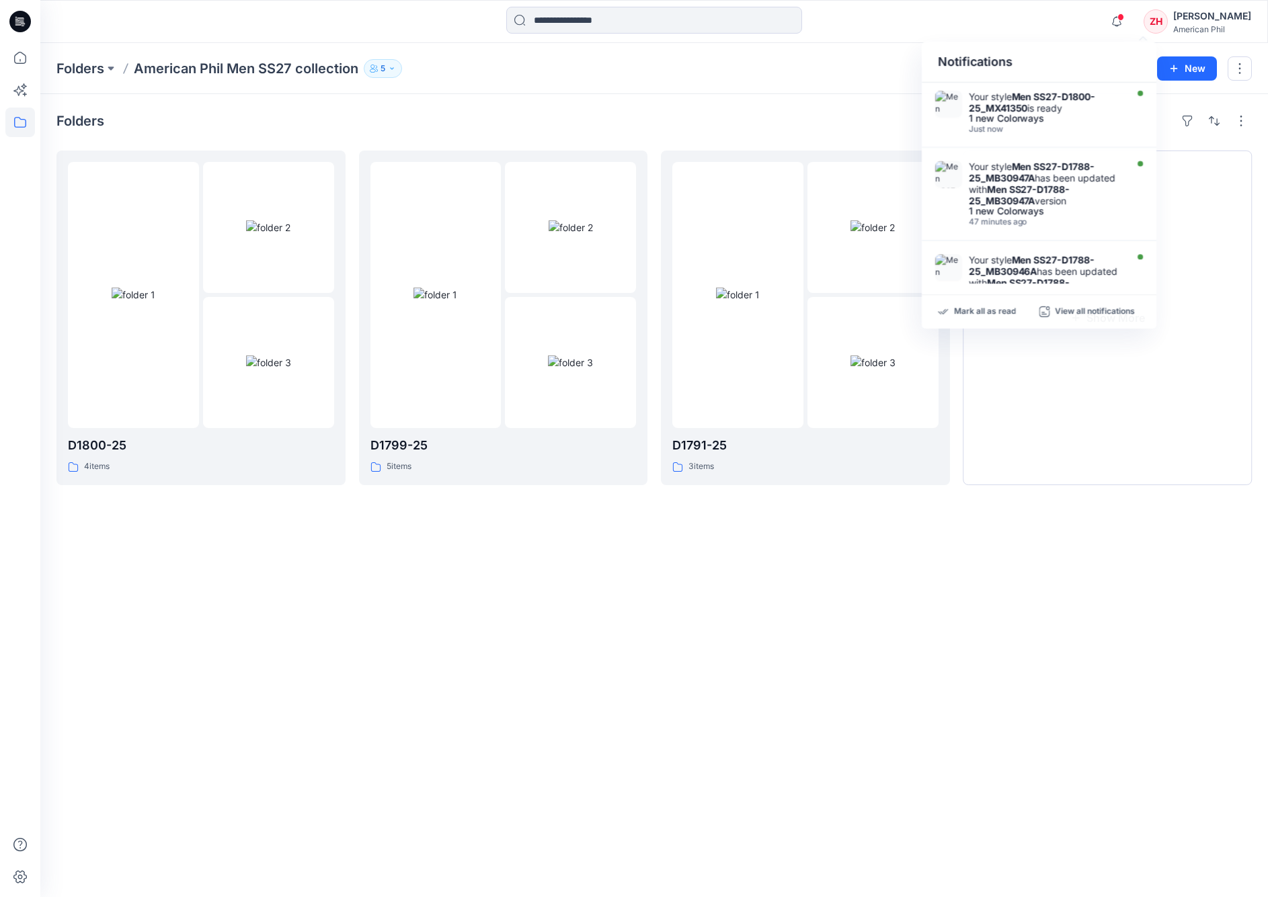
click at [1042, 28] on div "Notifications Your style Men SS27-D1800-25_MX41350 is ready 1 new Colorways Jus…" at bounding box center [653, 22] width 1227 height 30
